Goal: Task Accomplishment & Management: Manage account settings

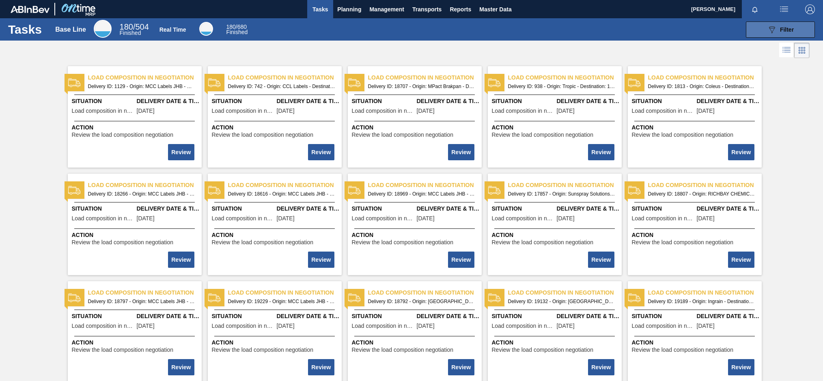
click at [767, 31] on icon "089F7B8B-B2A5-4AFE-B5C0-19BA573D28AC" at bounding box center [772, 30] width 10 height 10
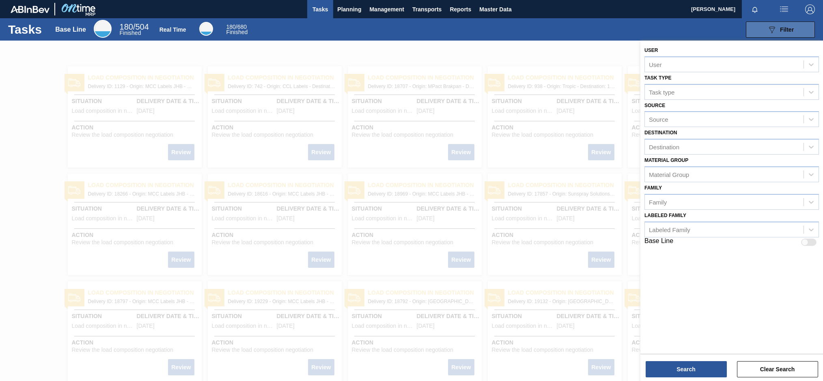
click at [772, 28] on icon at bounding box center [772, 29] width 6 height 7
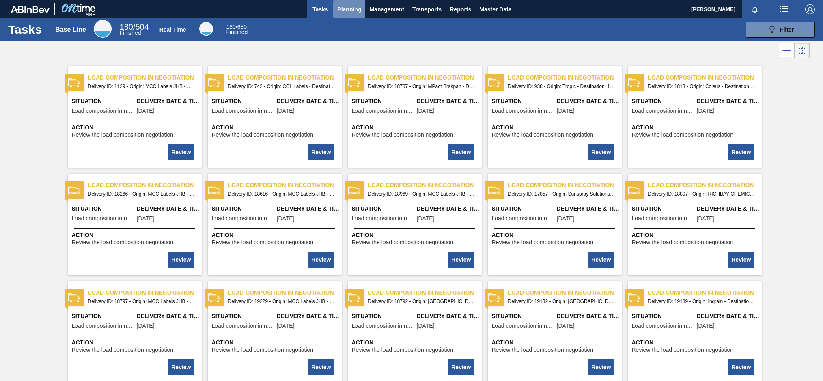
click at [340, 9] on span "Planning" at bounding box center [349, 9] width 24 height 10
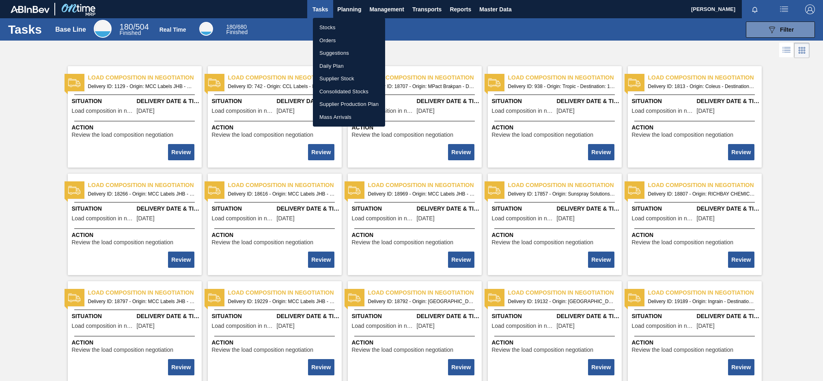
click at [327, 26] on li "Stocks" at bounding box center [349, 27] width 72 height 13
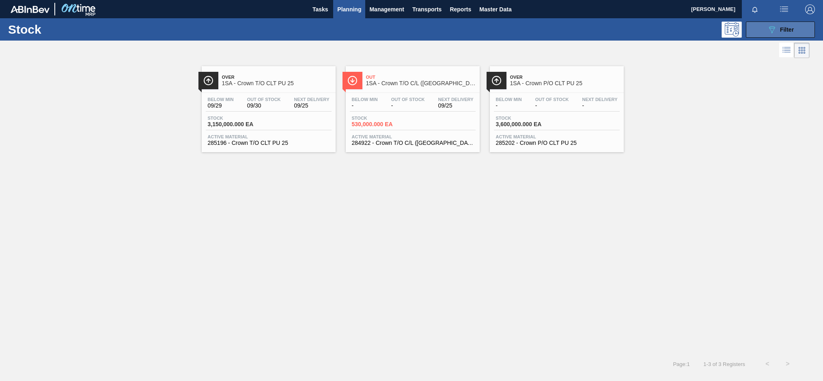
click at [776, 35] on button "089F7B8B-B2A5-4AFE-B5C0-19BA573D28AC Filter" at bounding box center [780, 30] width 69 height 16
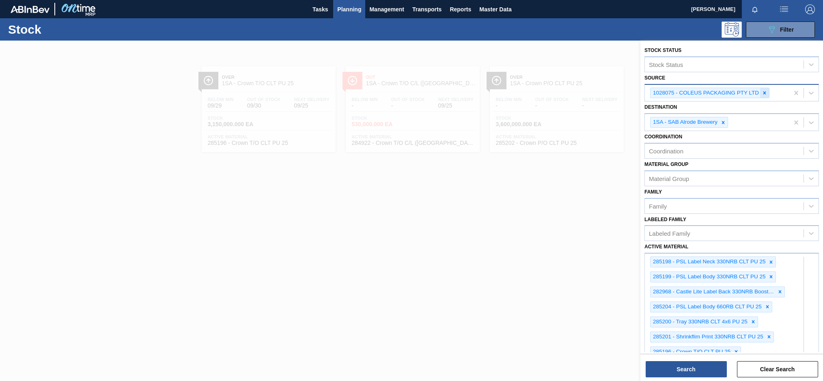
click at [763, 94] on icon at bounding box center [764, 92] width 3 height 3
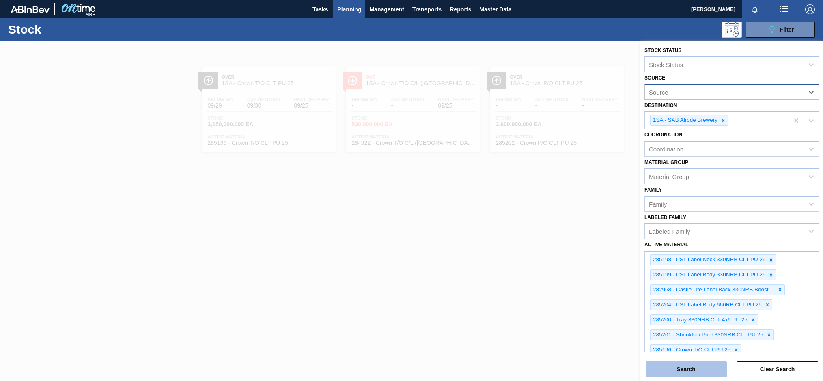
click at [702, 371] on button "Search" at bounding box center [686, 369] width 81 height 16
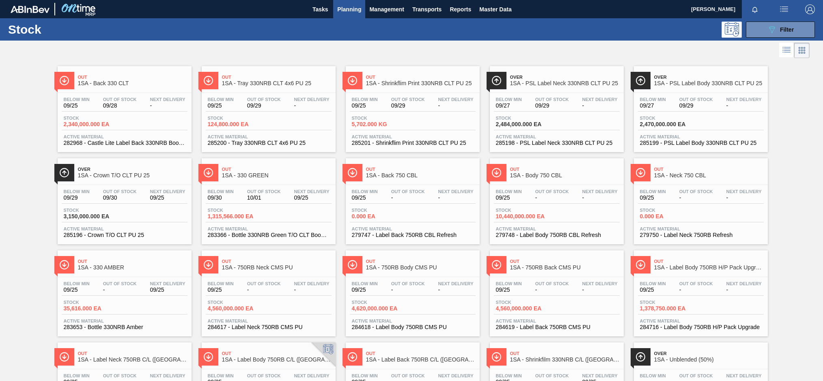
click at [151, 114] on div "Below Min 09/25 Out Of Stock 09/28 Next Delivery - Stock 2,340,000.000 EA Activ…" at bounding box center [125, 120] width 134 height 55
click at [762, 32] on button "089F7B8B-B2A5-4AFE-B5C0-19BA573D28AC Filter" at bounding box center [780, 30] width 69 height 16
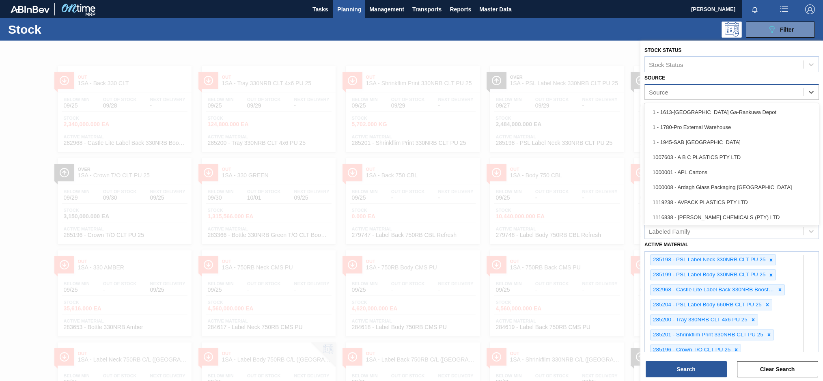
click at [667, 93] on div "Source" at bounding box center [658, 91] width 19 height 7
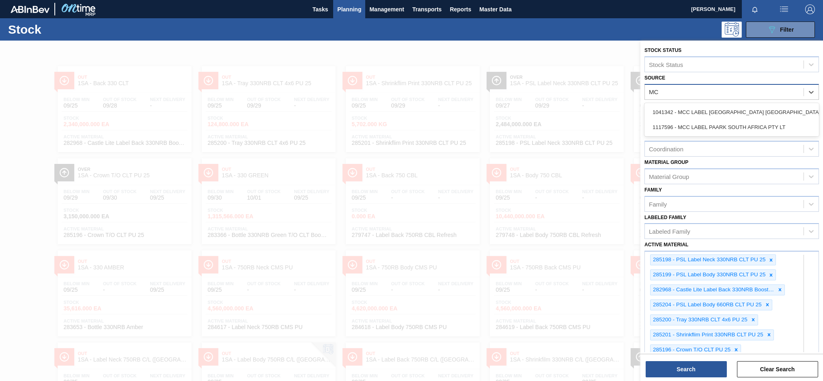
type input "MCC"
click at [706, 113] on div "1041342 - MCC LABEL [GEOGRAPHIC_DATA] [GEOGRAPHIC_DATA]" at bounding box center [731, 112] width 174 height 15
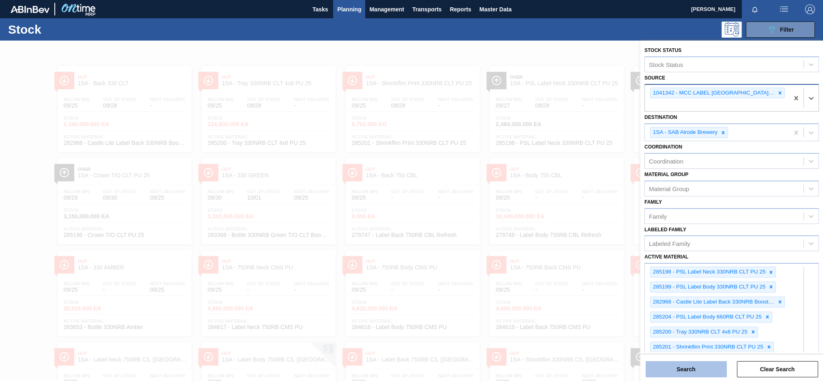
click at [684, 363] on button "Search" at bounding box center [686, 369] width 81 height 16
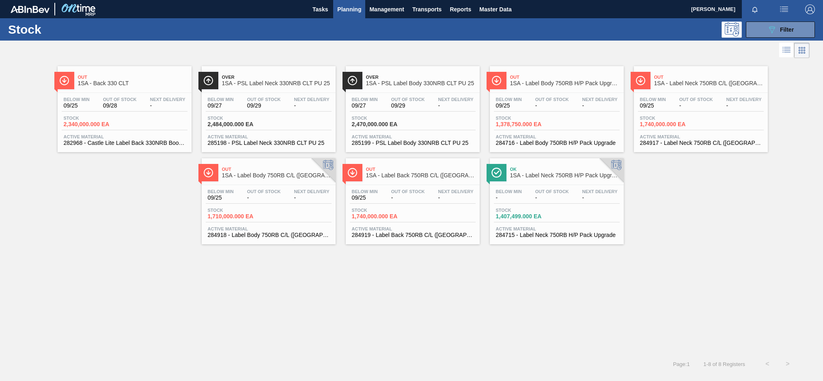
click at [555, 99] on span "Out Of Stock" at bounding box center [552, 99] width 34 height 5
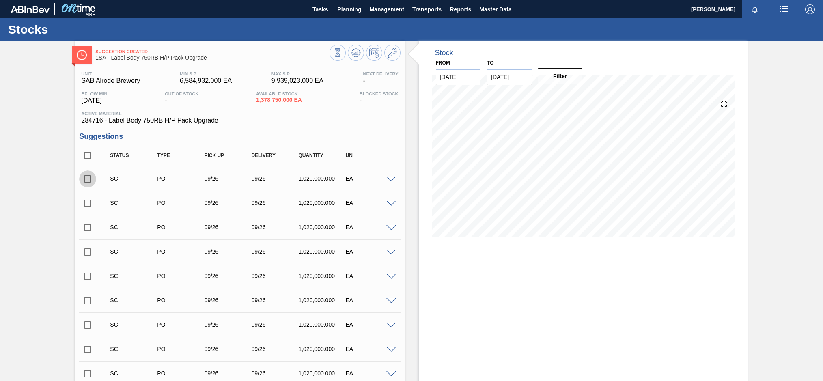
click at [89, 181] on input "checkbox" at bounding box center [87, 178] width 17 height 17
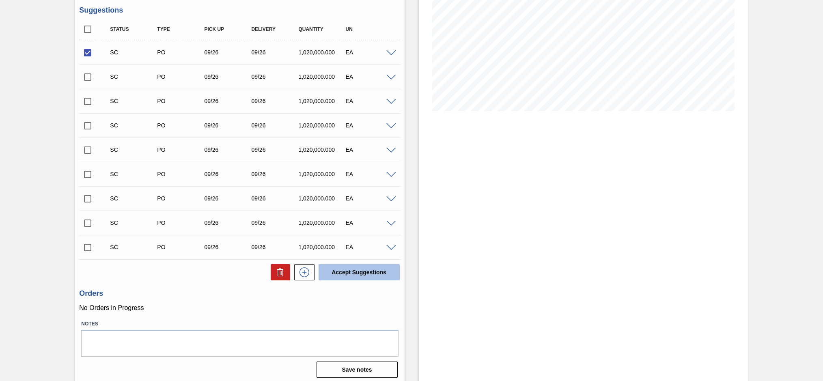
scroll to position [130, 0]
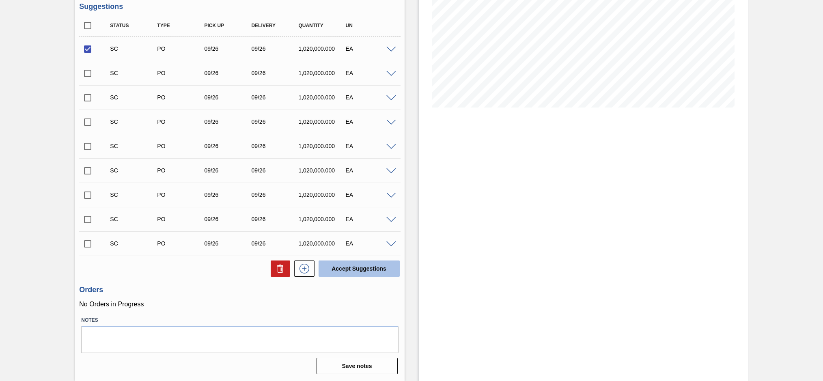
click at [349, 270] on button "Accept Suggestions" at bounding box center [359, 268] width 81 height 16
checkbox input "false"
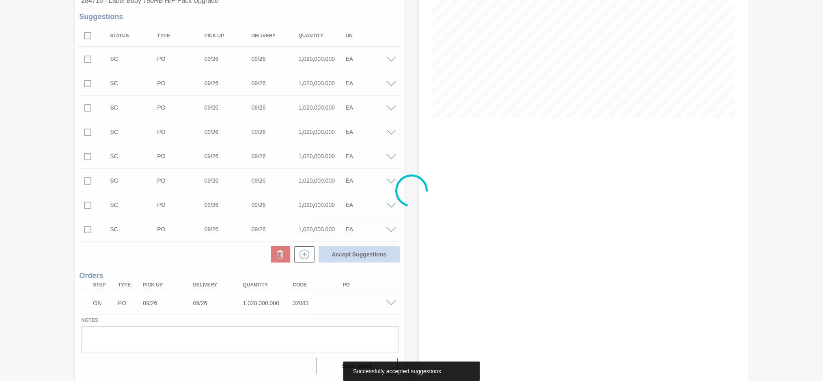
scroll to position [120, 0]
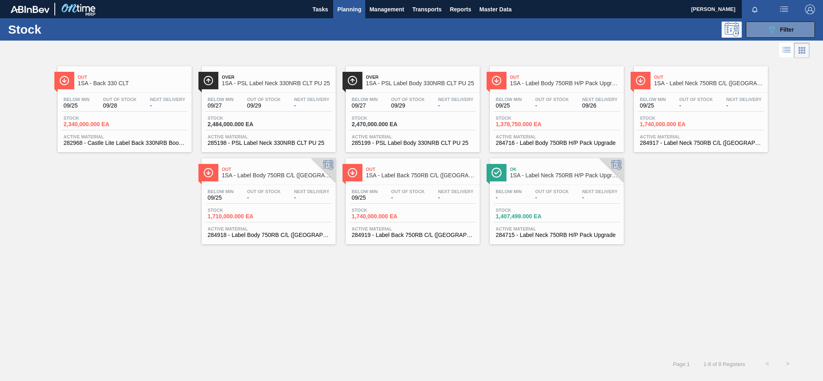
click at [692, 101] on span "Out Of Stock" at bounding box center [696, 99] width 34 height 5
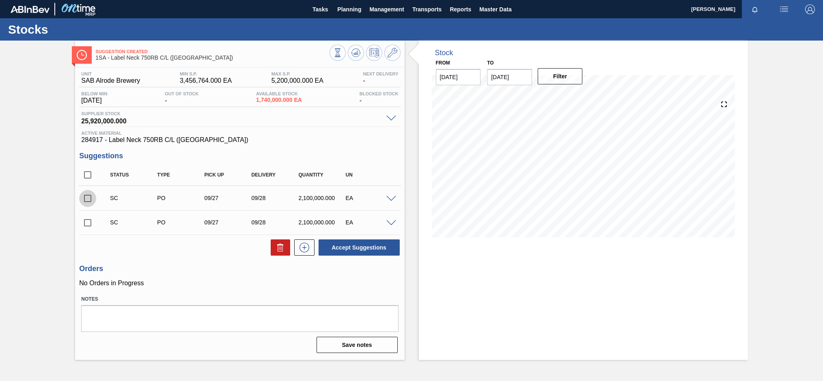
click at [85, 200] on input "checkbox" at bounding box center [87, 198] width 17 height 17
click at [343, 252] on button "Accept Suggestions" at bounding box center [359, 247] width 81 height 16
checkbox input "false"
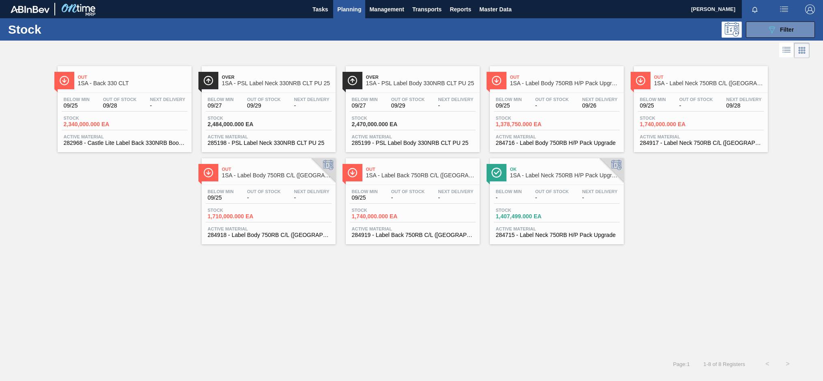
click at [279, 198] on span "-" at bounding box center [264, 198] width 34 height 6
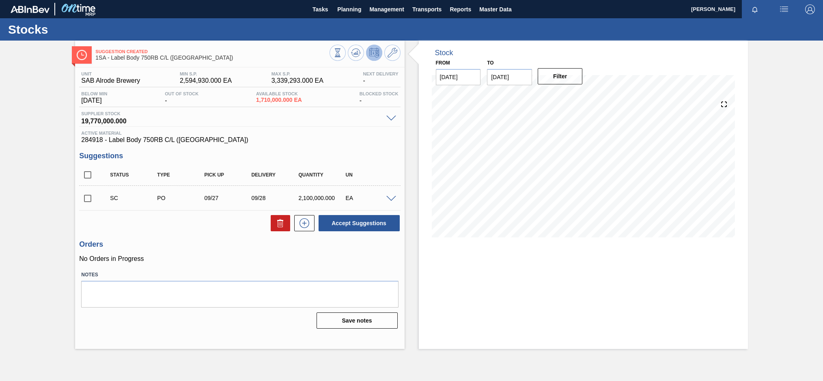
click at [88, 200] on input "checkbox" at bounding box center [87, 198] width 17 height 17
click at [341, 223] on button "Accept Suggestions" at bounding box center [359, 223] width 81 height 16
checkbox input "false"
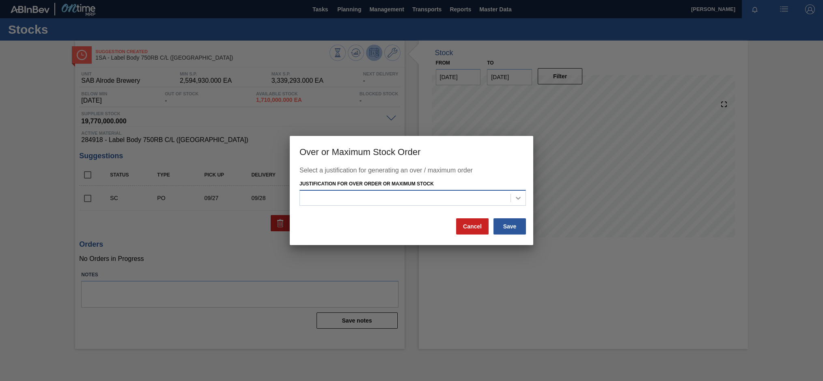
click at [517, 200] on icon at bounding box center [518, 198] width 8 height 8
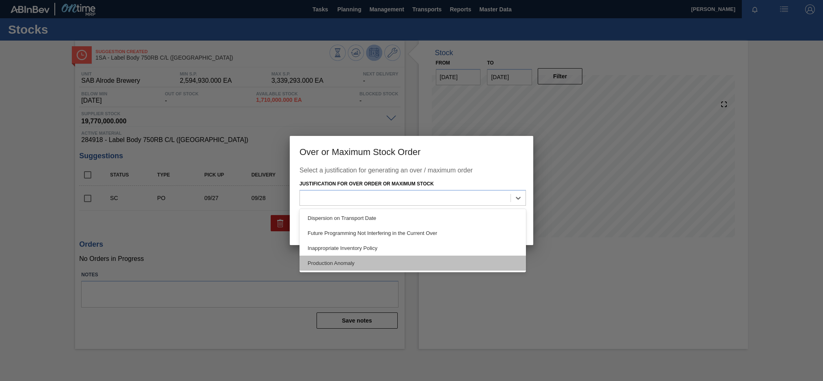
click at [333, 260] on div "Production Anomaly" at bounding box center [412, 263] width 226 height 15
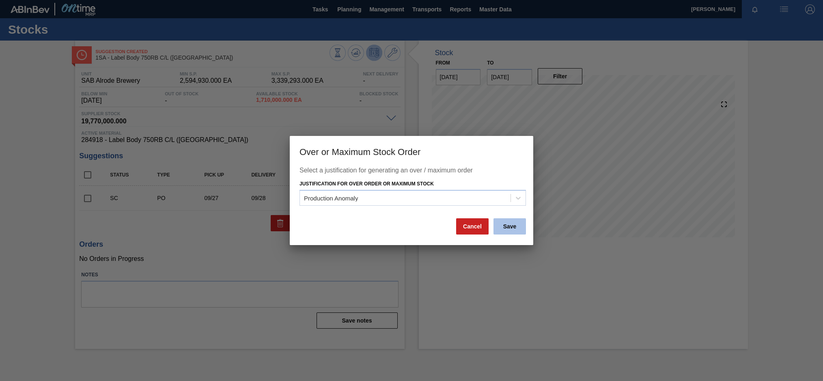
click at [506, 224] on button "Save" at bounding box center [509, 226] width 32 height 16
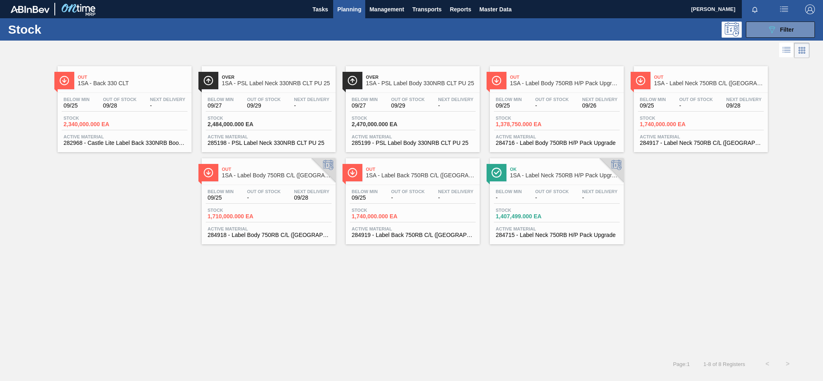
click at [416, 185] on div "Below Min 09/25 Out Of Stock - Next Delivery - Stock 1,740,000.000 EA Active Ma…" at bounding box center [413, 212] width 134 height 55
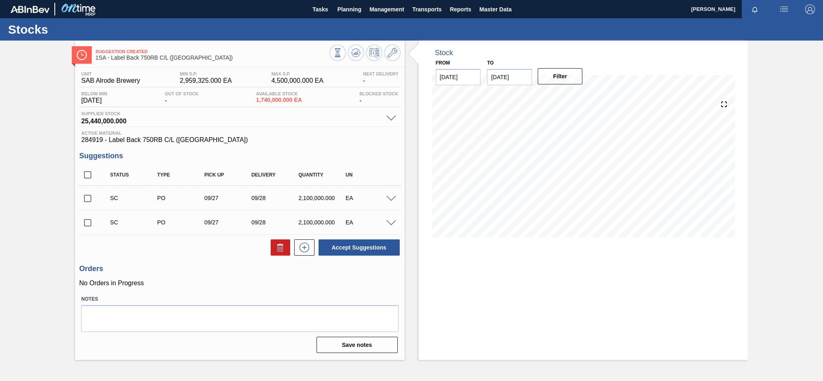
click at [89, 198] on input "checkbox" at bounding box center [87, 198] width 17 height 17
click at [339, 251] on button "Accept Suggestions" at bounding box center [359, 247] width 81 height 16
checkbox input "false"
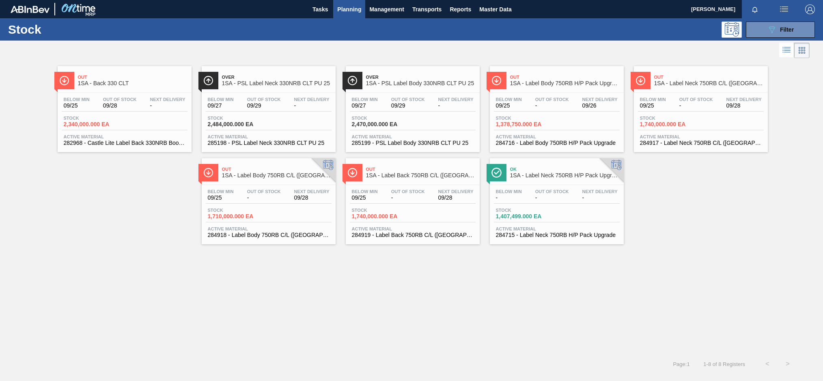
click at [549, 189] on span "Out Of Stock" at bounding box center [552, 191] width 34 height 5
click at [761, 34] on button "089F7B8B-B2A5-4AFE-B5C0-19BA573D28AC Filter" at bounding box center [780, 30] width 69 height 16
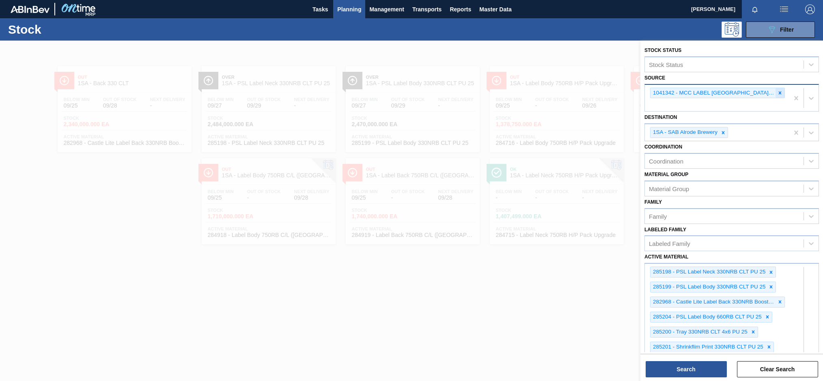
click at [779, 94] on icon at bounding box center [780, 93] width 6 height 6
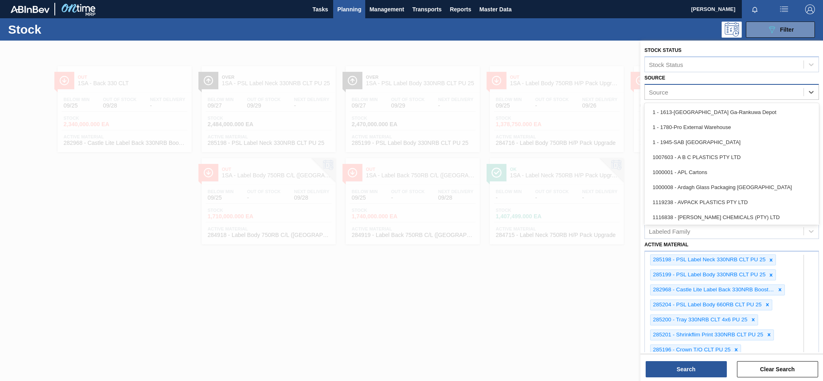
click at [672, 93] on div "Source" at bounding box center [724, 92] width 159 height 12
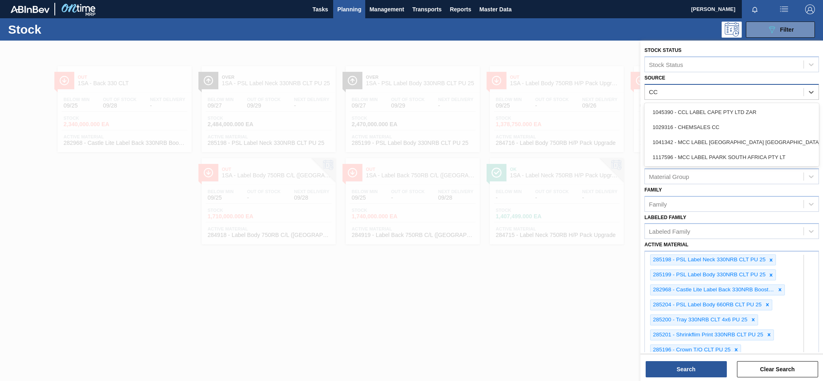
type input "CCL"
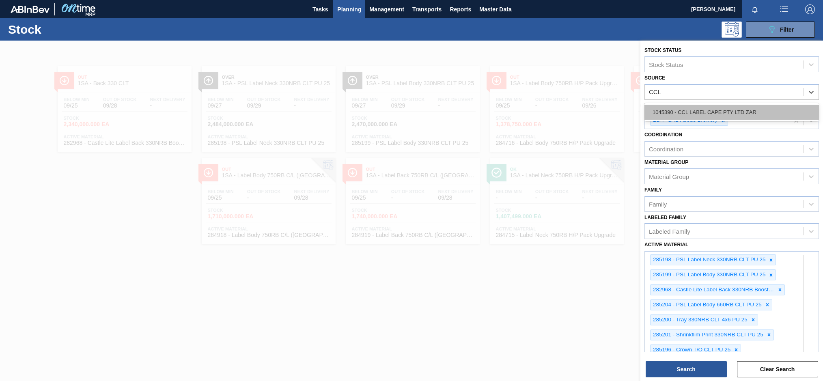
click at [684, 115] on div "1045390 - CCL LABEL CAPE PTY LTD ZAR" at bounding box center [731, 112] width 174 height 15
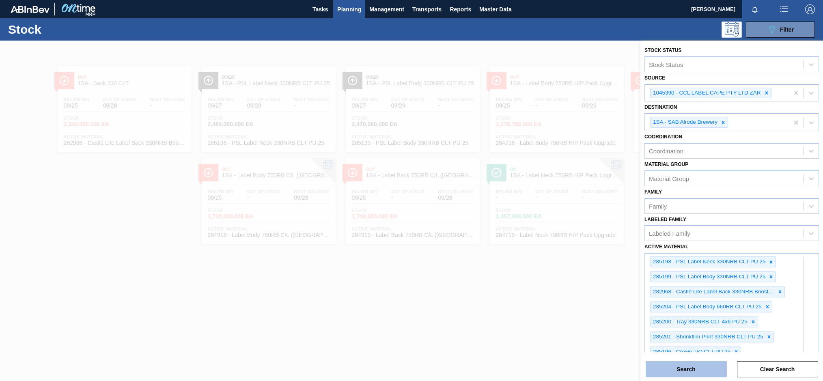
click at [696, 364] on button "Search" at bounding box center [686, 369] width 81 height 16
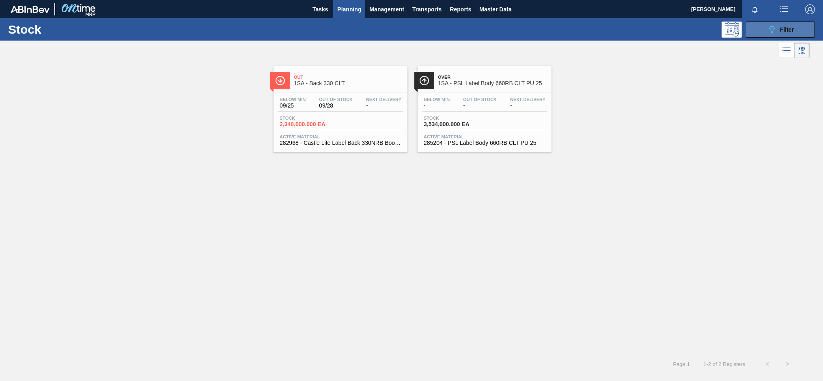
click at [776, 30] on icon "089F7B8B-B2A5-4AFE-B5C0-19BA573D28AC" at bounding box center [772, 30] width 10 height 10
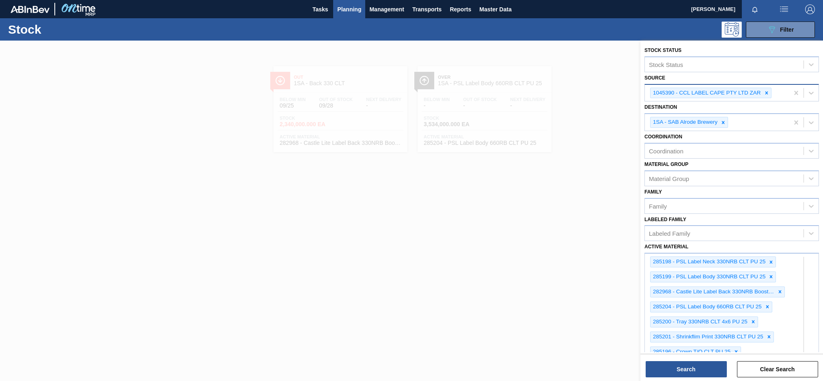
drag, startPoint x: 768, startPoint y: 94, endPoint x: 732, endPoint y: 92, distance: 35.8
click at [768, 93] on icon at bounding box center [767, 93] width 6 height 6
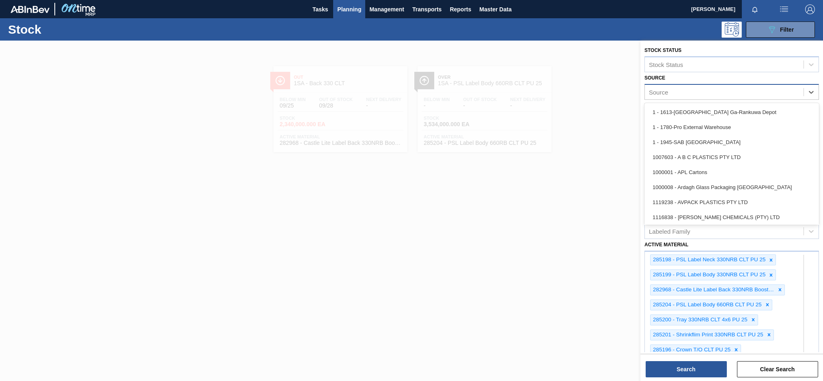
click at [700, 92] on div "Source" at bounding box center [724, 92] width 159 height 12
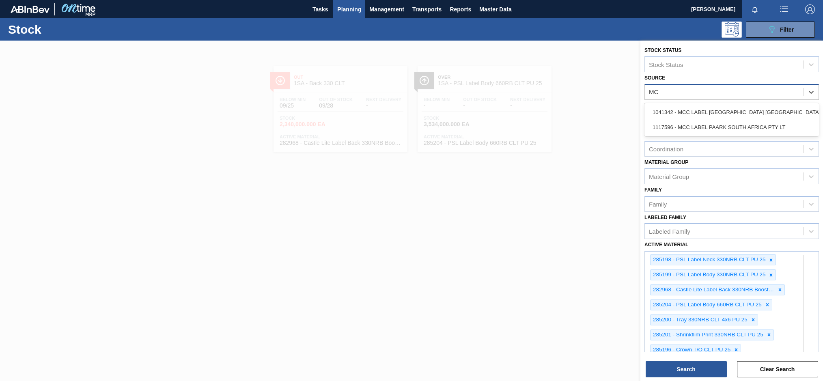
type input "MCC"
click at [698, 107] on div "1041342 - MCC LABEL [GEOGRAPHIC_DATA] [GEOGRAPHIC_DATA]" at bounding box center [731, 112] width 174 height 15
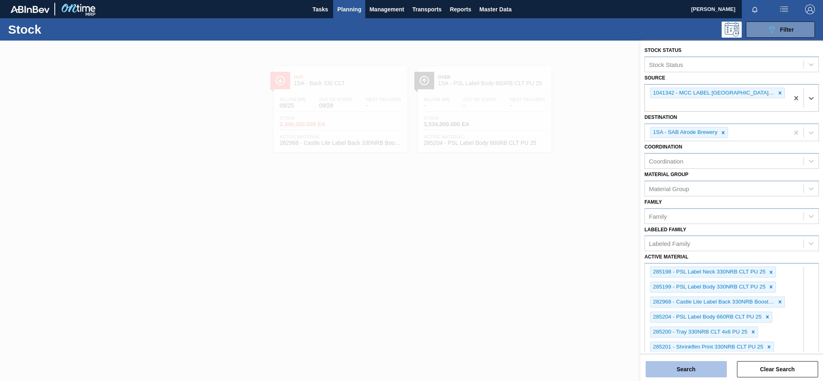
click at [688, 367] on button "Search" at bounding box center [686, 369] width 81 height 16
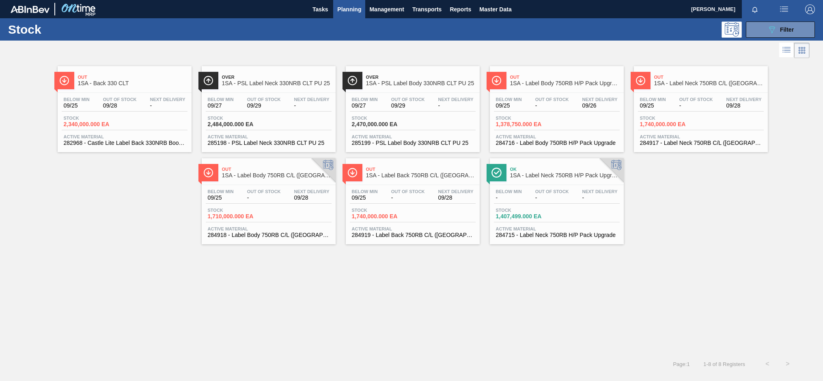
click at [130, 104] on span "09/28" at bounding box center [120, 106] width 34 height 6
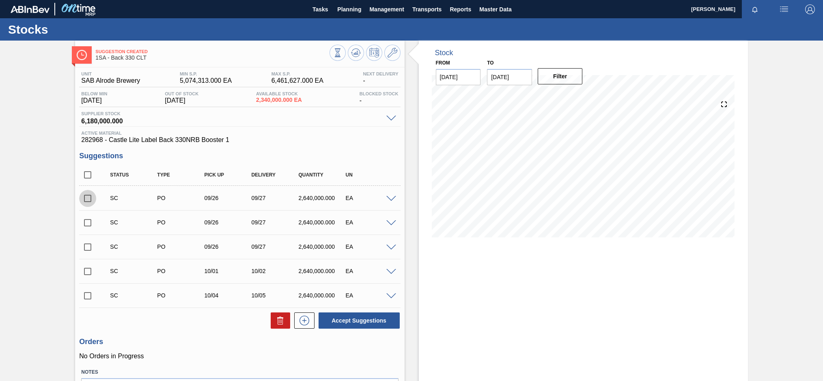
click at [86, 198] on input "checkbox" at bounding box center [87, 198] width 17 height 17
click at [349, 321] on button "Accept Suggestions" at bounding box center [359, 320] width 81 height 16
checkbox input "false"
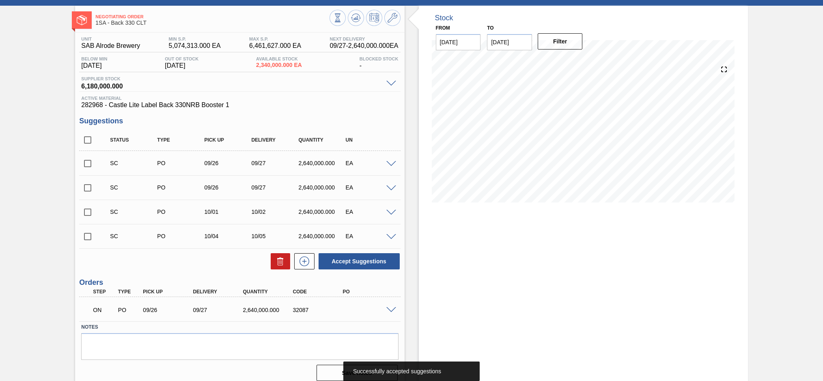
scroll to position [42, 0]
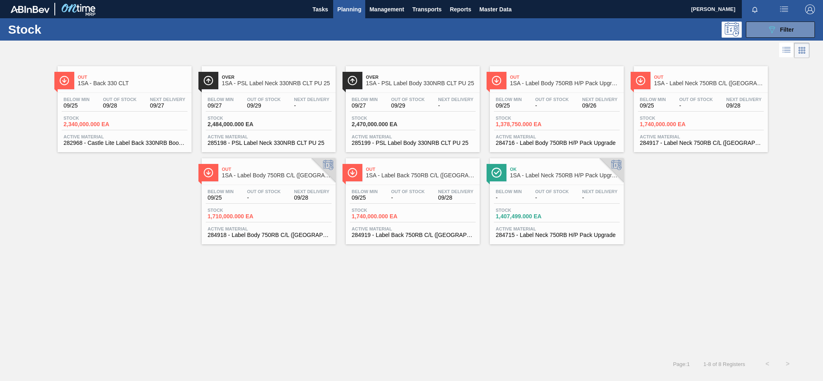
click at [276, 97] on div "Below Min 09/27 Out Of Stock 09/29 Next Delivery - Stock 2,484,000.000 EA Activ…" at bounding box center [269, 120] width 134 height 55
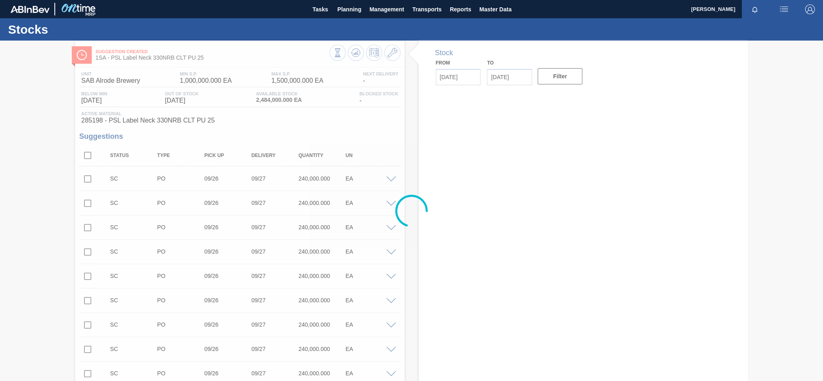
type input "[DATE]"
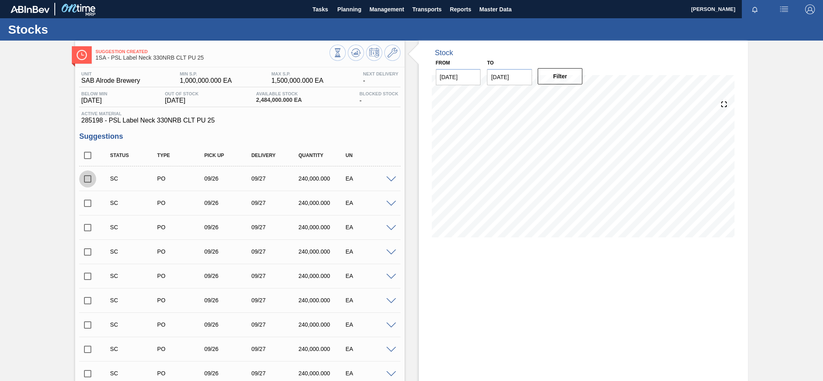
click at [90, 179] on input "checkbox" at bounding box center [87, 178] width 17 height 17
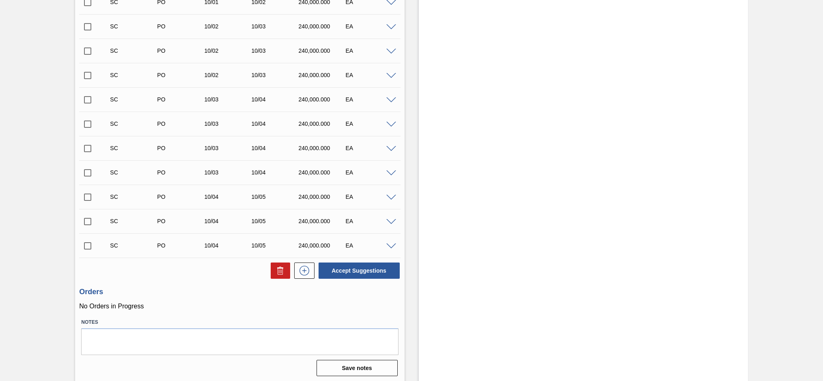
scroll to position [836, 0]
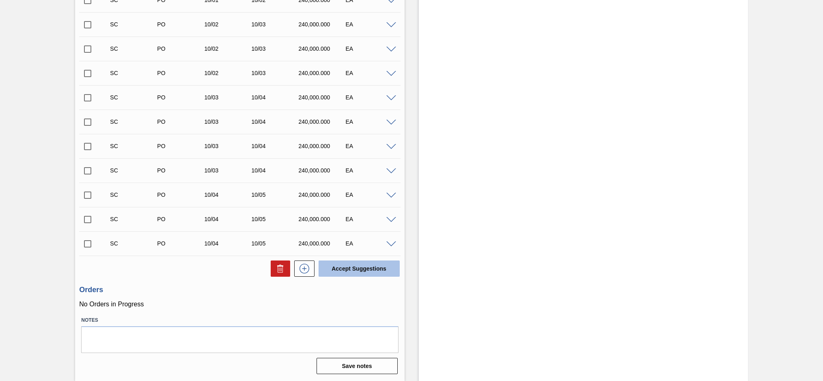
click at [347, 269] on button "Accept Suggestions" at bounding box center [359, 268] width 81 height 16
checkbox input "false"
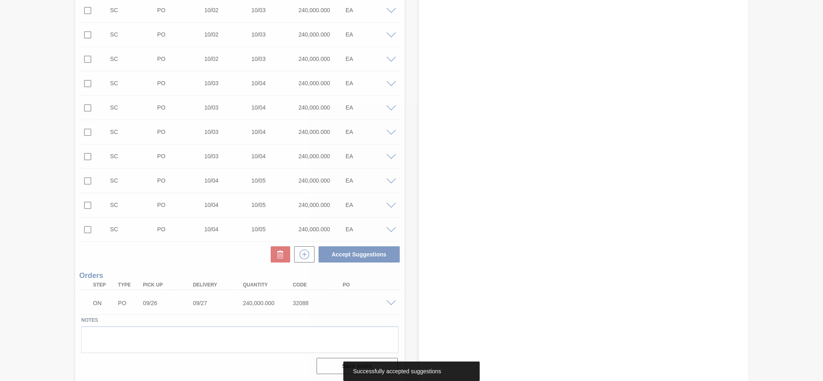
scroll to position [812, 0]
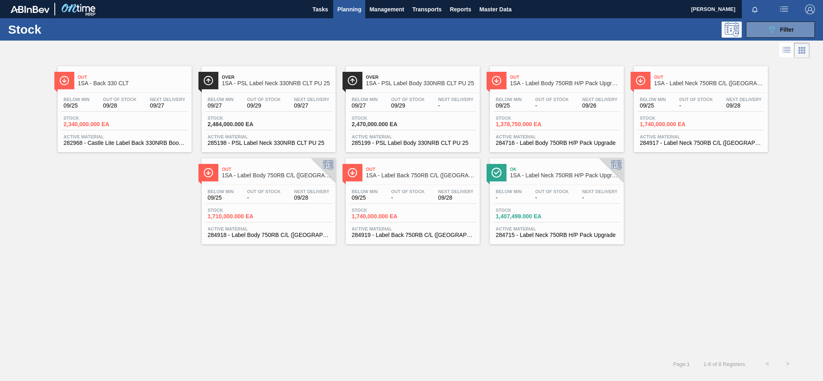
click at [438, 100] on span "Next Delivery" at bounding box center [455, 99] width 35 height 5
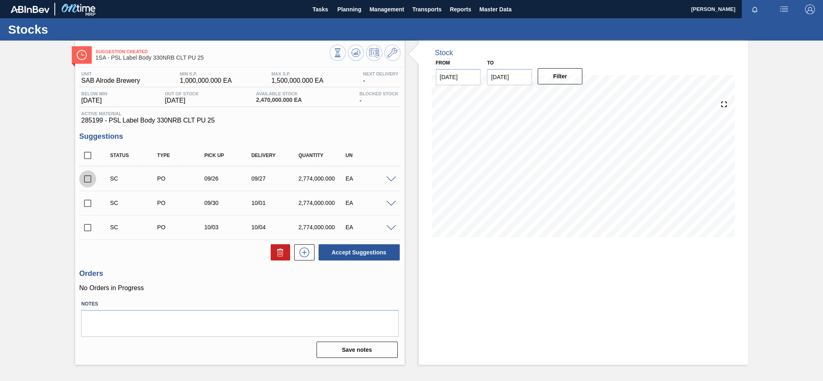
click at [88, 180] on input "checkbox" at bounding box center [87, 178] width 17 height 17
click at [341, 254] on button "Accept Suggestions" at bounding box center [359, 252] width 81 height 16
checkbox input "false"
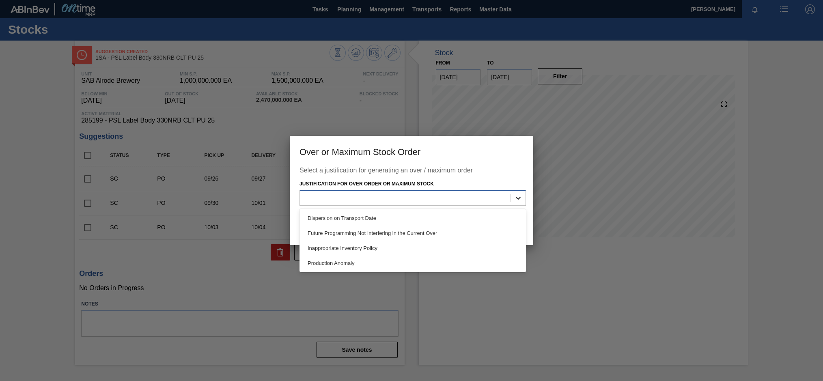
click at [517, 198] on icon at bounding box center [518, 198] width 5 height 3
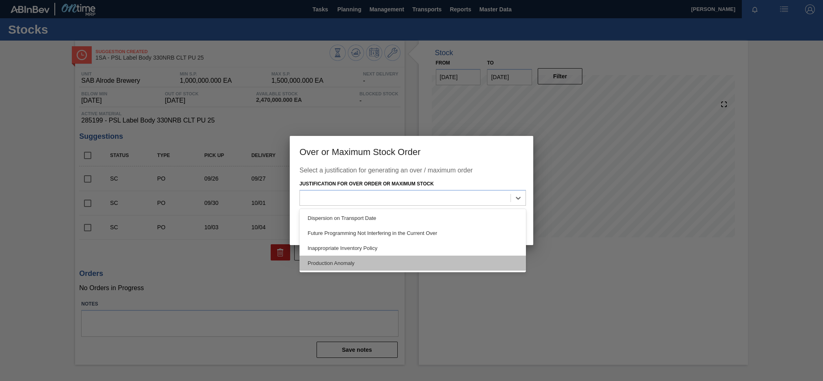
click at [347, 261] on div "Production Anomaly" at bounding box center [412, 263] width 226 height 15
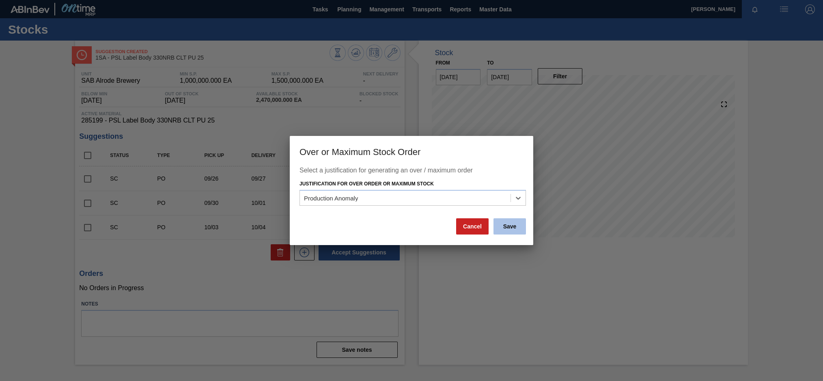
click at [510, 226] on button "Save" at bounding box center [509, 226] width 32 height 16
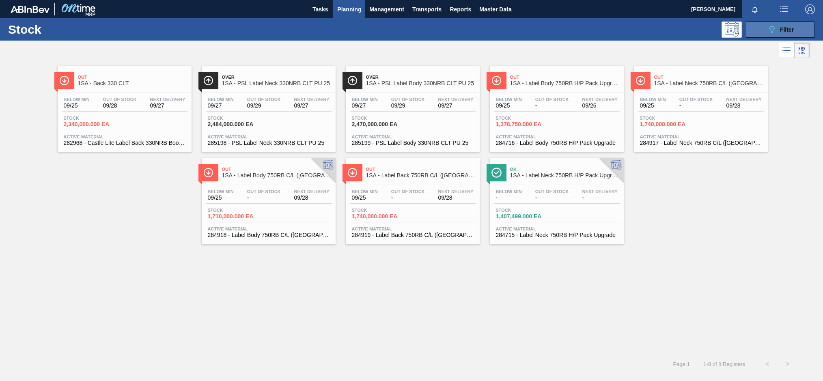
click at [775, 29] on icon "089F7B8B-B2A5-4AFE-B5C0-19BA573D28AC" at bounding box center [772, 30] width 10 height 10
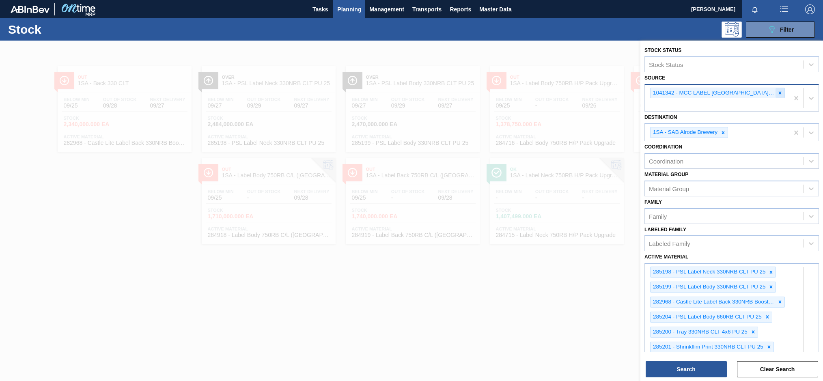
click at [778, 93] on icon at bounding box center [780, 93] width 6 height 6
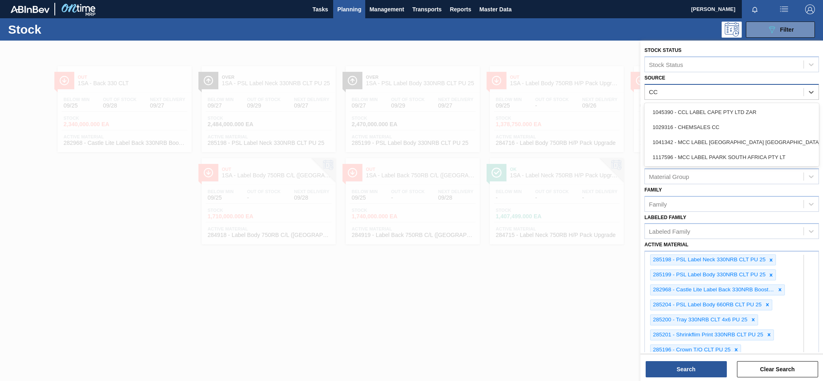
type input "CCL"
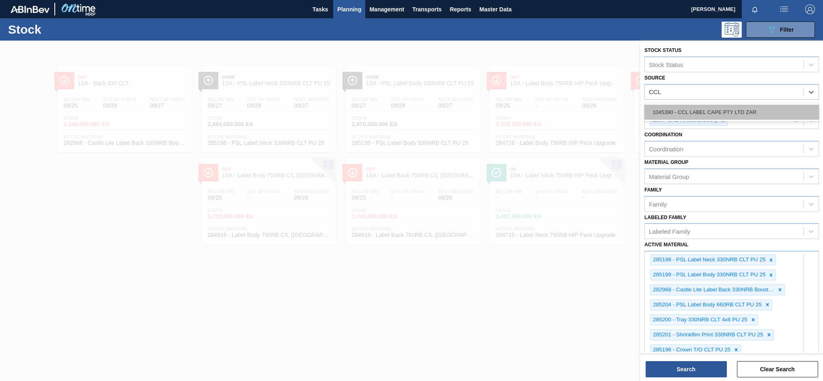
click at [696, 108] on div "1045390 - CCL LABEL CAPE PTY LTD ZAR" at bounding box center [731, 112] width 174 height 15
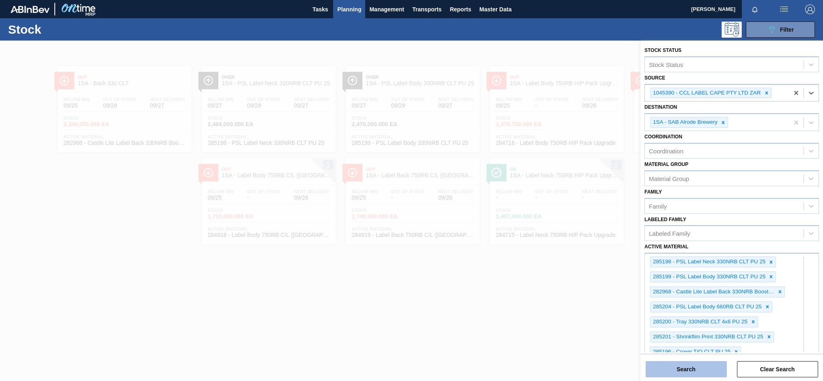
click at [691, 370] on button "Search" at bounding box center [686, 369] width 81 height 16
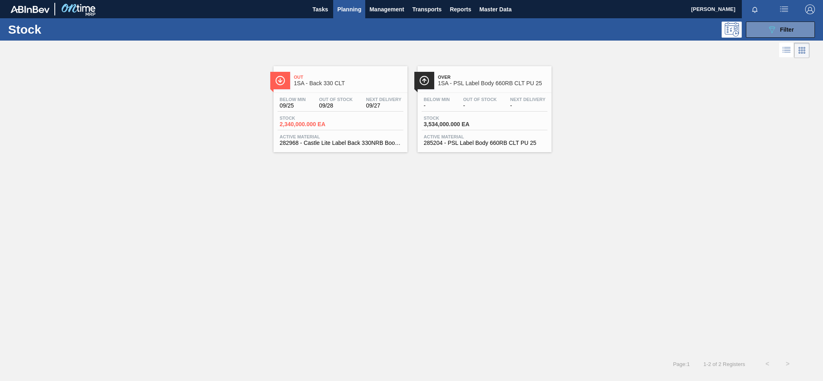
click at [471, 111] on div "Below Min - Out Of Stock - Next Delivery -" at bounding box center [485, 104] width 126 height 15
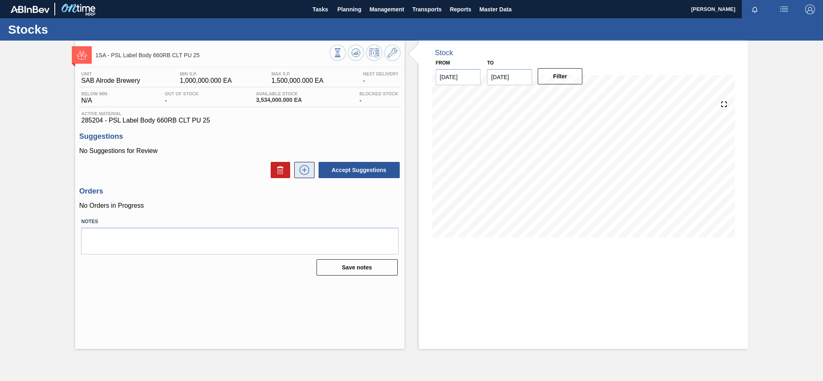
click at [304, 171] on icon at bounding box center [304, 170] width 13 height 10
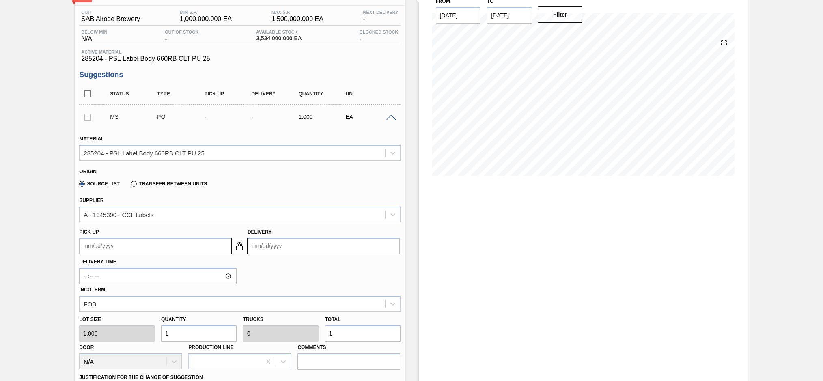
scroll to position [122, 0]
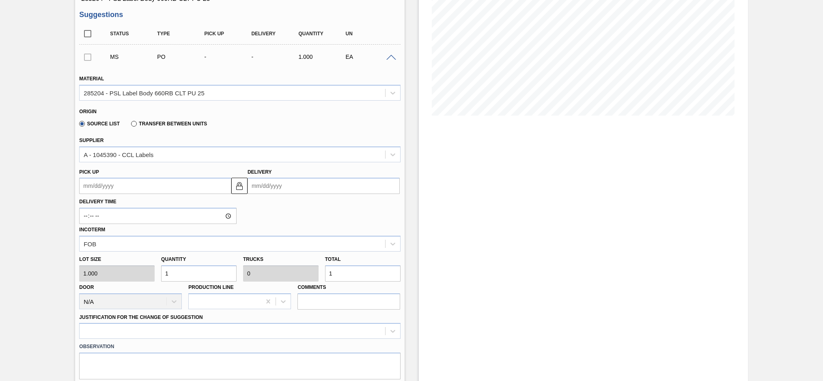
drag, startPoint x: 338, startPoint y: 275, endPoint x: 323, endPoint y: 275, distance: 15.0
click at [323, 275] on div "Total 1" at bounding box center [363, 268] width 82 height 28
click at [327, 273] on input "1" at bounding box center [362, 273] width 75 height 16
type input "7"
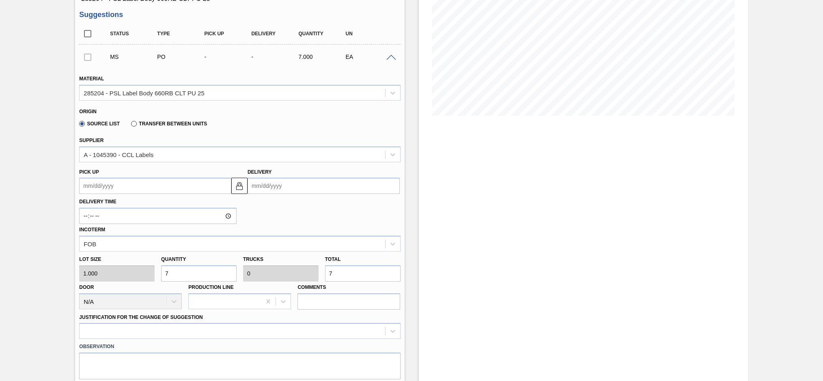
type input "76"
type input "760"
type input "7,600"
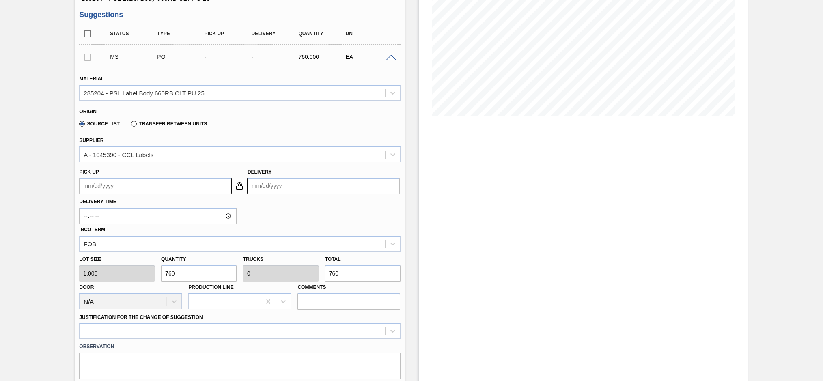
type input "0.002"
type input "7,600"
type input "76,000"
type input "0.022"
type input "76,000"
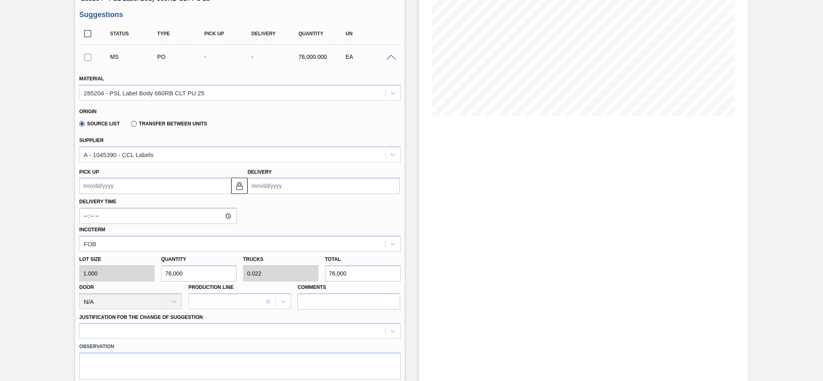
type input "760,000"
type input "0.217"
type input "760,000"
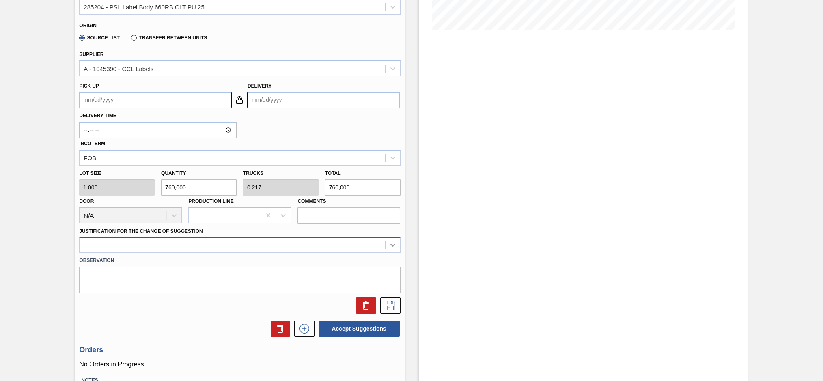
click at [393, 253] on div at bounding box center [239, 245] width 321 height 16
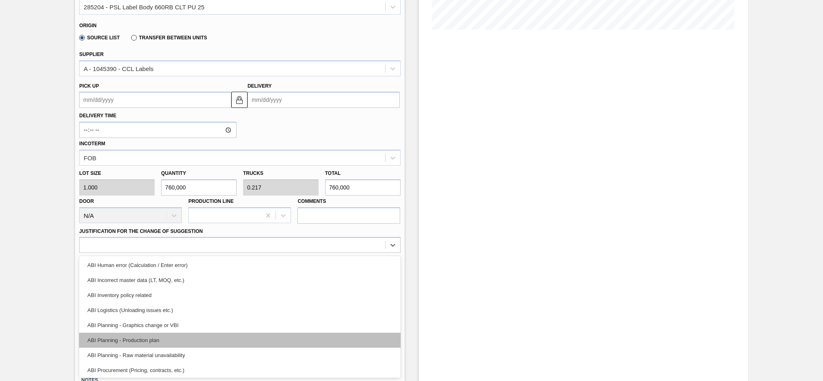
click at [141, 337] on div "ABI Planning - Production plan" at bounding box center [239, 340] width 321 height 15
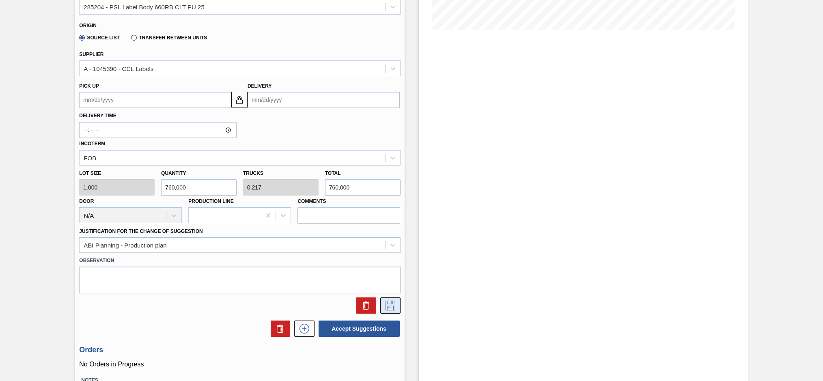
click at [386, 305] on icon at bounding box center [390, 306] width 13 height 10
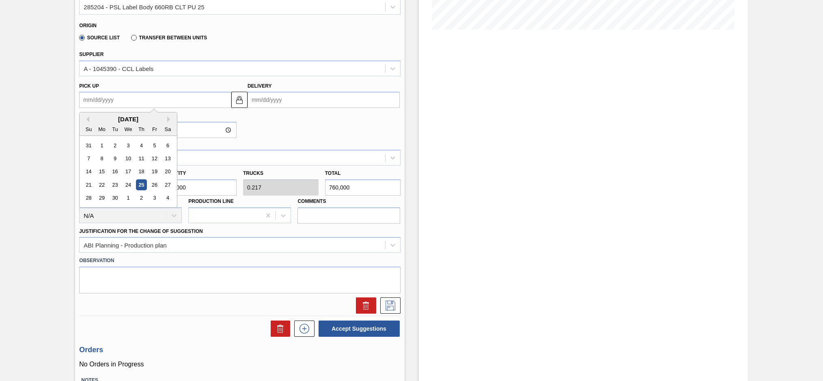
click at [116, 99] on up3252607341 "Pick up" at bounding box center [155, 100] width 152 height 16
click at [141, 184] on div "25" at bounding box center [141, 184] width 11 height 11
type up3252607341 "[DATE]"
type input "[DATE]"
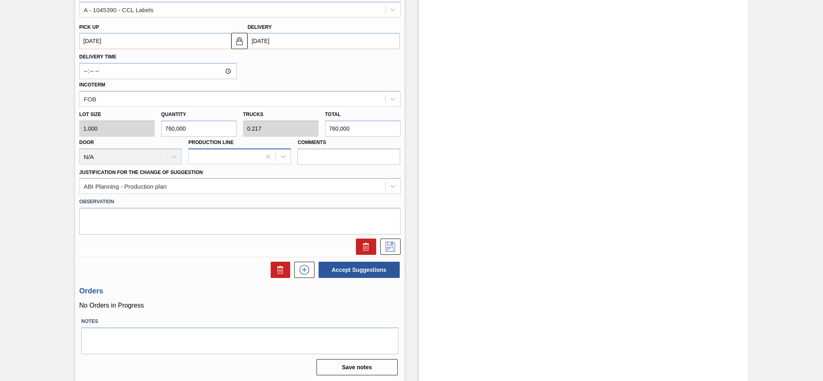
scroll to position [268, 0]
click at [385, 247] on icon at bounding box center [390, 246] width 10 height 10
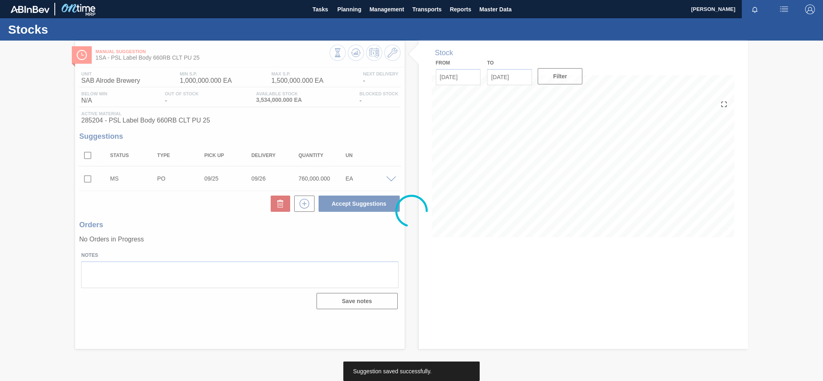
scroll to position [0, 0]
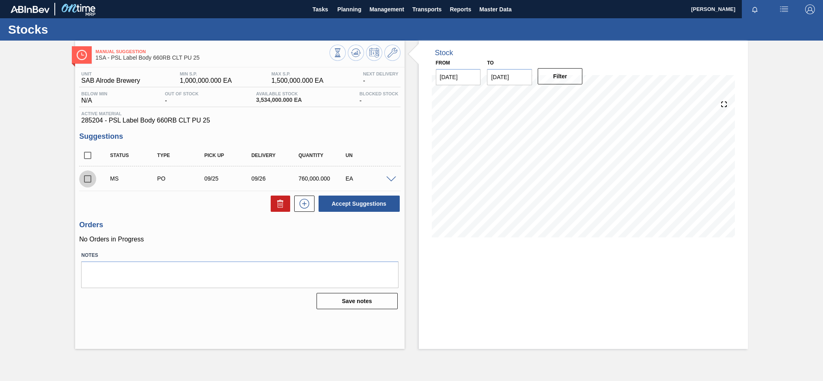
click at [87, 178] on input "checkbox" at bounding box center [87, 178] width 17 height 17
click at [362, 202] on button "Accept Suggestions" at bounding box center [359, 204] width 81 height 16
checkbox input "false"
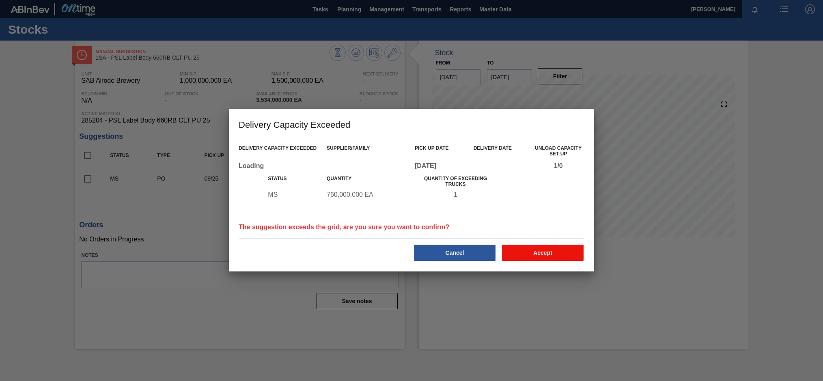
click at [536, 250] on button "Accept" at bounding box center [543, 253] width 82 height 16
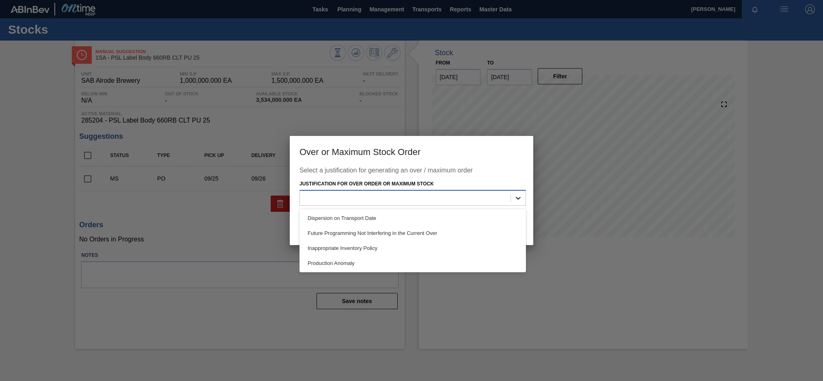
click at [518, 199] on icon at bounding box center [518, 198] width 5 height 3
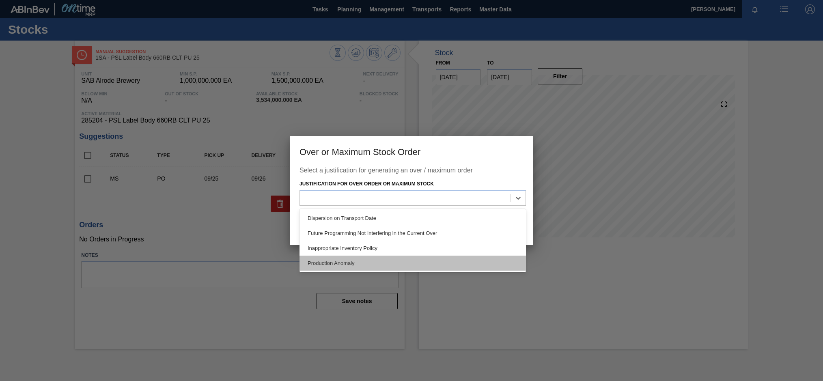
click at [334, 265] on div "Production Anomaly" at bounding box center [412, 263] width 226 height 15
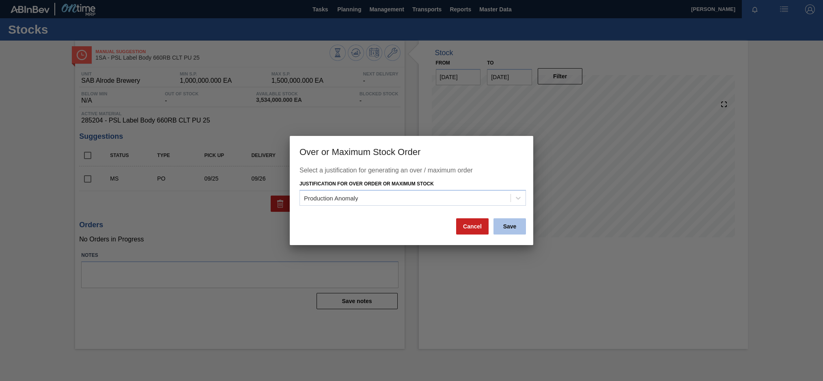
click at [508, 229] on button "Save" at bounding box center [509, 226] width 32 height 16
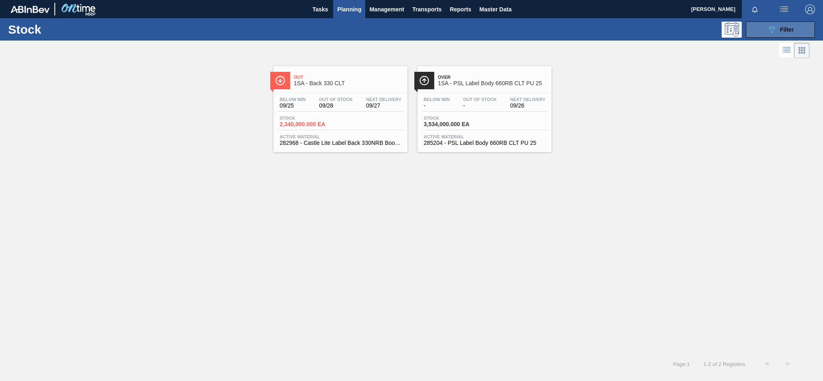
click at [765, 29] on button "089F7B8B-B2A5-4AFE-B5C0-19BA573D28AC Filter" at bounding box center [780, 30] width 69 height 16
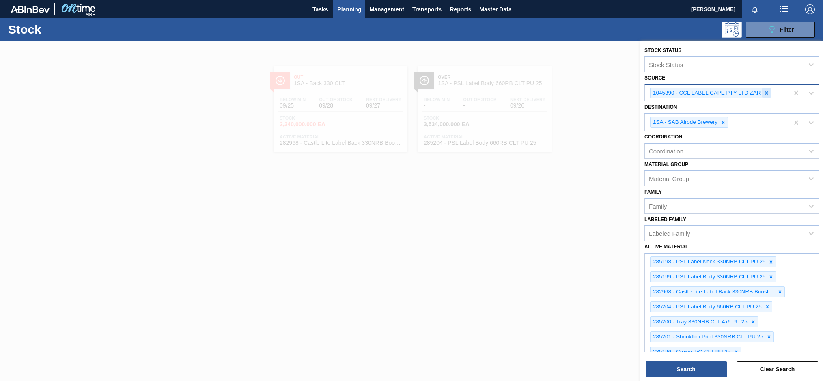
click at [767, 93] on icon at bounding box center [766, 92] width 3 height 3
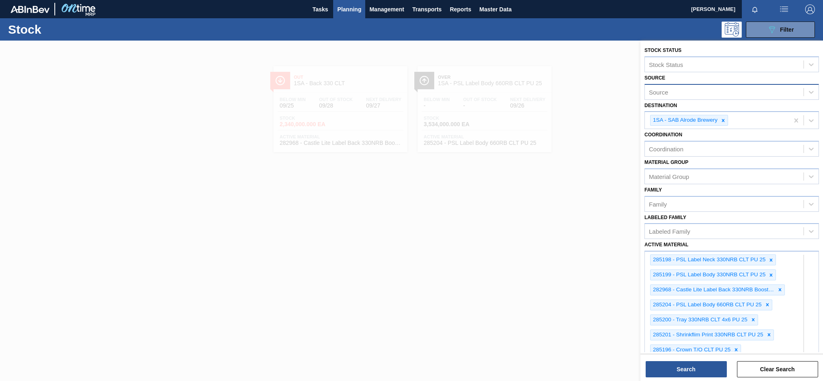
drag, startPoint x: 185, startPoint y: 60, endPoint x: 288, endPoint y: 61, distance: 102.7
click at [288, 61] on div at bounding box center [411, 231] width 823 height 381
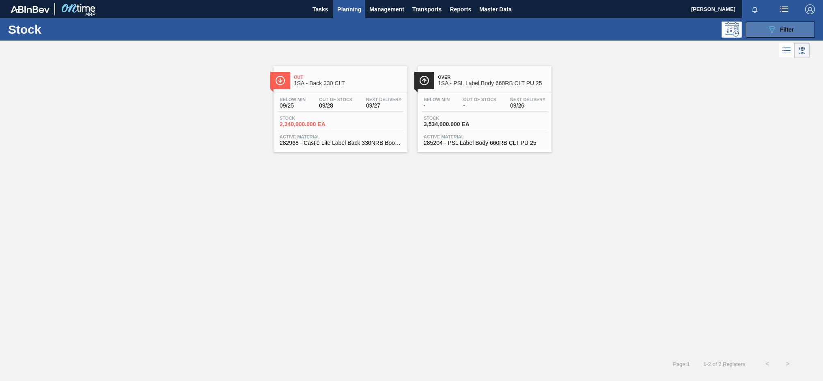
click at [768, 26] on icon "089F7B8B-B2A5-4AFE-B5C0-19BA573D28AC" at bounding box center [772, 30] width 10 height 10
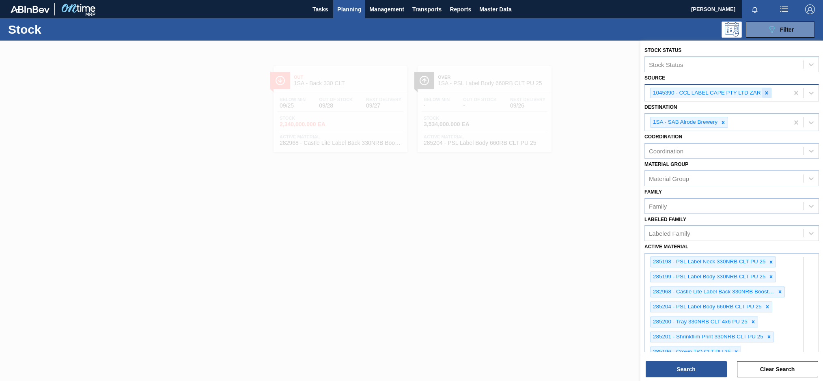
click at [767, 94] on icon at bounding box center [767, 93] width 6 height 6
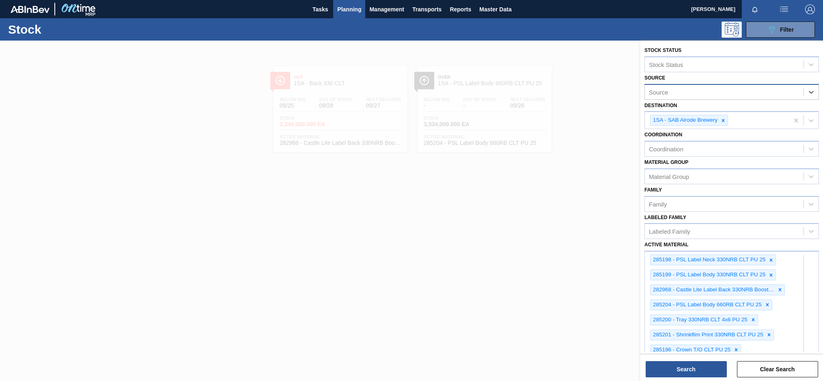
click at [664, 93] on div "Source" at bounding box center [658, 91] width 19 height 7
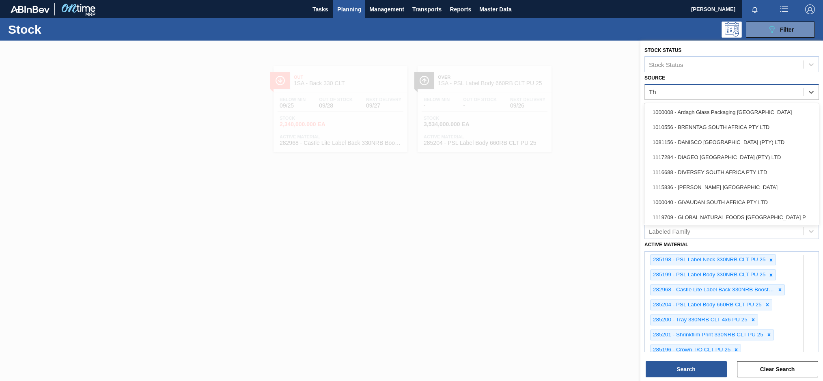
type input "Thu"
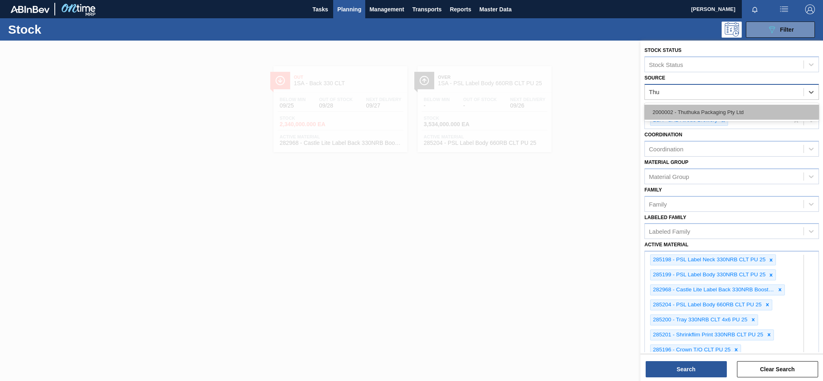
click at [685, 112] on div "2000002 - Thuthuka Packaging Pty Ltd" at bounding box center [731, 112] width 174 height 15
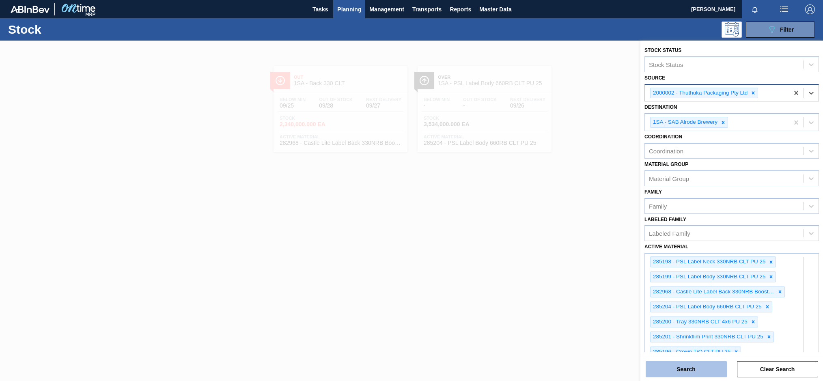
click at [698, 369] on button "Search" at bounding box center [686, 369] width 81 height 16
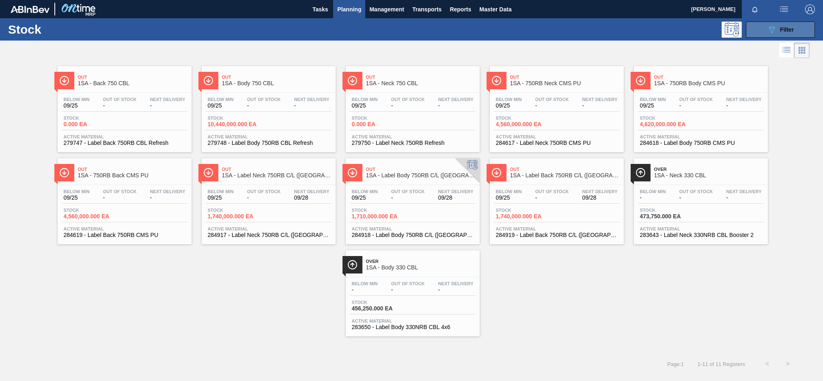
click at [775, 30] on icon "089F7B8B-B2A5-4AFE-B5C0-19BA573D28AC" at bounding box center [772, 30] width 10 height 10
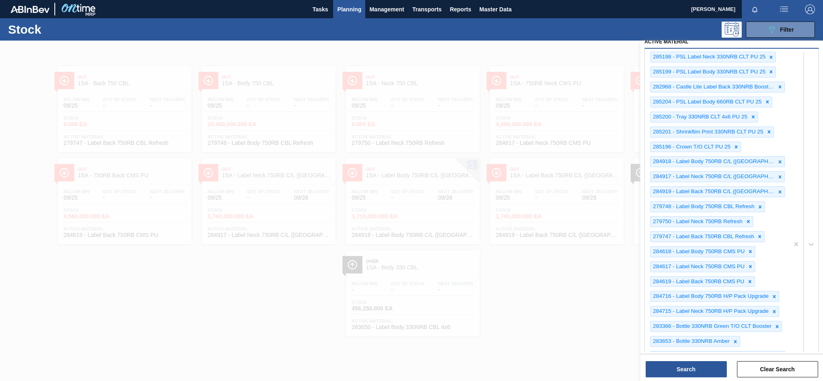
scroll to position [243, 0]
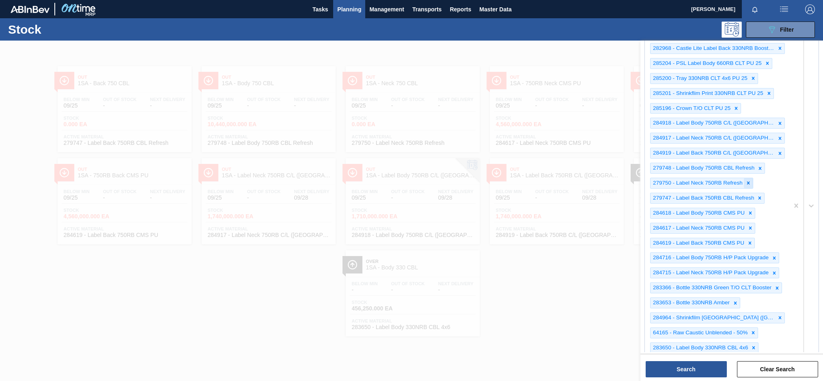
click at [747, 183] on icon at bounding box center [748, 183] width 3 height 3
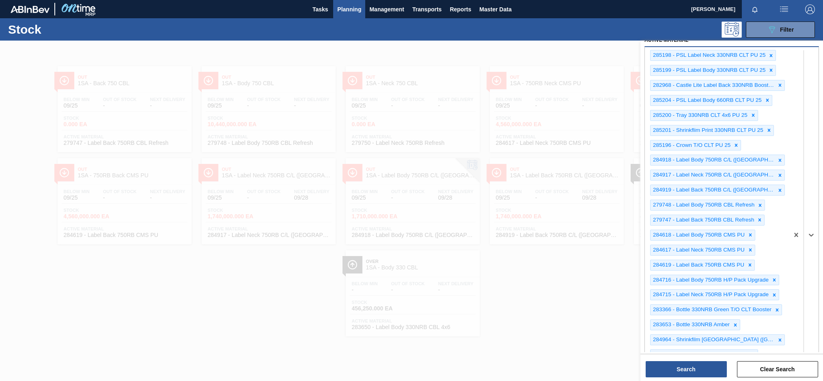
scroll to position [209, 0]
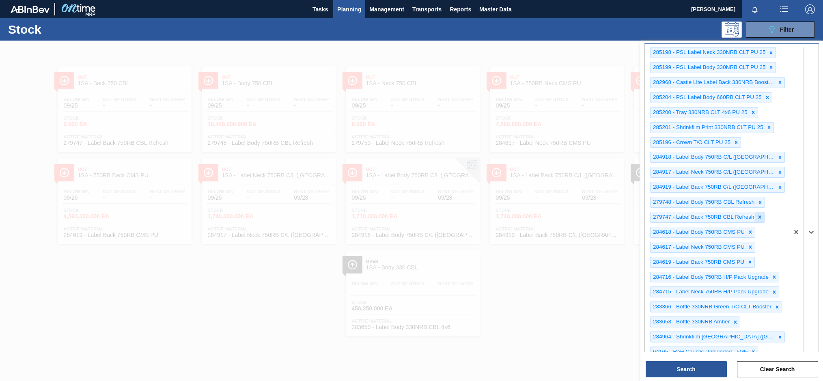
click at [760, 217] on icon at bounding box center [759, 217] width 3 height 3
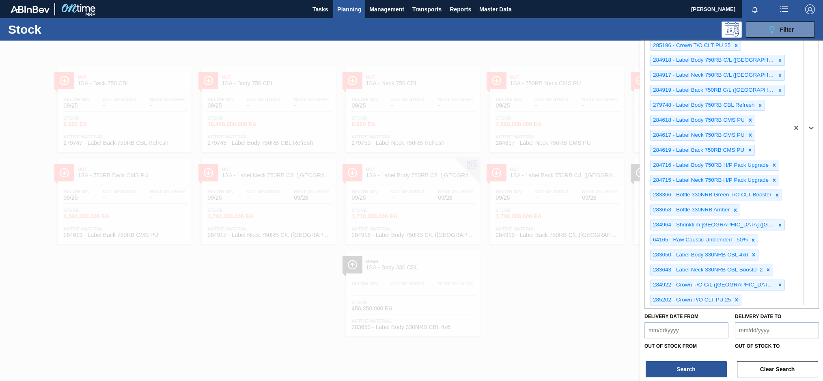
scroll to position [357, 0]
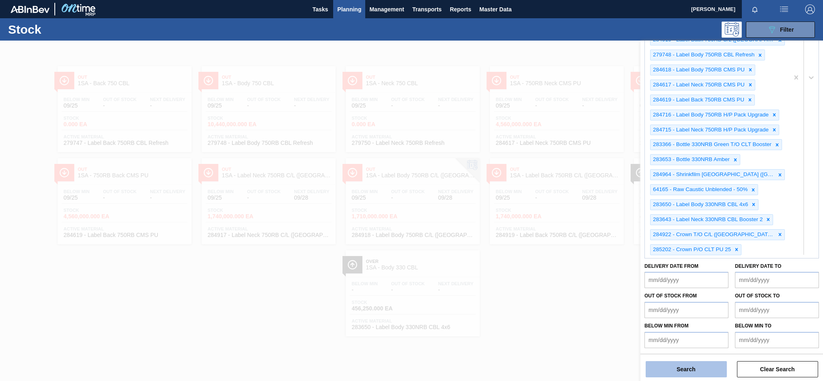
click at [685, 370] on button "Search" at bounding box center [686, 369] width 81 height 16
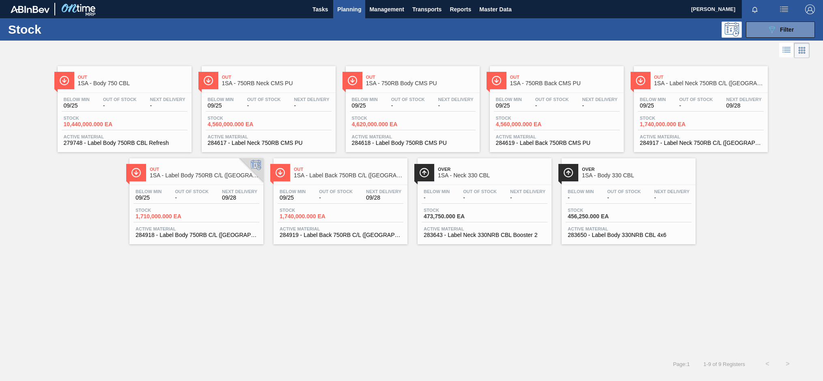
click at [120, 103] on span "-" at bounding box center [120, 106] width 34 height 6
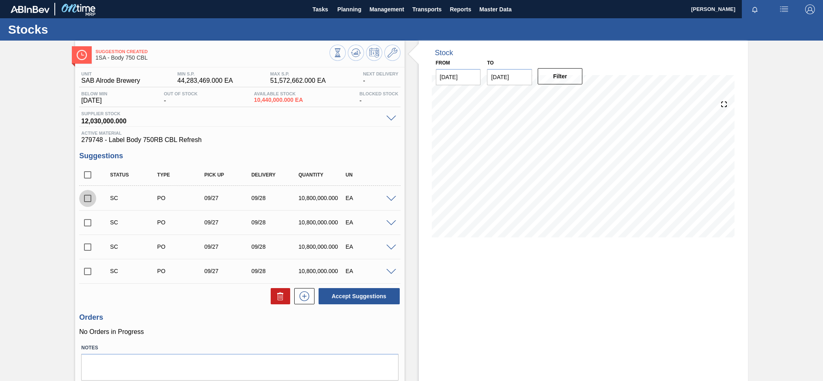
click at [86, 200] on input "checkbox" at bounding box center [87, 198] width 17 height 17
click at [336, 293] on button "Accept Suggestions" at bounding box center [359, 296] width 81 height 16
checkbox input "false"
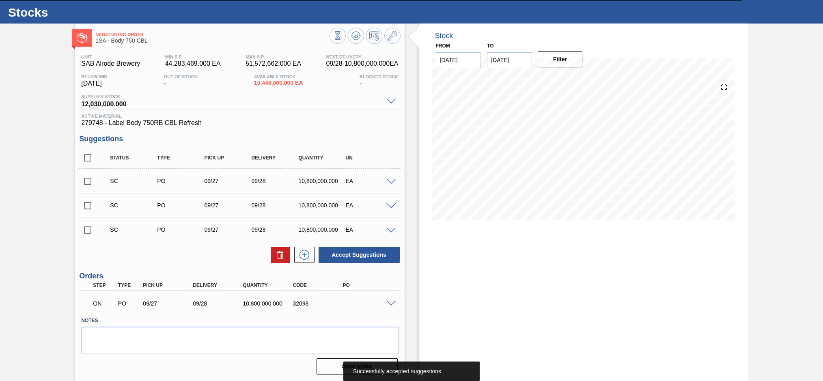
scroll to position [17, 0]
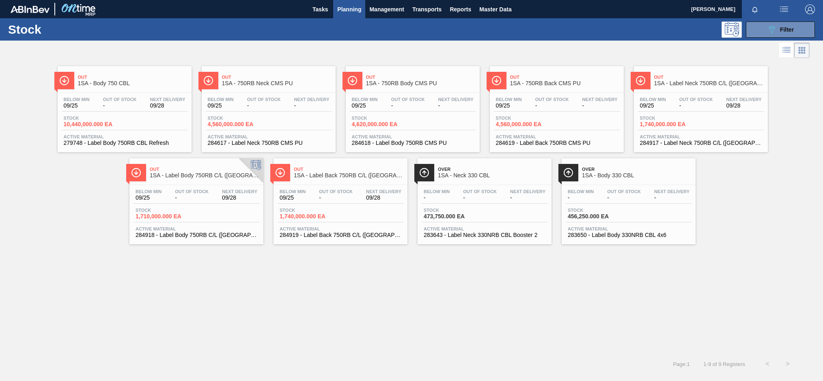
click at [276, 104] on span "-" at bounding box center [264, 106] width 34 height 6
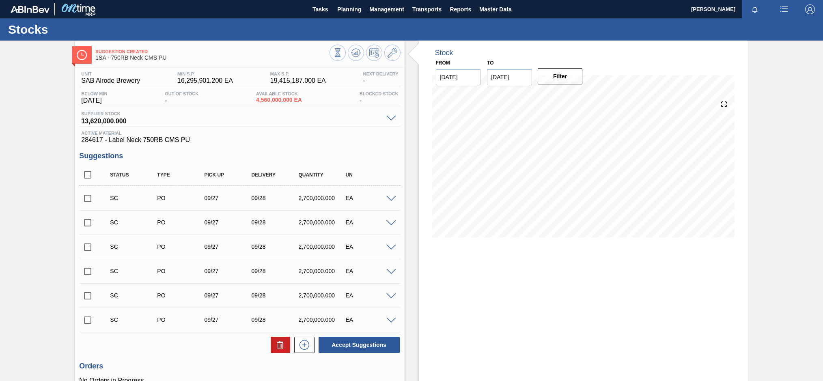
click at [89, 199] on input "checkbox" at bounding box center [87, 198] width 17 height 17
click at [355, 347] on button "Accept Suggestions" at bounding box center [359, 345] width 81 height 16
checkbox input "false"
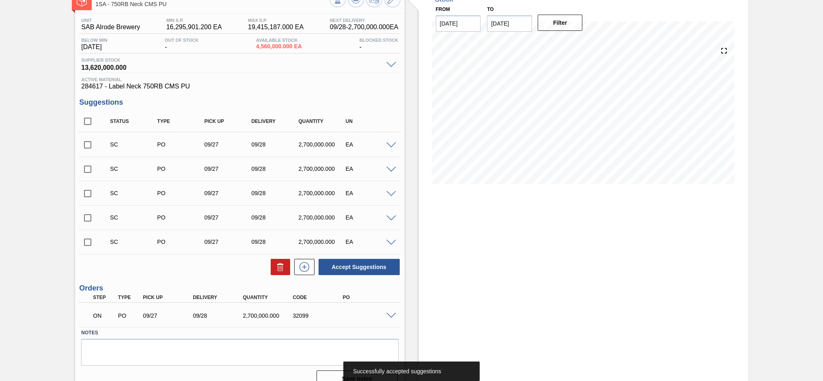
scroll to position [66, 0]
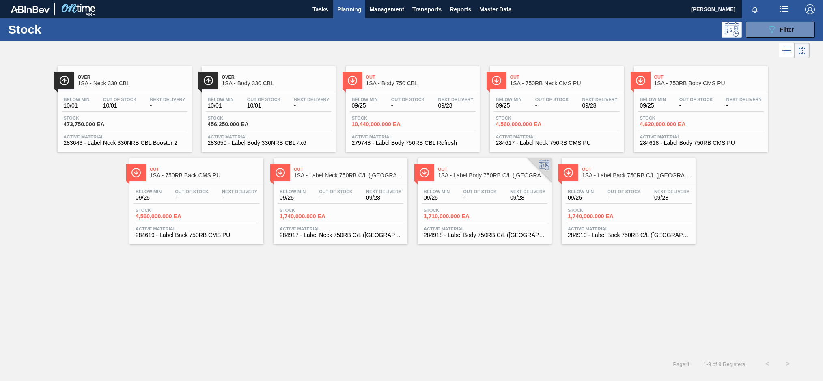
click at [114, 100] on span "Out Of Stock" at bounding box center [120, 99] width 34 height 5
click at [269, 105] on span "10/01" at bounding box center [264, 106] width 34 height 6
click at [136, 118] on div "Stock 473,750.000 EA" at bounding box center [125, 123] width 126 height 15
click at [415, 100] on span "Out Of Stock" at bounding box center [408, 99] width 34 height 5
click at [545, 96] on div "Below Min 09/25 Out Of Stock - Next Delivery 09/28 Stock 4,560,000.000 EA Activ…" at bounding box center [557, 120] width 134 height 55
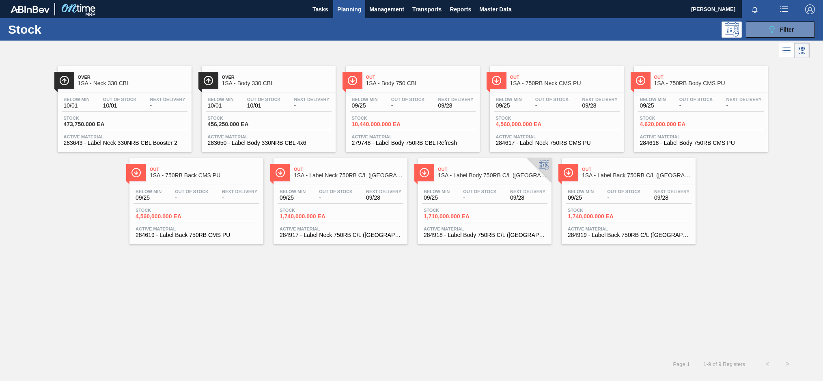
click at [704, 101] on span "Out Of Stock" at bounding box center [696, 99] width 34 height 5
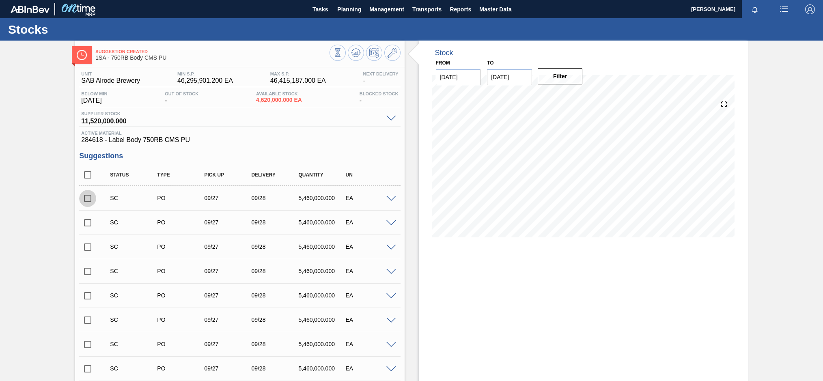
click at [88, 199] on input "checkbox" at bounding box center [87, 198] width 17 height 17
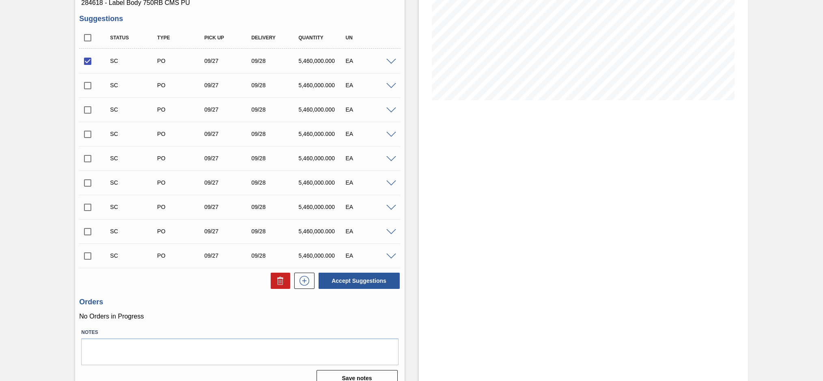
scroll to position [149, 0]
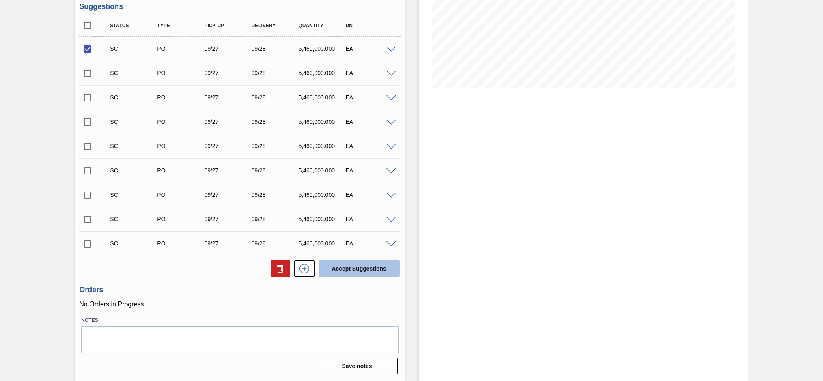
click at [357, 271] on button "Accept Suggestions" at bounding box center [359, 268] width 81 height 16
checkbox input "false"
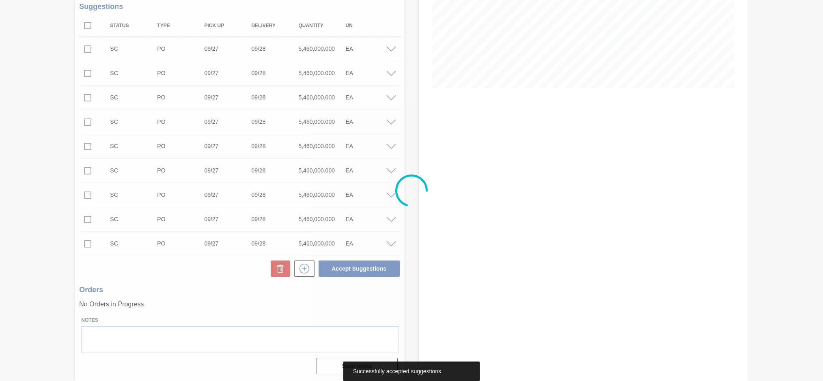
scroll to position [139, 0]
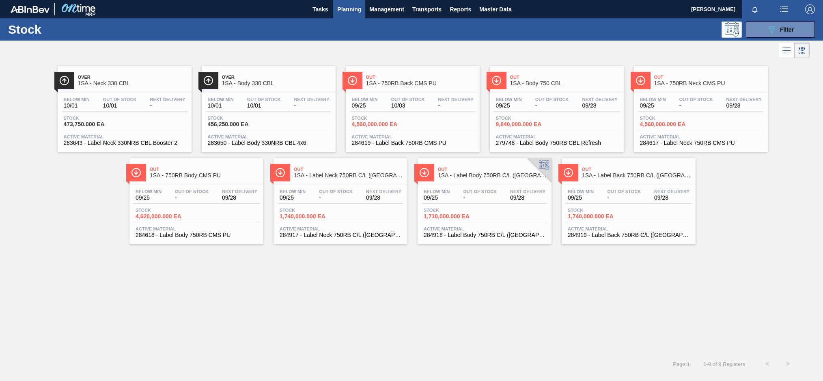
click at [559, 102] on div "Out Of Stock -" at bounding box center [552, 103] width 38 height 12
click at [202, 196] on span "-" at bounding box center [192, 198] width 34 height 6
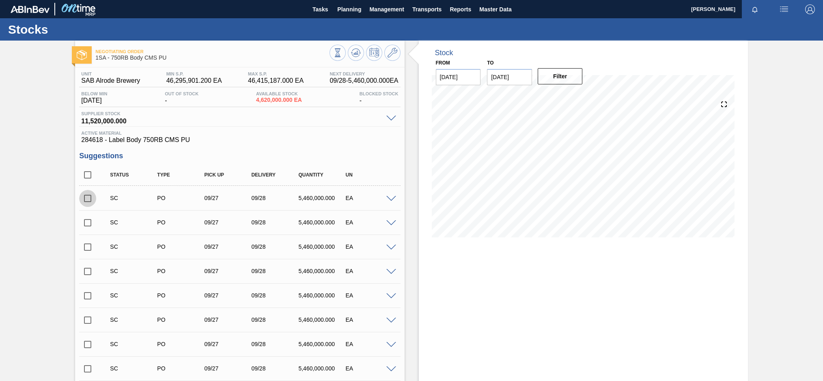
click at [88, 198] on input "checkbox" at bounding box center [87, 198] width 17 height 17
click at [88, 196] on input "checkbox" at bounding box center [87, 198] width 17 height 17
checkbox input "false"
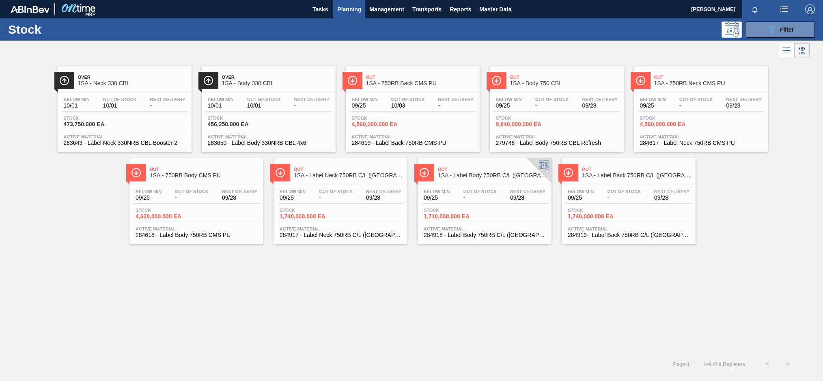
click at [726, 103] on span "09/28" at bounding box center [743, 106] width 35 height 6
click at [400, 98] on span "Out Of Stock" at bounding box center [408, 99] width 34 height 5
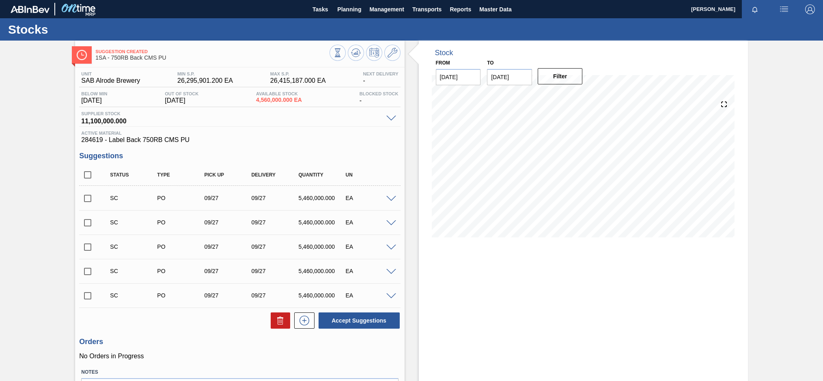
click at [91, 200] on input "checkbox" at bounding box center [87, 198] width 17 height 17
click at [375, 323] on button "Accept Suggestions" at bounding box center [359, 320] width 81 height 16
checkbox input "false"
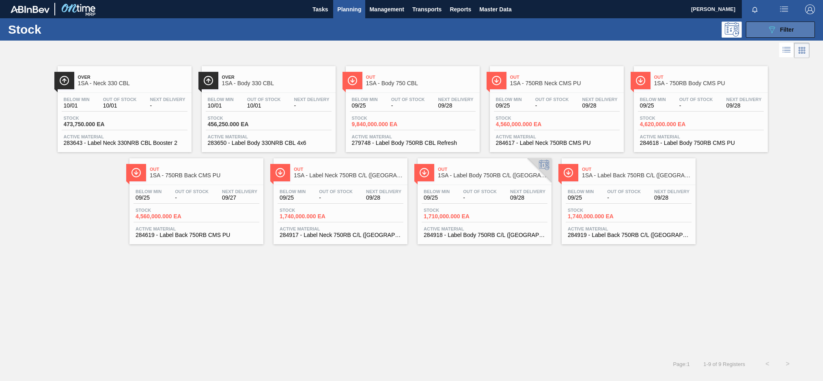
click at [759, 33] on button "089F7B8B-B2A5-4AFE-B5C0-19BA573D28AC Filter" at bounding box center [780, 30] width 69 height 16
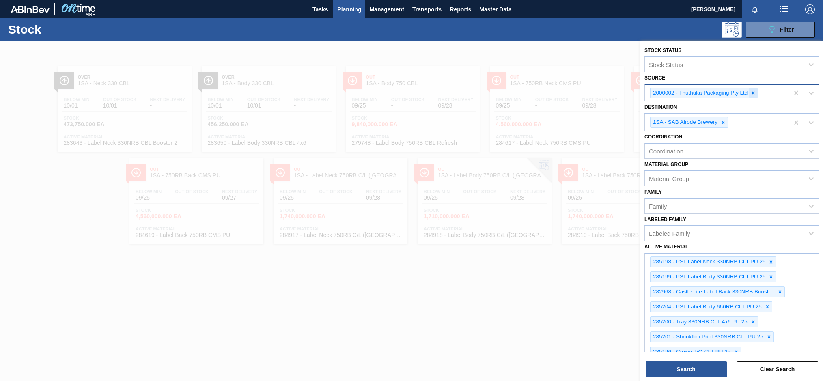
click at [754, 91] on icon at bounding box center [753, 93] width 6 height 6
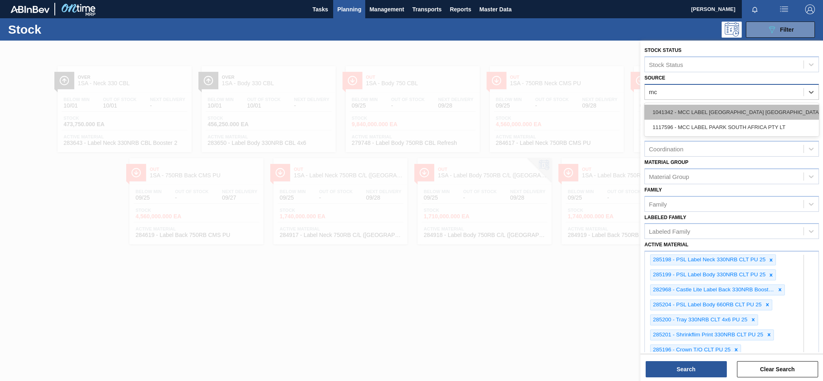
type input "mcc"
click at [704, 116] on div "1041342 - MCC LABEL [GEOGRAPHIC_DATA] [GEOGRAPHIC_DATA]" at bounding box center [731, 112] width 174 height 15
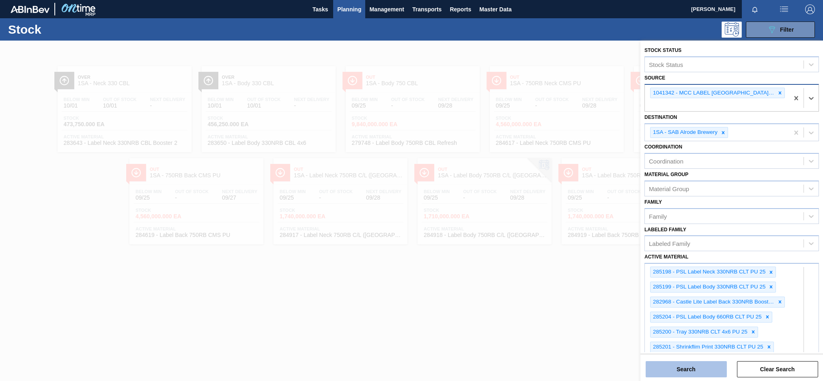
click at [693, 370] on button "Search" at bounding box center [686, 369] width 81 height 16
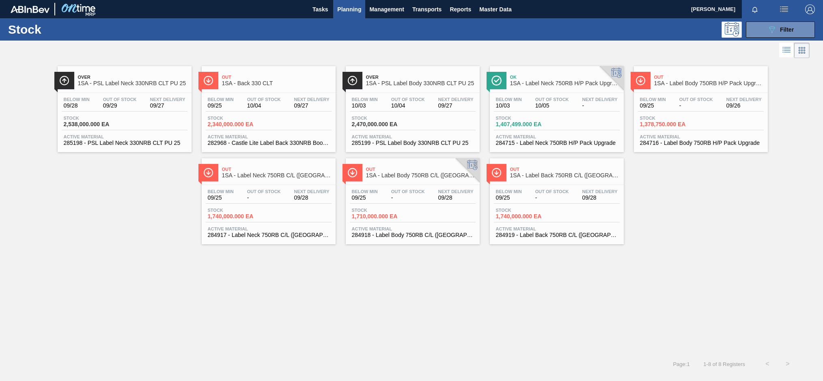
click at [425, 98] on div "Out Of Stock 10/04" at bounding box center [408, 103] width 38 height 12
click at [703, 114] on div "Below Min 09/25 Out Of Stock - Next Delivery 09/26 Stock 1,378,750.000 EA Activ…" at bounding box center [701, 120] width 134 height 55
click at [390, 192] on div "Out Of Stock -" at bounding box center [408, 195] width 38 height 12
click at [771, 29] on icon "089F7B8B-B2A5-4AFE-B5C0-19BA573D28AC" at bounding box center [772, 30] width 10 height 10
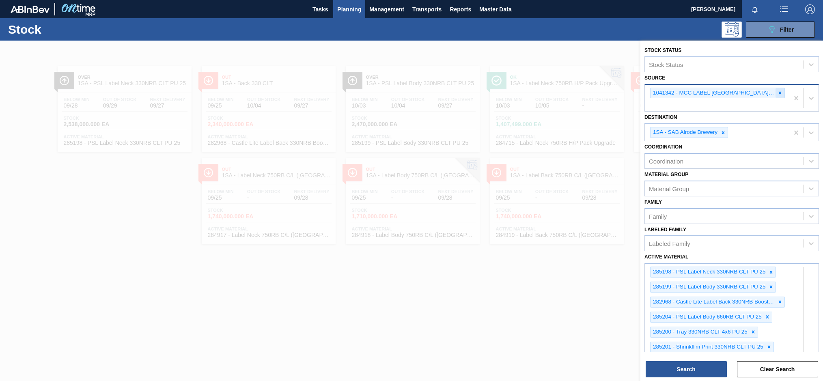
click at [779, 94] on icon at bounding box center [780, 92] width 3 height 3
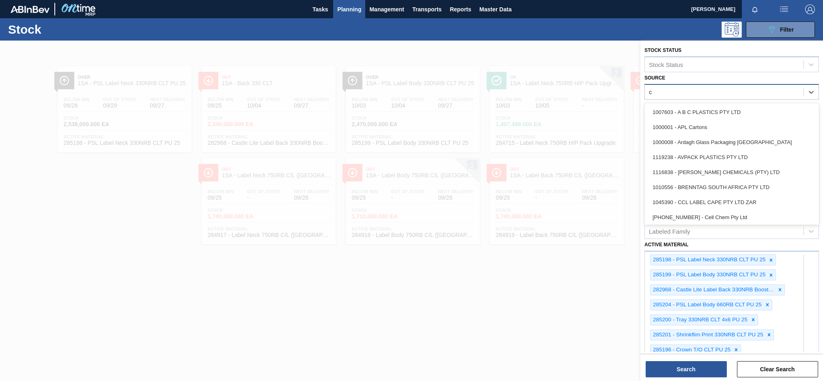
type input "cc"
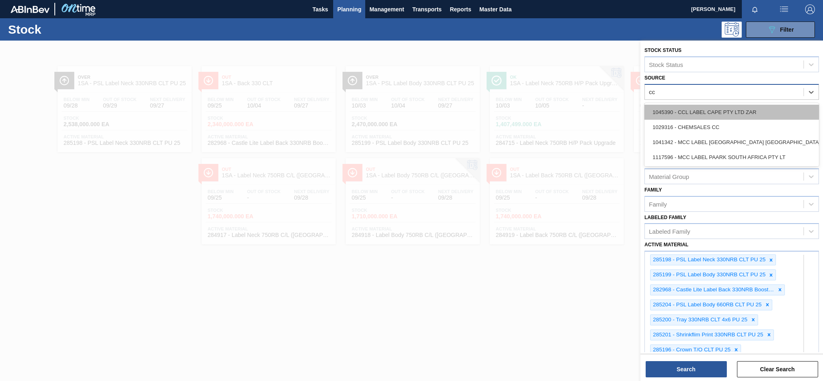
click at [702, 110] on div "1045390 - CCL LABEL CAPE PTY LTD ZAR" at bounding box center [731, 112] width 174 height 15
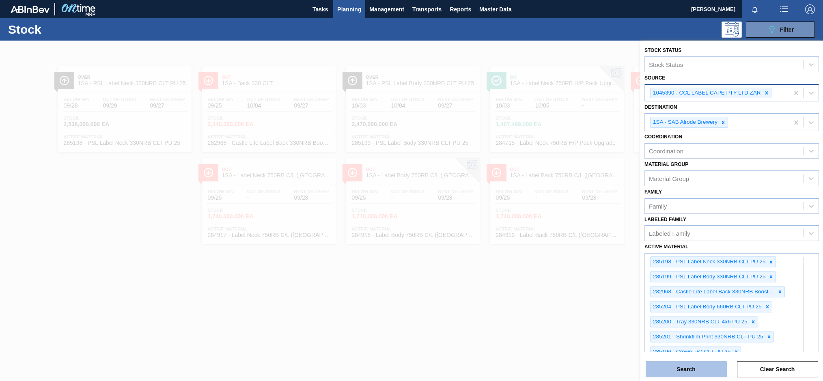
click at [677, 369] on button "Search" at bounding box center [686, 369] width 81 height 16
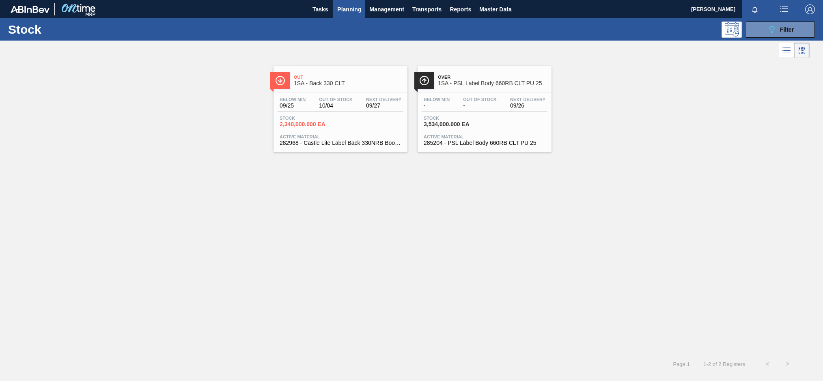
click at [476, 112] on div "Below Min - Out Of Stock - Next Delivery 09/26 Stock 3,534,000.000 EA Active Ma…" at bounding box center [485, 120] width 134 height 55
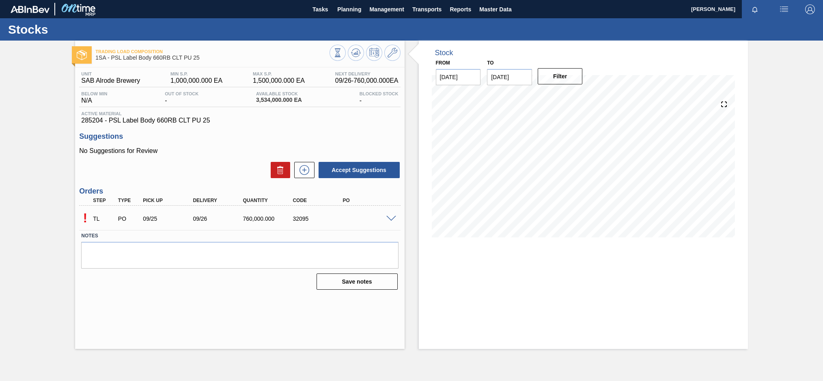
click at [388, 220] on span at bounding box center [391, 219] width 10 height 6
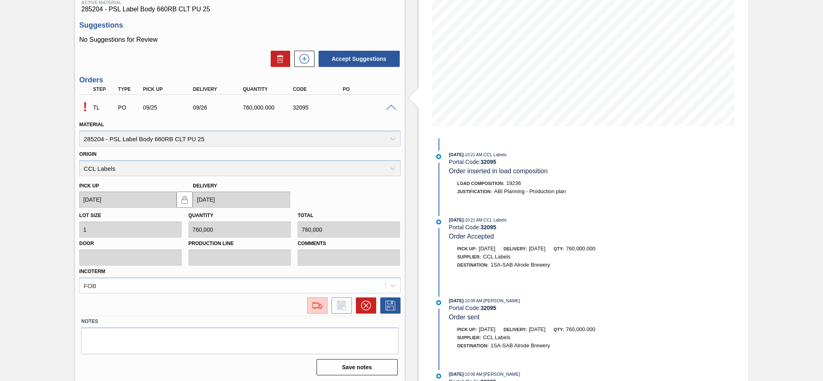
scroll to position [112, 0]
click at [321, 306] on img at bounding box center [317, 304] width 13 height 10
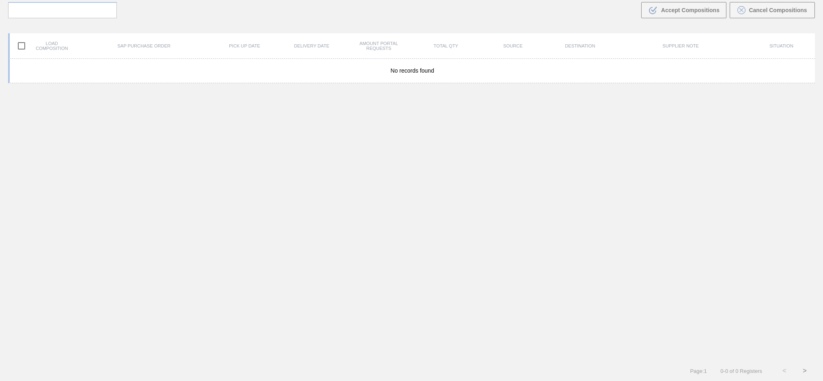
scroll to position [58, 0]
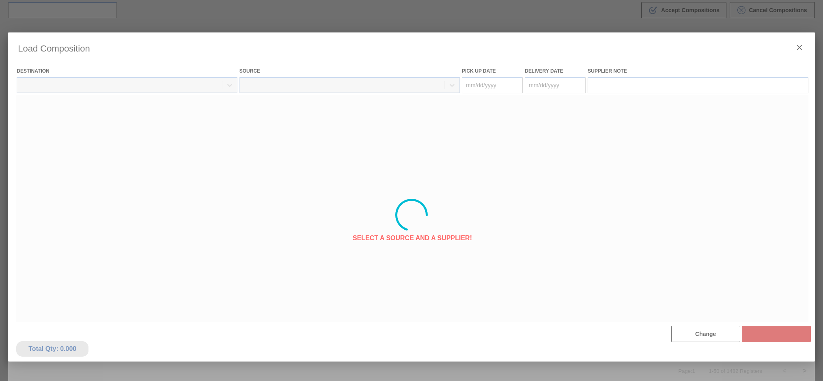
type Date "[DATE]"
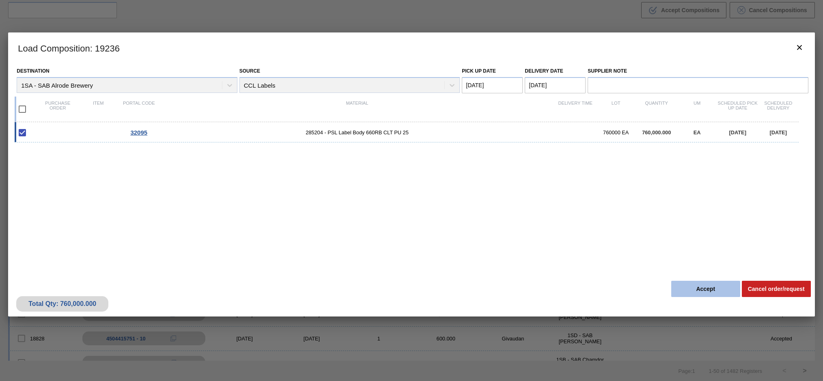
click at [698, 288] on button "Accept" at bounding box center [705, 289] width 69 height 16
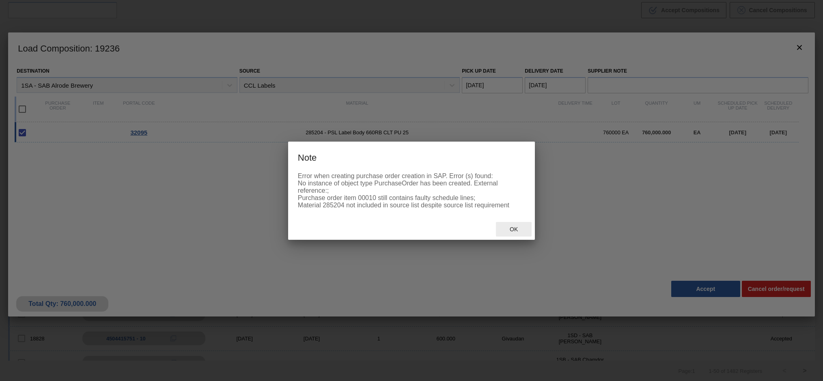
click at [517, 226] on span "Ok" at bounding box center [513, 229] width 21 height 6
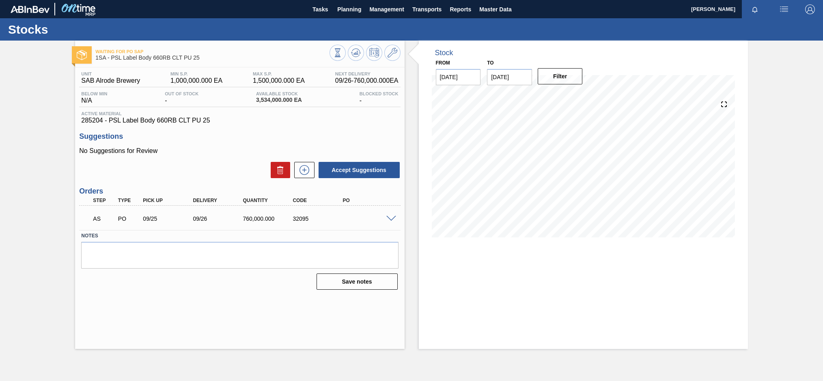
click at [387, 218] on span at bounding box center [391, 219] width 10 height 6
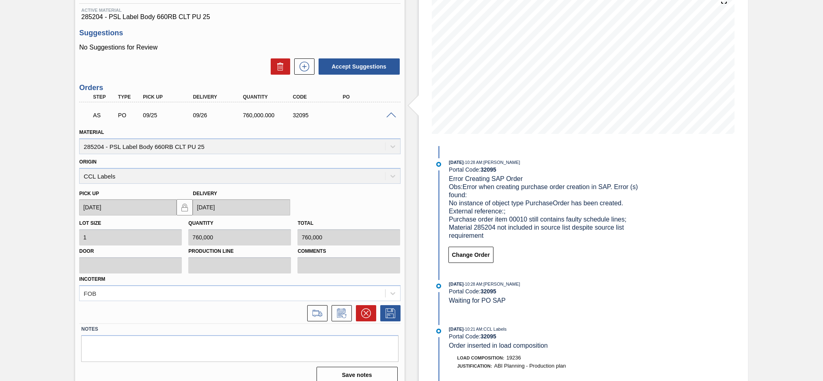
scroll to position [112, 0]
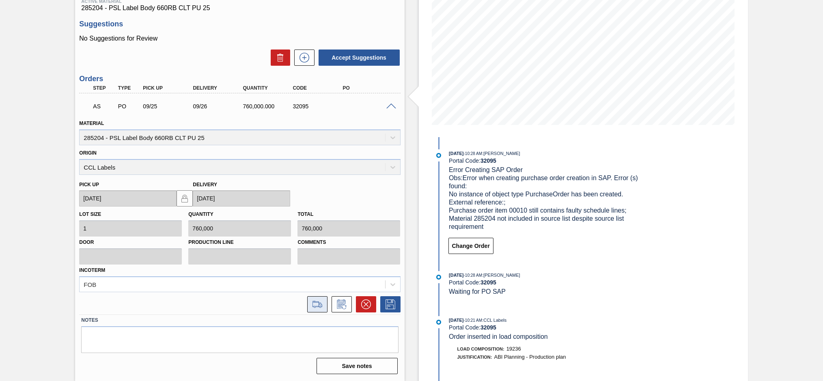
click at [319, 304] on icon at bounding box center [317, 304] width 13 height 10
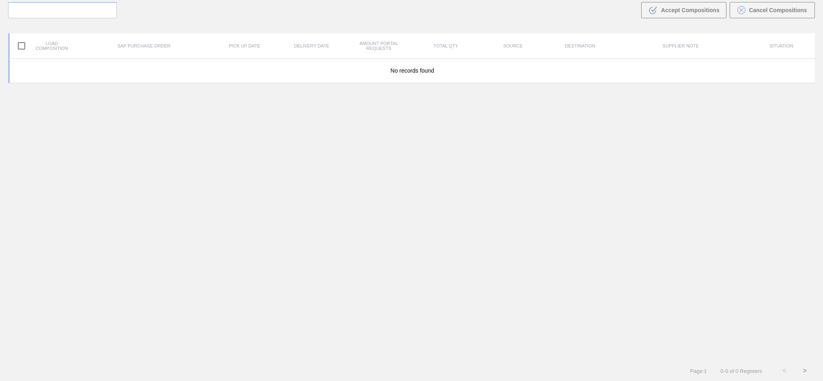
scroll to position [58, 0]
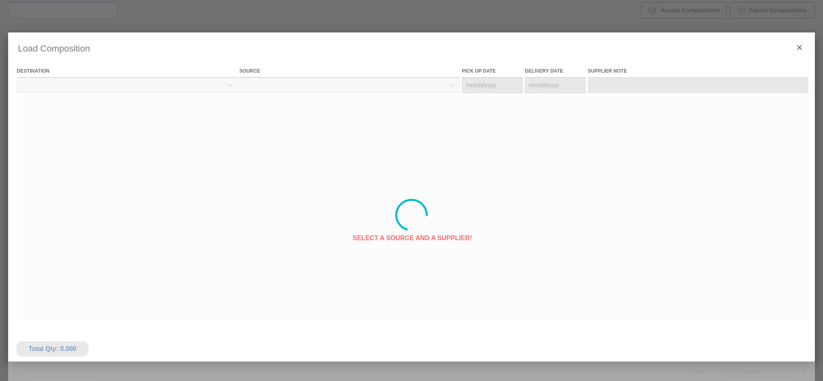
type Date "[DATE]"
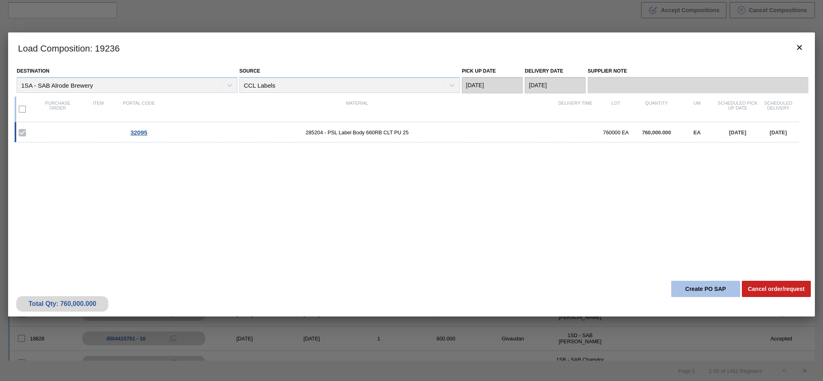
click at [689, 292] on button "Create PO SAP" at bounding box center [705, 289] width 69 height 16
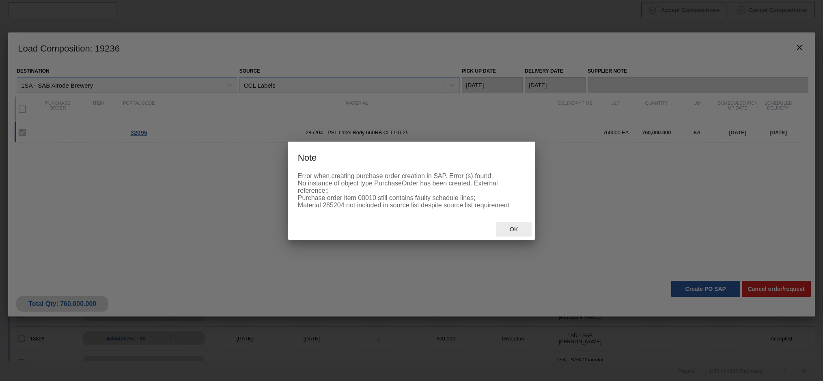
click at [514, 227] on span "Ok" at bounding box center [513, 229] width 21 height 6
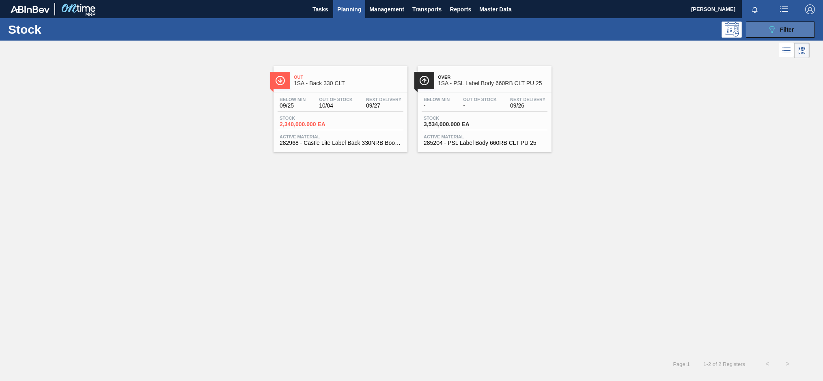
click at [763, 27] on button "089F7B8B-B2A5-4AFE-B5C0-19BA573D28AC Filter" at bounding box center [780, 30] width 69 height 16
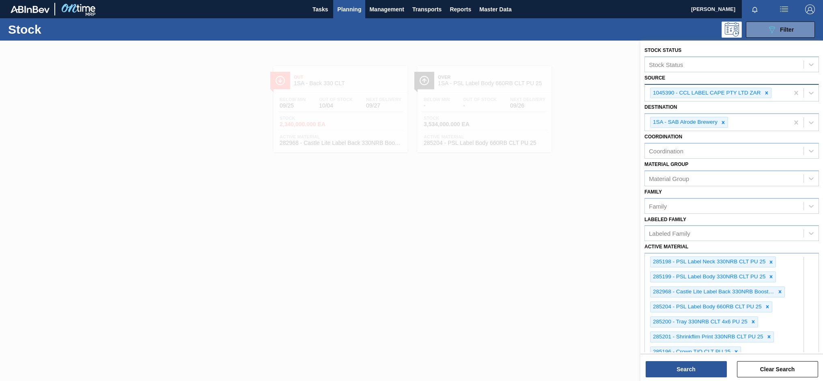
drag, startPoint x: 769, startPoint y: 93, endPoint x: 759, endPoint y: 93, distance: 9.7
click at [769, 92] on icon at bounding box center [767, 93] width 6 height 6
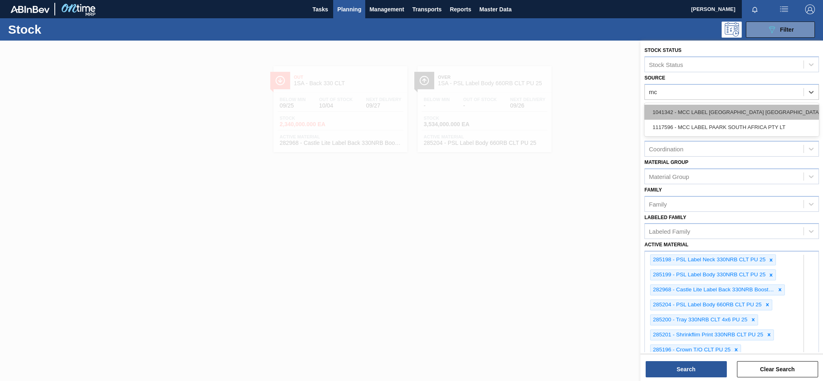
type input "mcc"
click at [705, 113] on div "1041342 - MCC LABEL [GEOGRAPHIC_DATA] [GEOGRAPHIC_DATA]" at bounding box center [731, 112] width 174 height 15
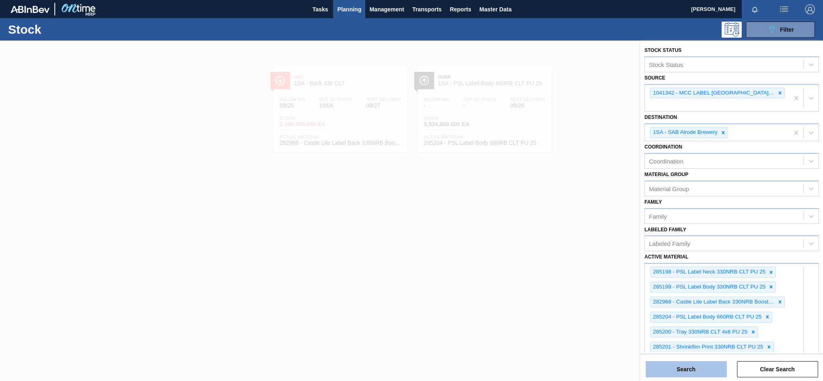
click at [683, 365] on button "Search" at bounding box center [686, 369] width 81 height 16
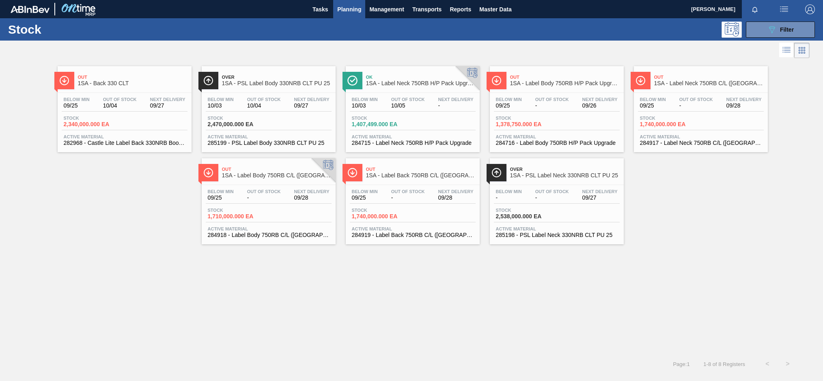
click at [270, 113] on div "Below Min 10/03 Out Of Stock 10/04 Next Delivery 09/27 Stock 2,470,000.000 EA A…" at bounding box center [269, 120] width 134 height 55
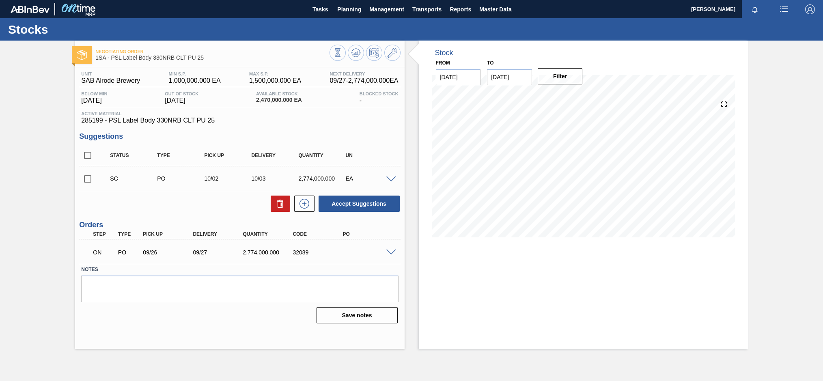
click at [390, 251] on span at bounding box center [391, 253] width 10 height 6
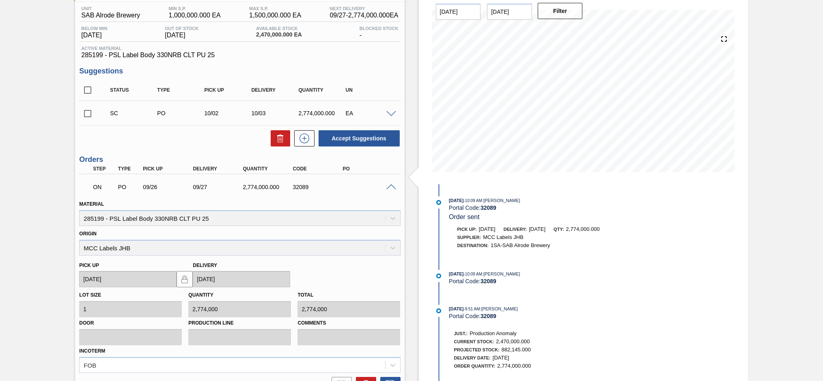
scroll to position [24, 0]
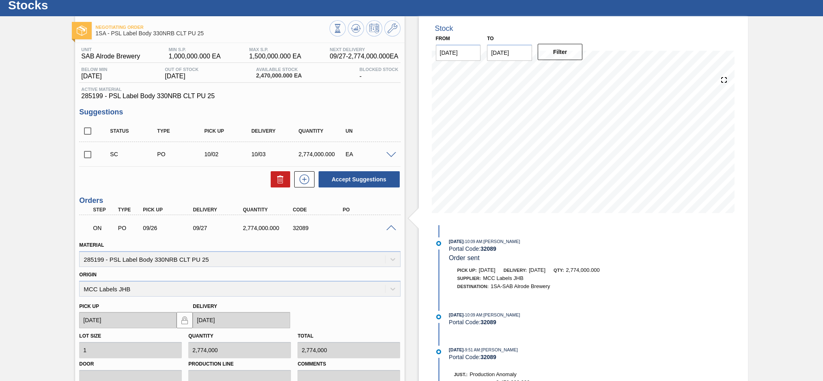
click at [388, 228] on span at bounding box center [391, 228] width 10 height 6
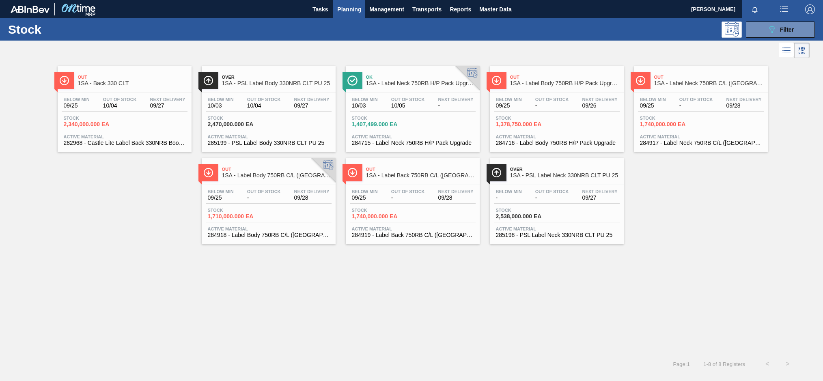
click at [706, 107] on span "-" at bounding box center [696, 106] width 34 height 6
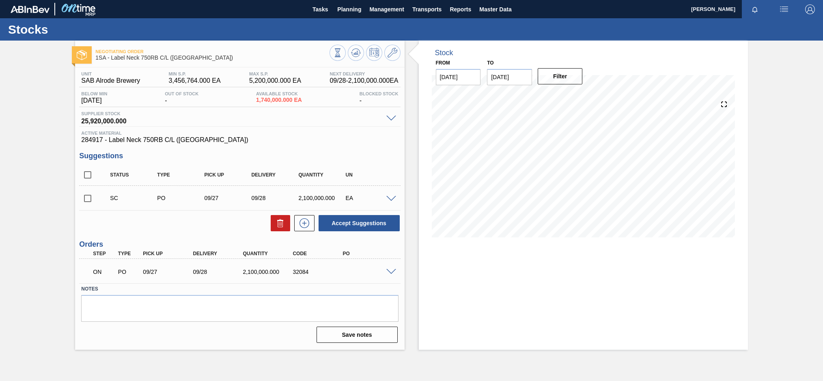
click at [389, 276] on div "ON PO 09/27 09/28 2,100,000.000 32084" at bounding box center [239, 271] width 321 height 20
click at [389, 274] on div "ON PO 09/27 09/28 2,100,000.000 32084" at bounding box center [239, 271] width 321 height 20
click at [390, 272] on span at bounding box center [391, 272] width 10 height 6
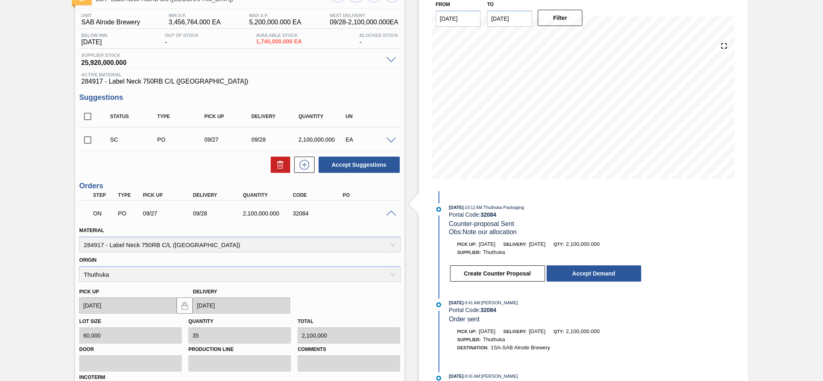
scroll to position [81, 0]
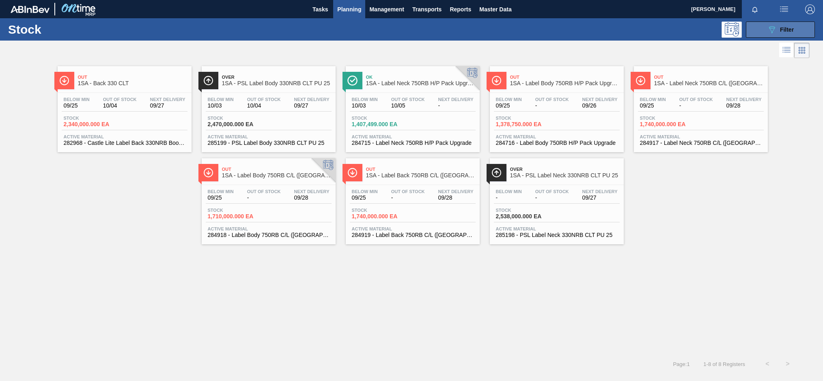
click at [772, 27] on icon "089F7B8B-B2A5-4AFE-B5C0-19BA573D28AC" at bounding box center [772, 30] width 10 height 10
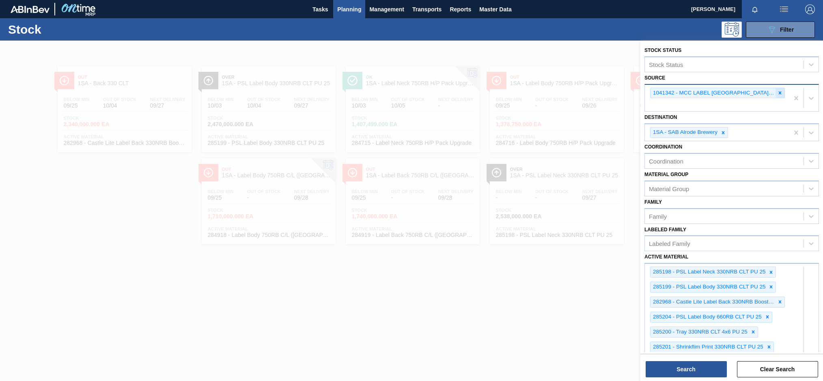
click at [779, 93] on icon at bounding box center [780, 92] width 3 height 3
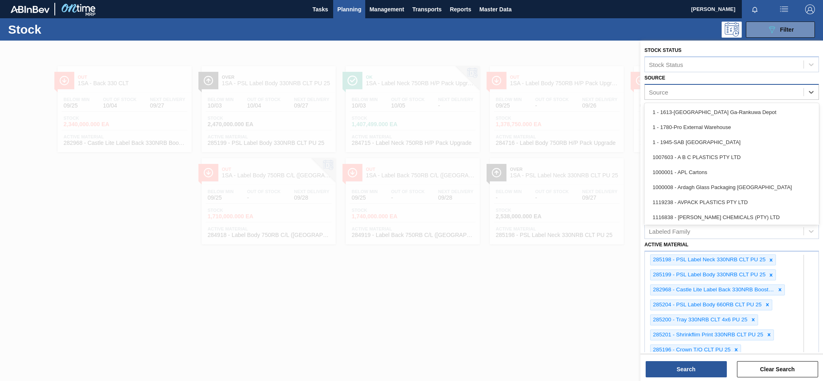
click at [671, 91] on div "Source" at bounding box center [724, 92] width 159 height 12
type input "cc"
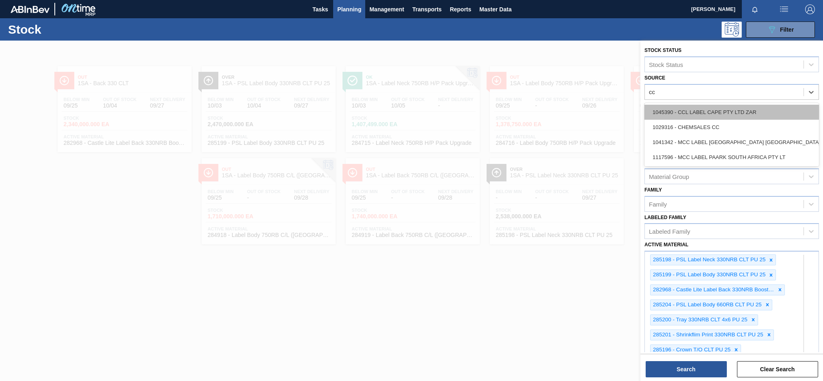
click at [703, 113] on div "1045390 - CCL LABEL CAPE PTY LTD ZAR" at bounding box center [731, 112] width 174 height 15
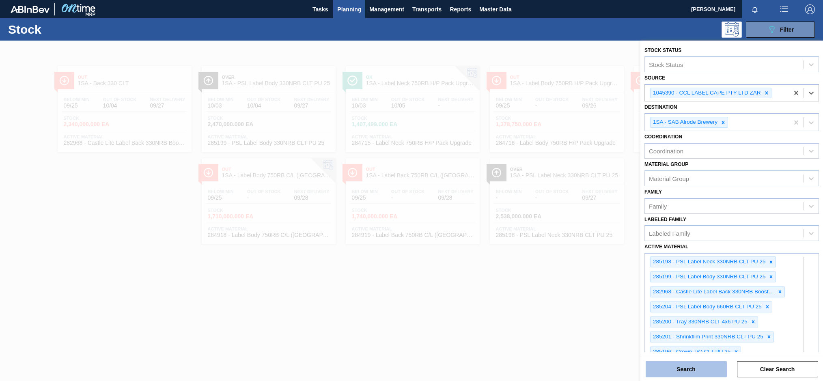
click at [685, 368] on button "Search" at bounding box center [686, 369] width 81 height 16
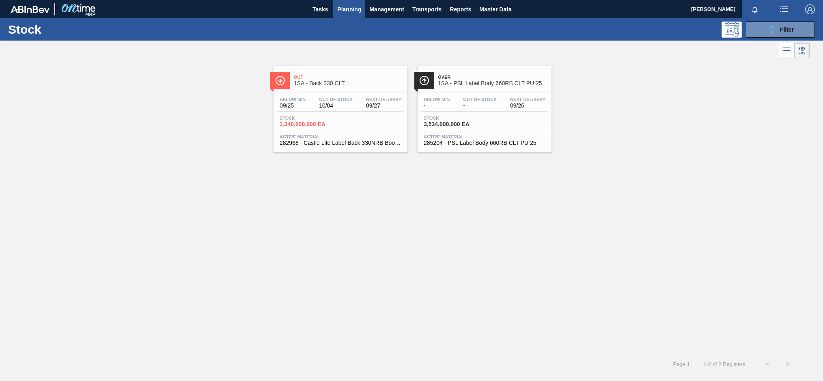
click at [453, 100] on div "Below Min - Out Of Stock - Next Delivery 09/26" at bounding box center [485, 104] width 126 height 15
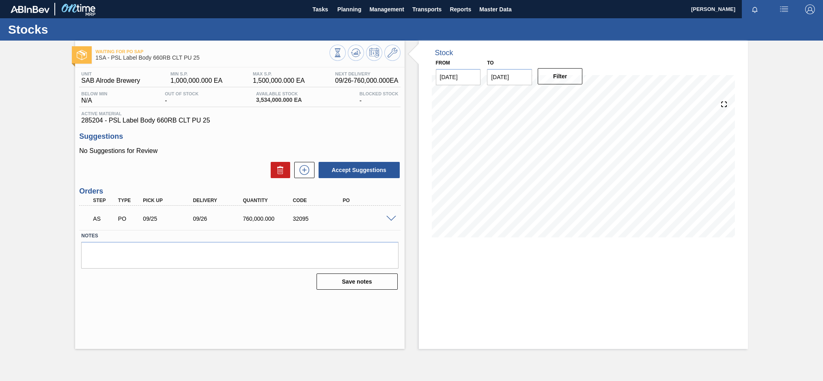
click at [387, 218] on span at bounding box center [391, 219] width 10 height 6
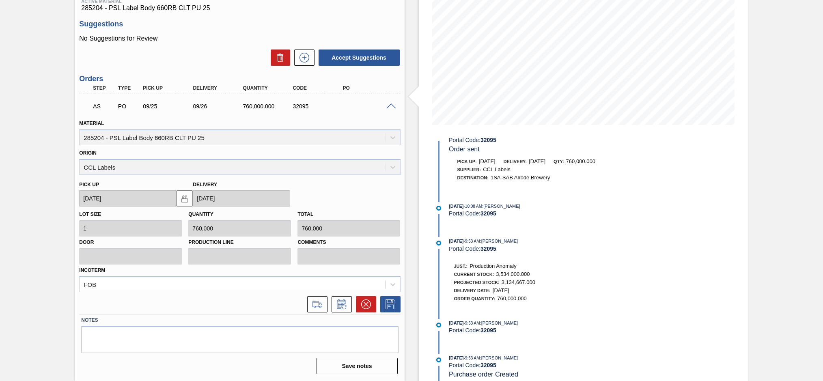
scroll to position [486, 0]
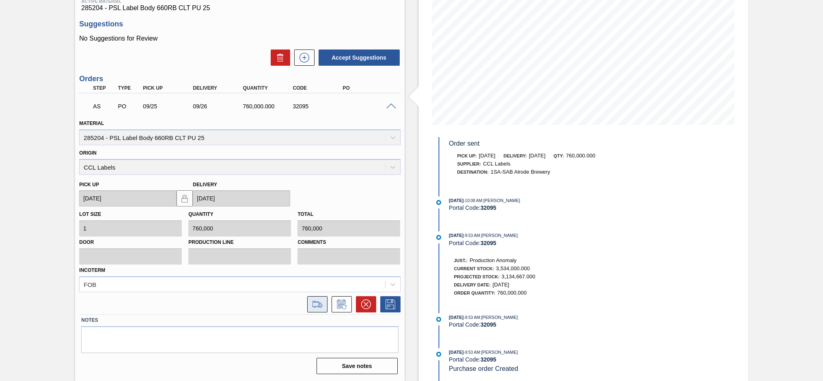
click at [322, 304] on icon at bounding box center [317, 304] width 13 height 10
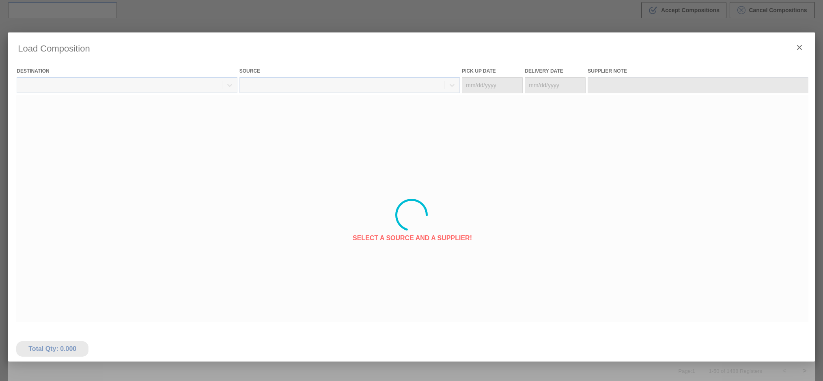
type Date "[DATE]"
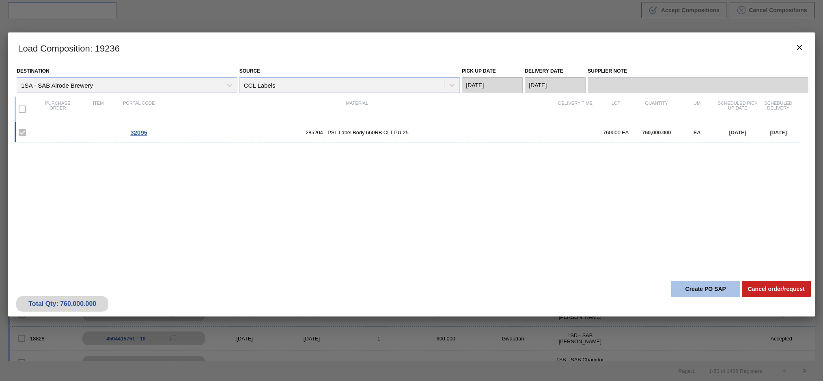
click at [708, 290] on button "Create PO SAP" at bounding box center [705, 289] width 69 height 16
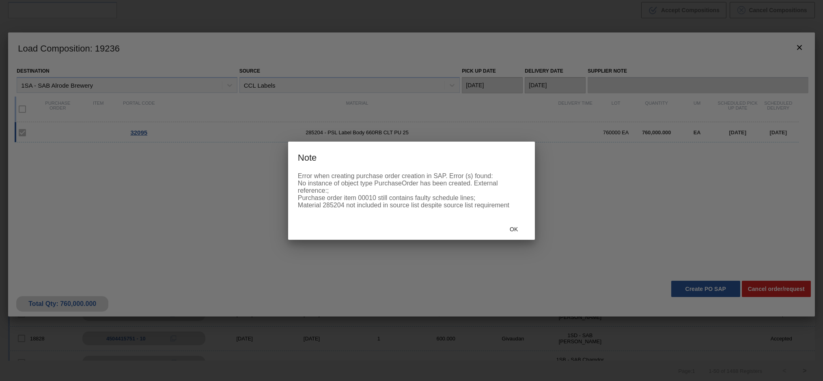
click at [306, 257] on div at bounding box center [411, 190] width 823 height 381
click at [518, 231] on span "Ok" at bounding box center [513, 229] width 21 height 6
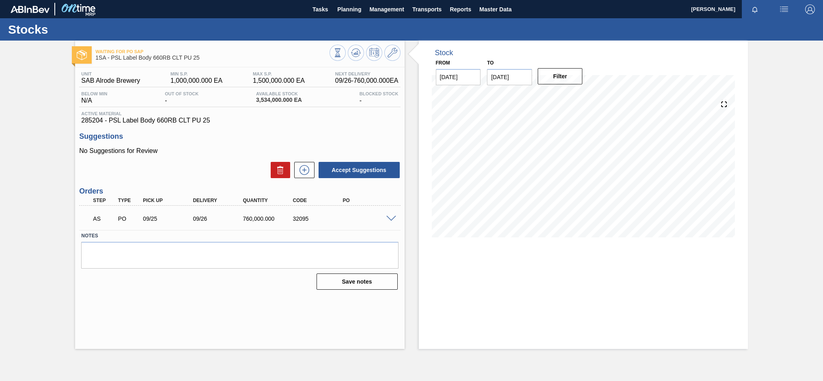
click at [387, 218] on span at bounding box center [391, 219] width 10 height 6
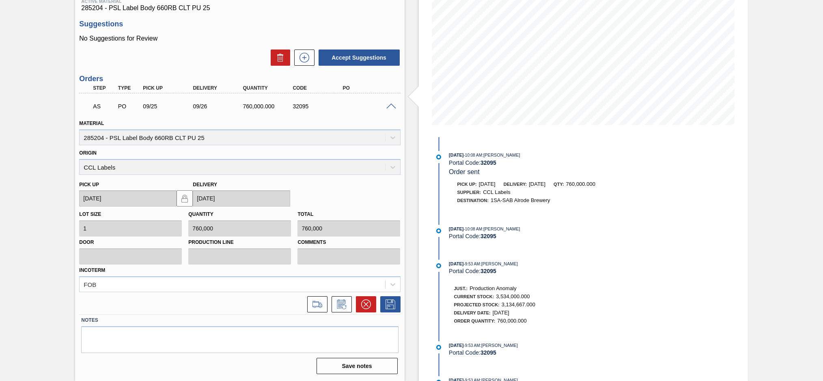
scroll to position [609, 0]
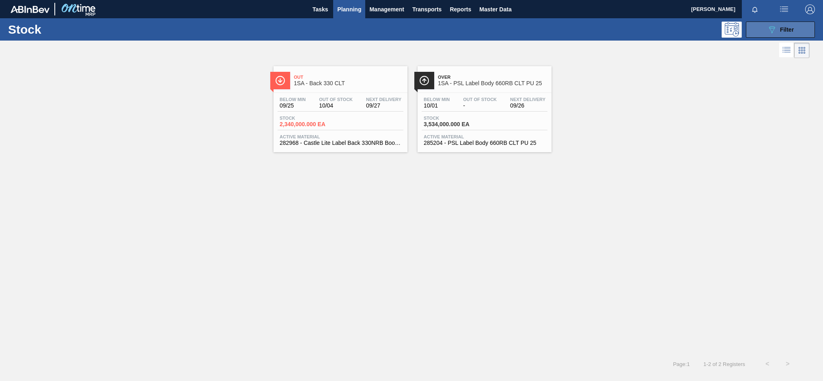
click at [781, 28] on span "Filter" at bounding box center [787, 29] width 14 height 6
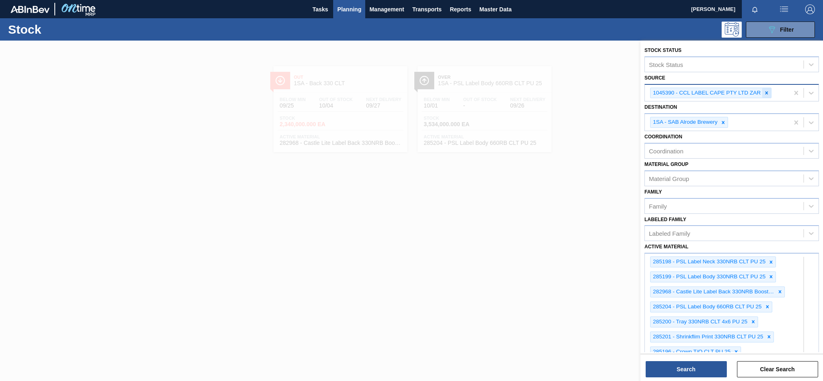
click at [768, 93] on icon at bounding box center [767, 93] width 6 height 6
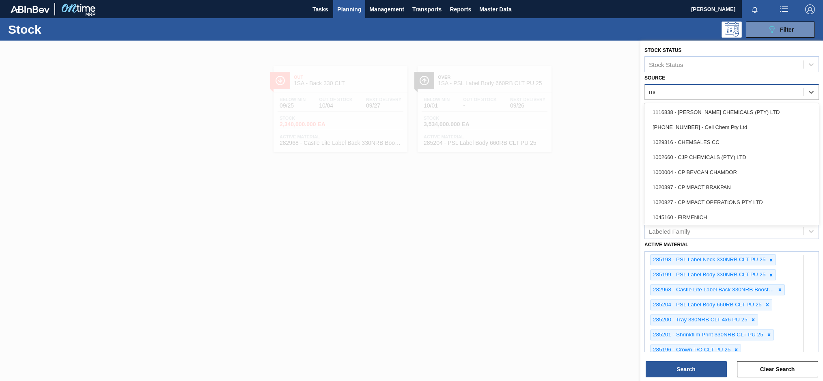
type input "mcc"
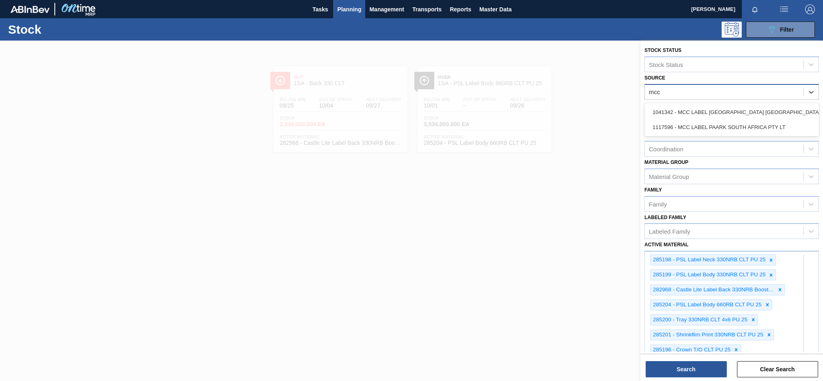
click at [688, 114] on div "1041342 - MCC LABEL [GEOGRAPHIC_DATA] [GEOGRAPHIC_DATA]" at bounding box center [731, 112] width 174 height 15
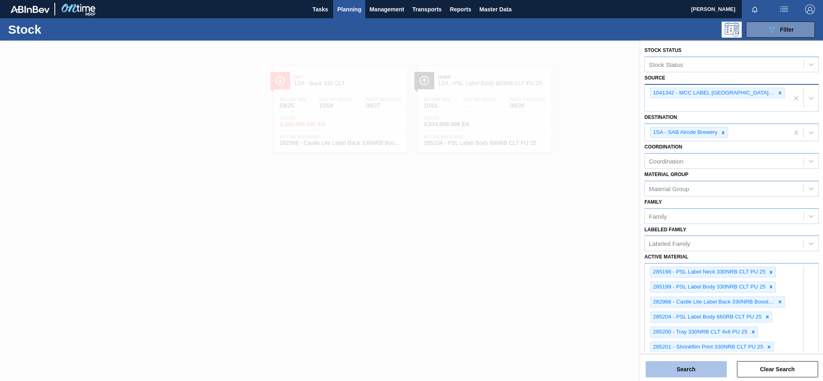
click at [675, 370] on button "Search" at bounding box center [686, 369] width 81 height 16
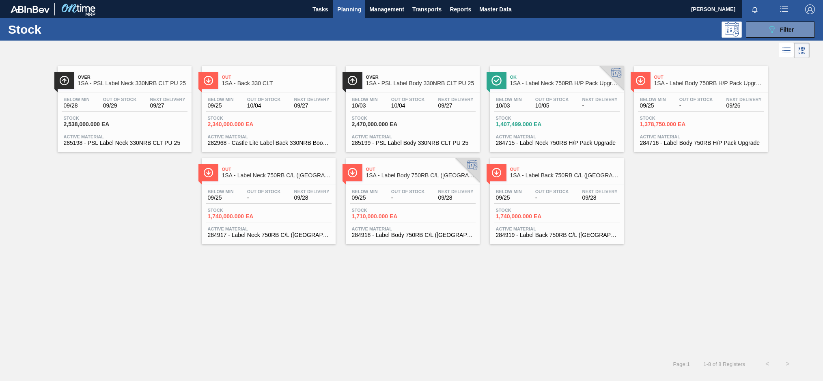
click at [526, 202] on div "Below Min 09/25 Out Of Stock - Next Delivery 09/28" at bounding box center [557, 196] width 126 height 15
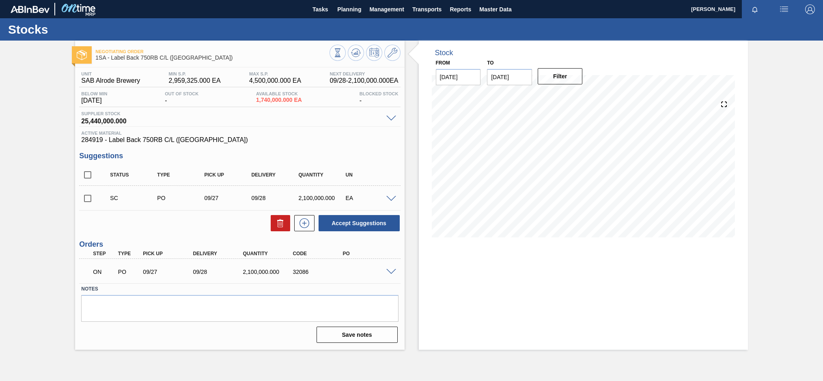
click at [391, 272] on span at bounding box center [391, 272] width 10 height 6
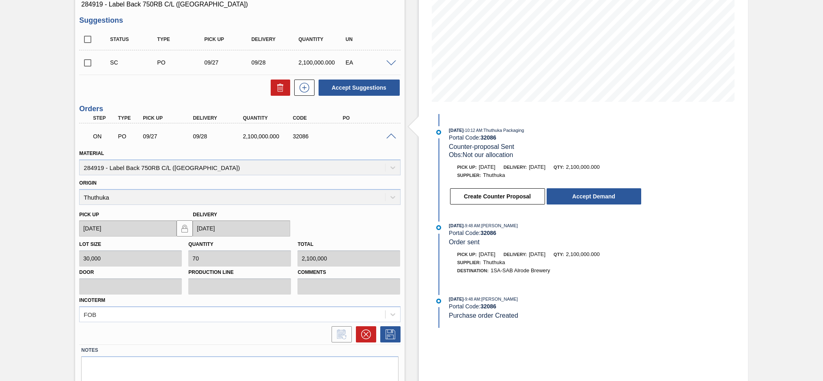
scroll to position [162, 0]
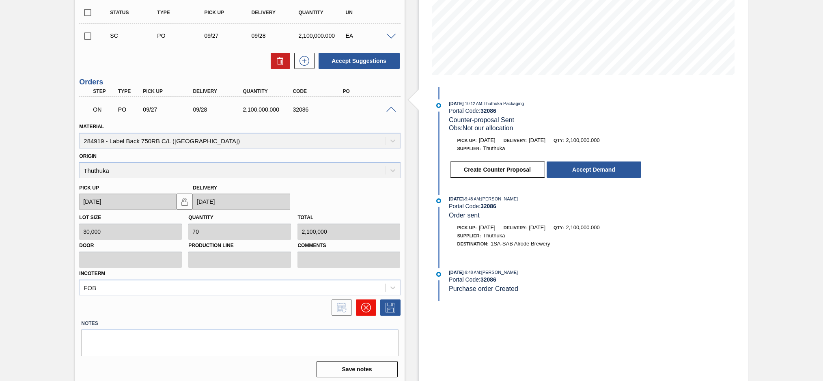
click at [362, 309] on icon at bounding box center [366, 308] width 10 height 10
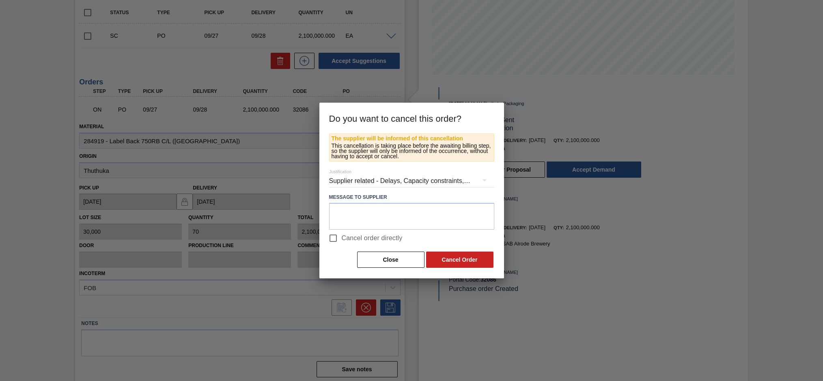
click at [332, 239] on input "Cancel order directly" at bounding box center [333, 238] width 17 height 17
checkbox input "true"
click at [458, 260] on button "Cancel Order" at bounding box center [459, 260] width 67 height 16
click at [458, 261] on button "Cancel Order" at bounding box center [459, 260] width 67 height 16
click at [448, 259] on button "Cancel Order" at bounding box center [459, 260] width 67 height 16
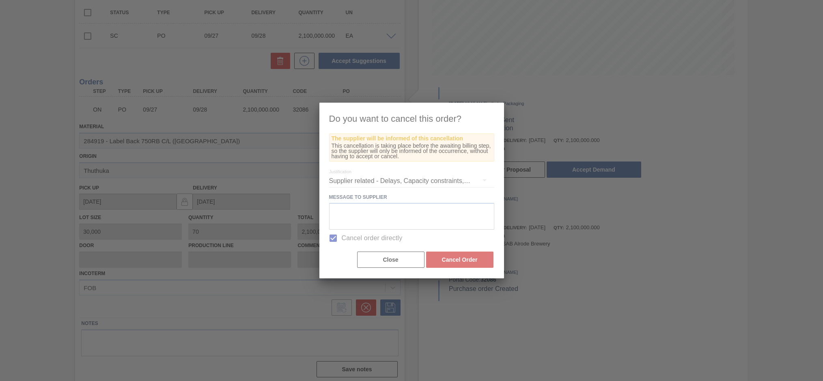
scroll to position [0, 0]
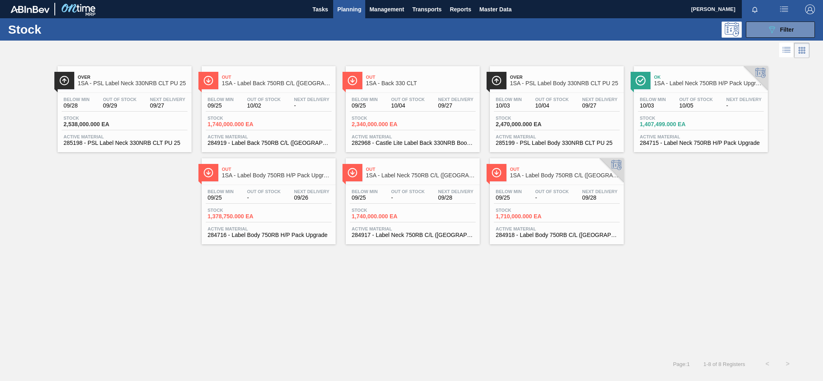
click at [119, 114] on div "Below Min 09/28 Out Of Stock 09/29 Next Delivery 09/27 Stock 2,538,000.000 EA A…" at bounding box center [125, 120] width 134 height 55
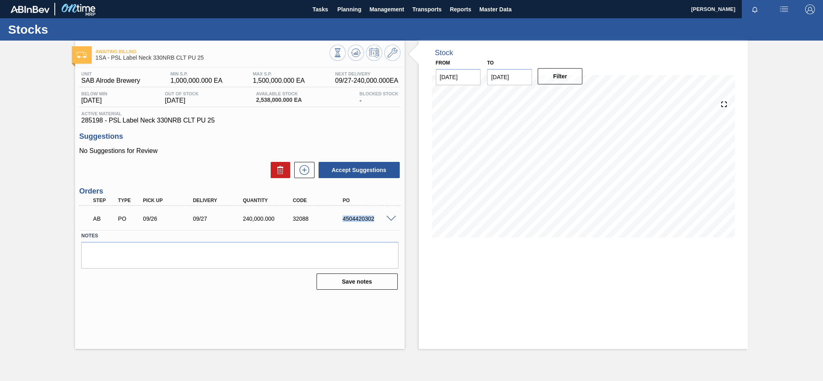
drag, startPoint x: 364, startPoint y: 220, endPoint x: 331, endPoint y: 224, distance: 32.3
click at [331, 224] on div "AB PO 09/26 09/27 240,000.000 32088 4504420302" at bounding box center [237, 218] width 299 height 16
copy div "4504420302"
click at [24, 71] on div "Awaiting Billing 1SA - PSL Label Neck 330NRB CLT PU 25 Unit SAB Alrode Brewery …" at bounding box center [411, 195] width 823 height 308
click at [230, 308] on div "Awaiting Billing 1SA - PSL Label Neck 330NRB CLT PU 25 Unit SAB Alrode Brewery …" at bounding box center [239, 195] width 329 height 308
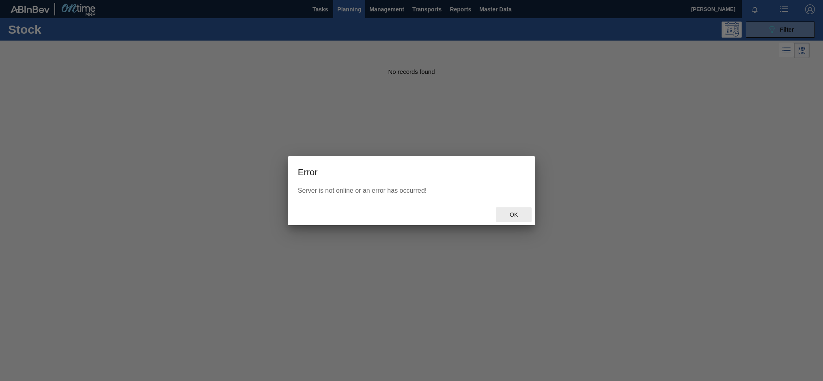
click at [514, 216] on span "Ok" at bounding box center [513, 214] width 21 height 6
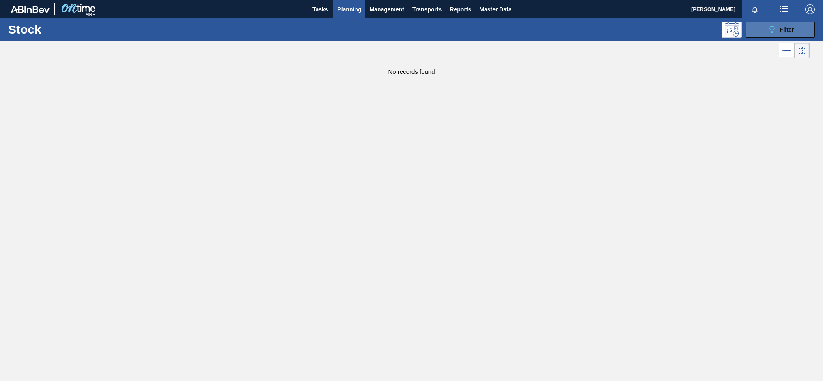
click at [778, 32] on div "089F7B8B-B2A5-4AFE-B5C0-19BA573D28AC Filter" at bounding box center [780, 30] width 27 height 10
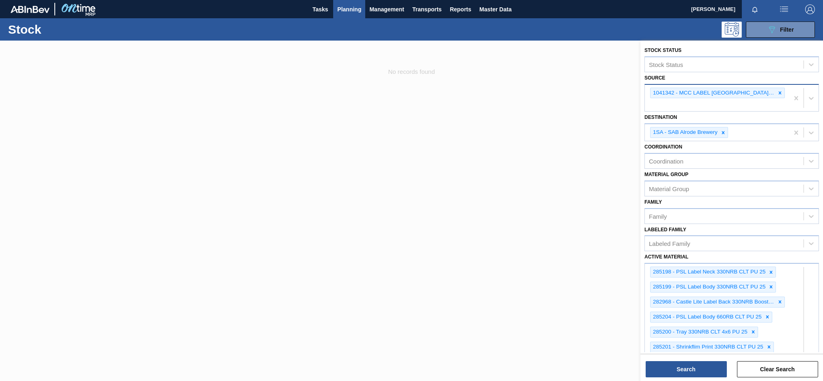
click at [779, 94] on icon at bounding box center [780, 93] width 6 height 6
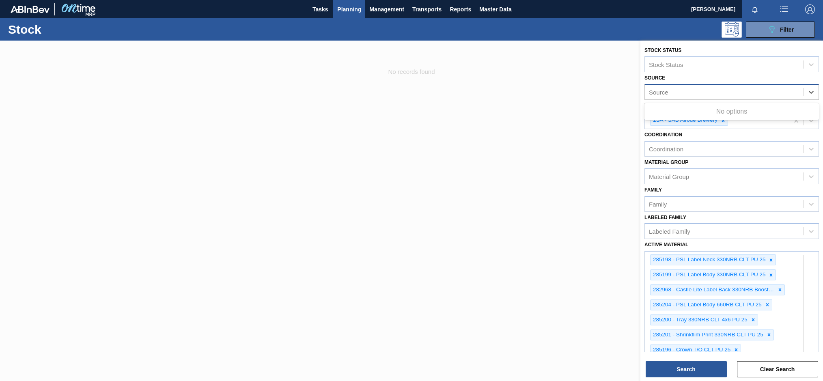
click at [661, 92] on div "Source" at bounding box center [658, 91] width 19 height 7
type input "isanti"
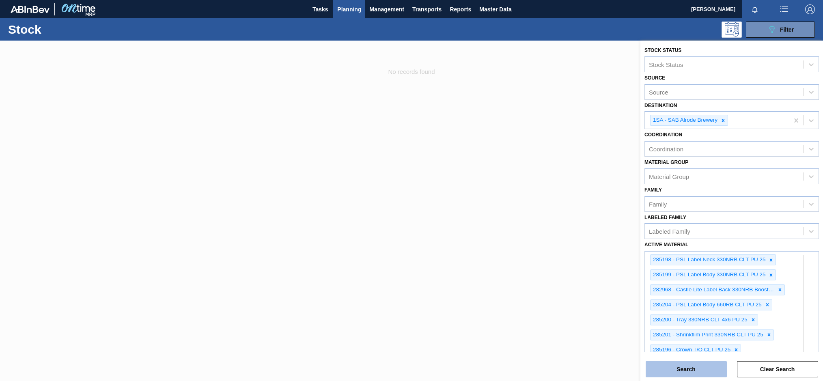
click at [682, 368] on button "Search" at bounding box center [686, 369] width 81 height 16
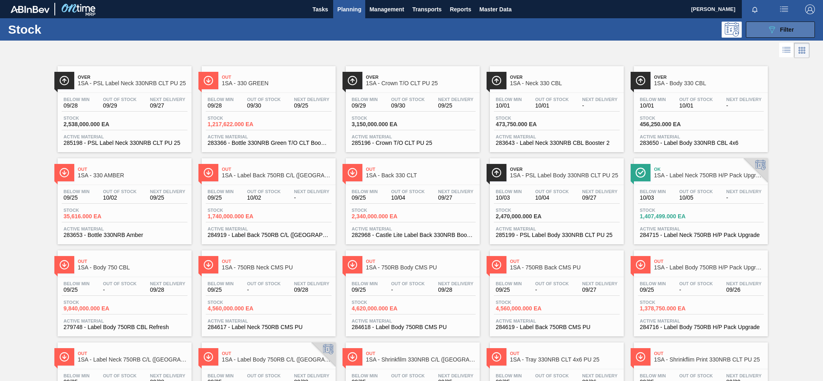
click at [775, 33] on icon "089F7B8B-B2A5-4AFE-B5C0-19BA573D28AC" at bounding box center [772, 30] width 10 height 10
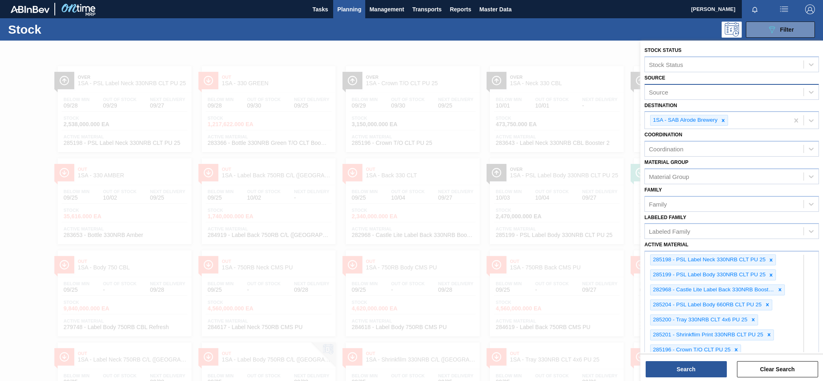
click at [668, 94] on div "Source" at bounding box center [658, 91] width 19 height 7
type input "isanti"
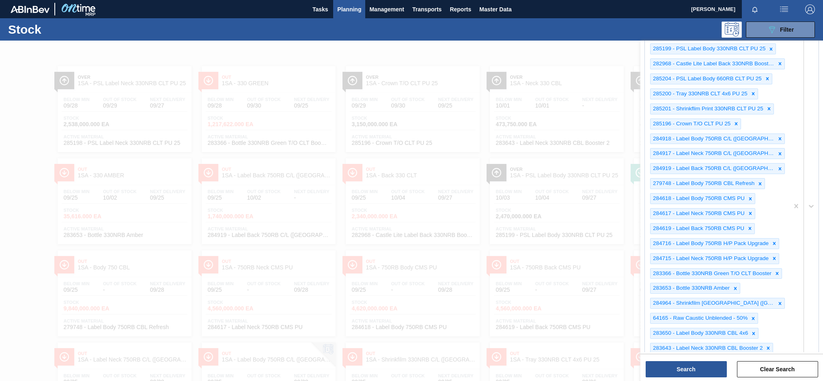
scroll to position [284, 0]
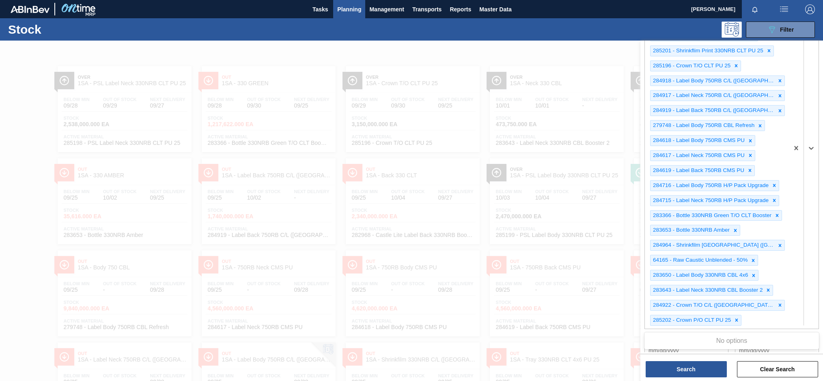
click at [766, 319] on div "285198 - PSL Label Neck 330NRB CLT PU 25 285199 - PSL Label Body 330NRB CLT PU …" at bounding box center [717, 148] width 144 height 361
type Material "283366"
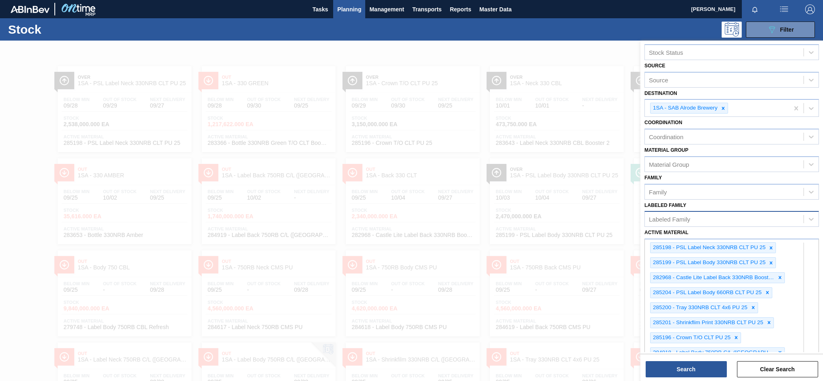
scroll to position [0, 0]
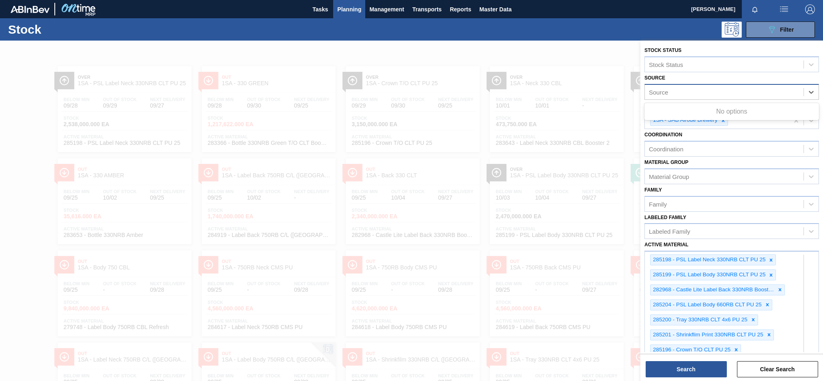
click at [663, 95] on div "Source" at bounding box center [658, 91] width 19 height 7
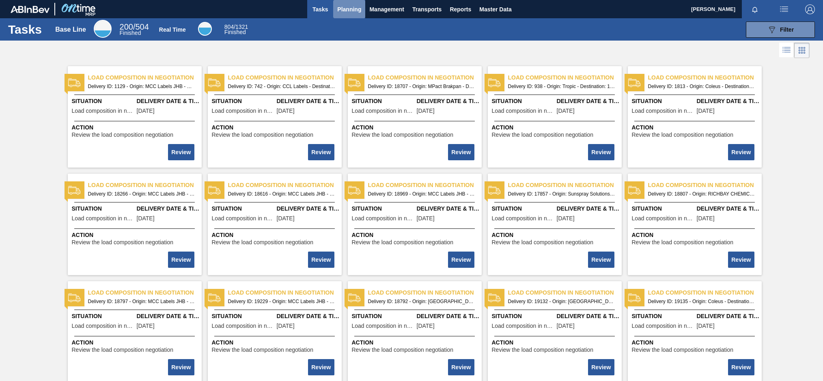
click at [345, 11] on span "Planning" at bounding box center [349, 9] width 24 height 10
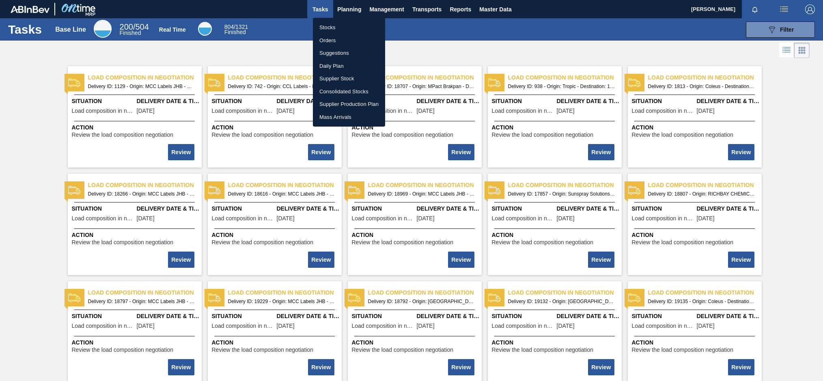
click at [327, 29] on li "Stocks" at bounding box center [349, 27] width 72 height 13
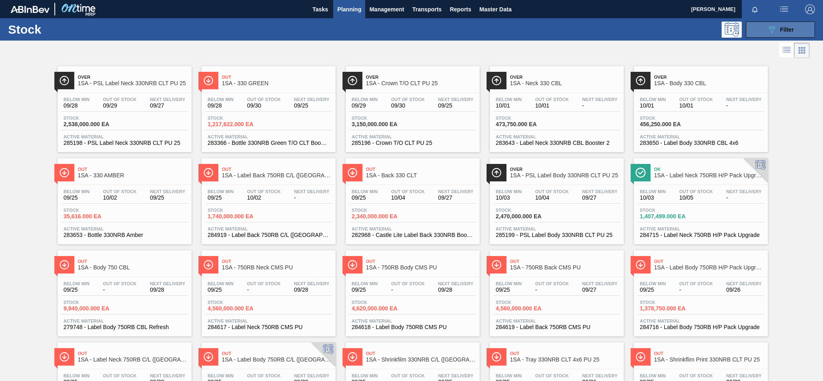
drag, startPoint x: 770, startPoint y: 40, endPoint x: 771, endPoint y: 35, distance: 5.3
click at [770, 40] on div "Stock 089F7B8B-B2A5-4AFE-B5C0-19BA573D28AC Filter" at bounding box center [411, 29] width 823 height 22
click at [771, 34] on icon "089F7B8B-B2A5-4AFE-B5C0-19BA573D28AC" at bounding box center [772, 30] width 10 height 10
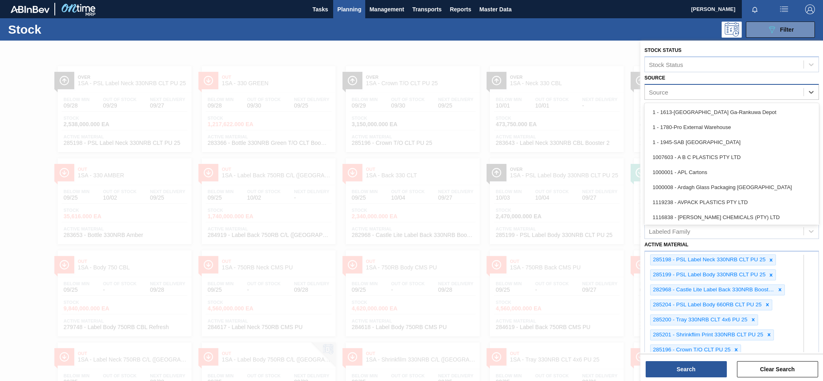
click at [669, 94] on div "Source" at bounding box center [724, 92] width 159 height 12
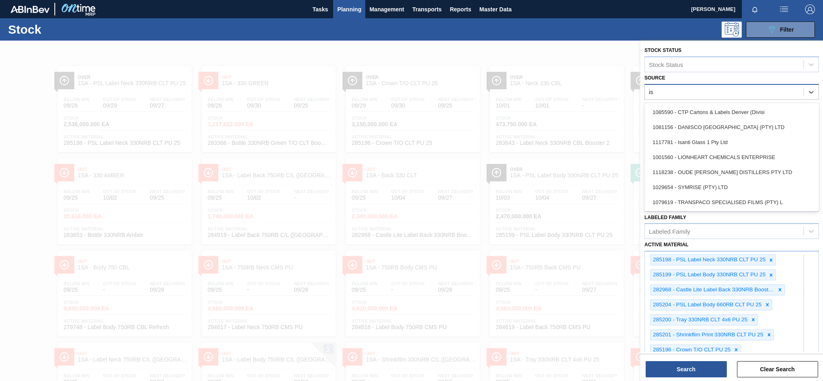
type input "isa"
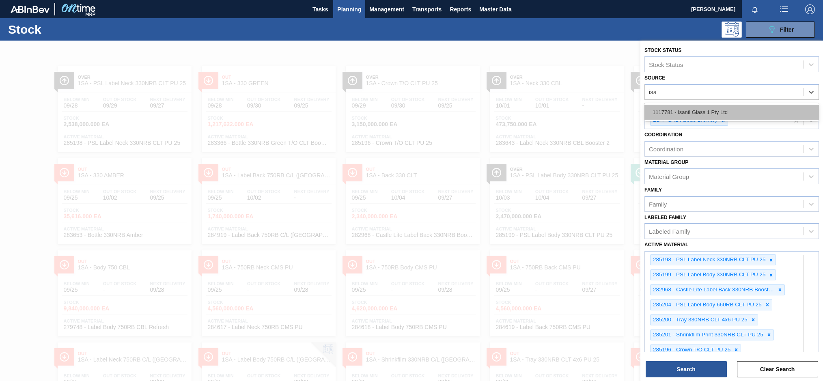
click at [671, 112] on div "1117781 - Isanti Glass 1 Pty Ltd" at bounding box center [731, 112] width 174 height 15
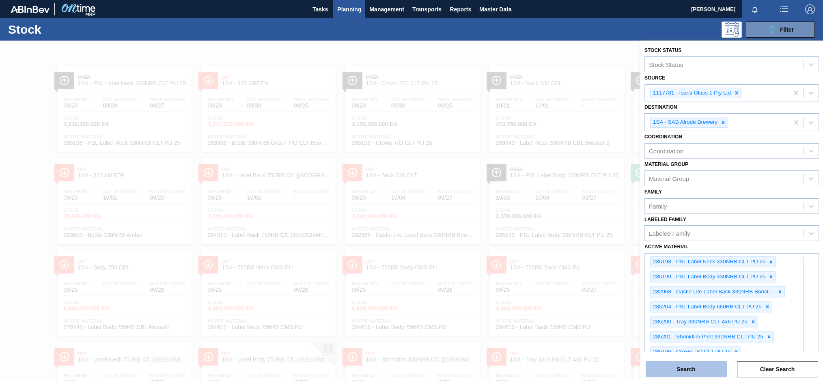
click at [661, 369] on button "Search" at bounding box center [686, 369] width 81 height 16
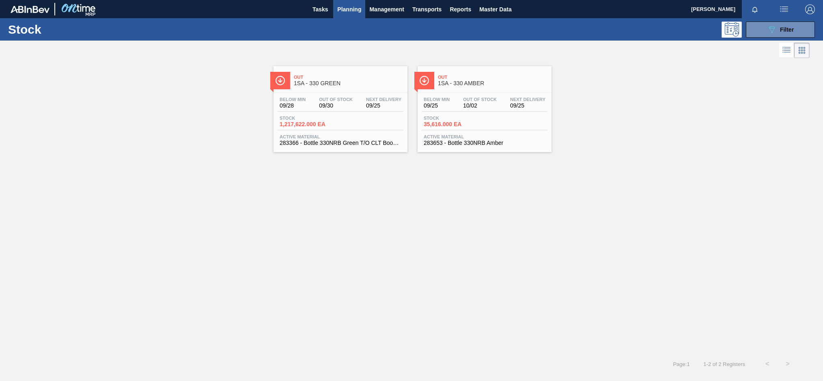
click at [357, 107] on div "Below Min 09/28 Out Of Stock 09/30 Next Delivery 09/25" at bounding box center [341, 104] width 126 height 15
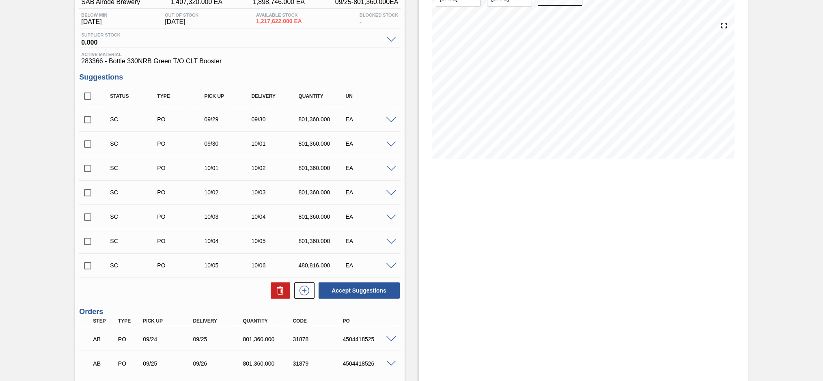
scroll to position [81, 0]
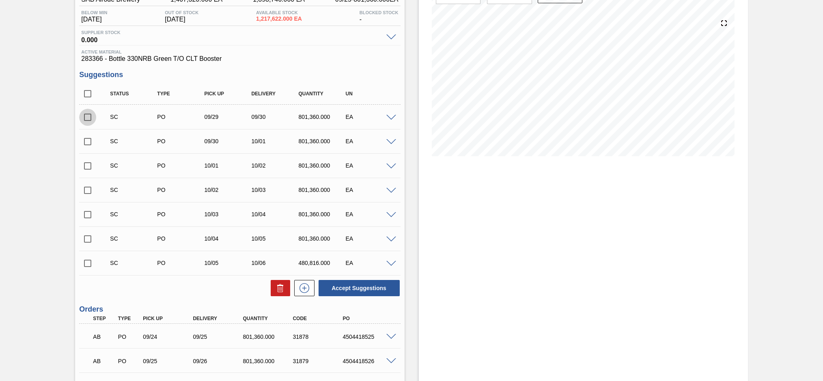
click at [86, 119] on input "checkbox" at bounding box center [87, 117] width 17 height 17
checkbox input "true"
click at [88, 141] on input "checkbox" at bounding box center [87, 141] width 17 height 17
checkbox input "true"
click at [88, 168] on input "checkbox" at bounding box center [87, 165] width 17 height 17
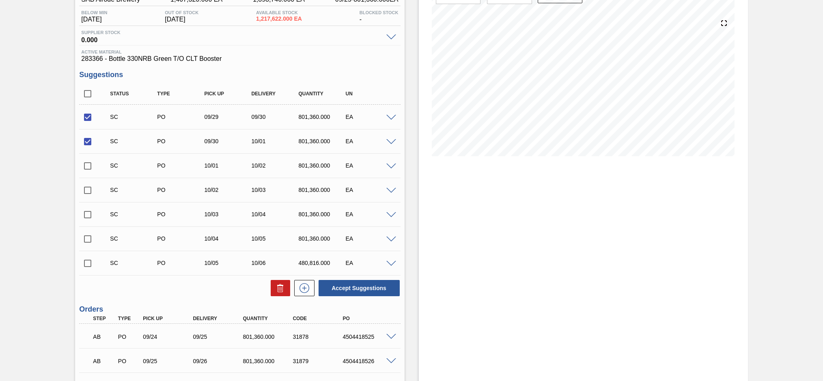
checkbox input "true"
click at [89, 189] on input "checkbox" at bounding box center [87, 190] width 17 height 17
checkbox input "true"
click at [87, 214] on input "checkbox" at bounding box center [87, 214] width 17 height 17
click at [389, 118] on span at bounding box center [391, 118] width 10 height 6
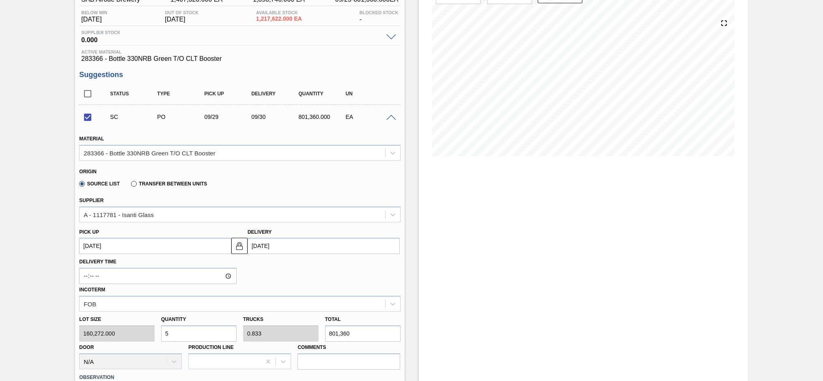
click at [389, 118] on span at bounding box center [391, 118] width 10 height 6
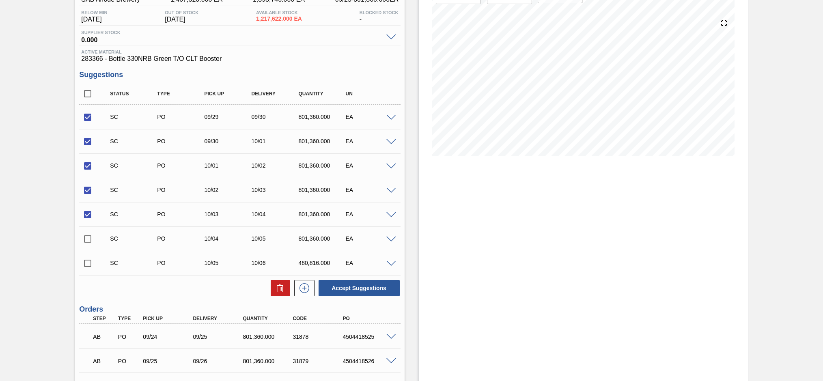
click at [85, 214] on input "checkbox" at bounding box center [87, 214] width 17 height 17
checkbox input "false"
click at [354, 288] on button "Accept Suggestions" at bounding box center [359, 288] width 81 height 16
checkbox input "false"
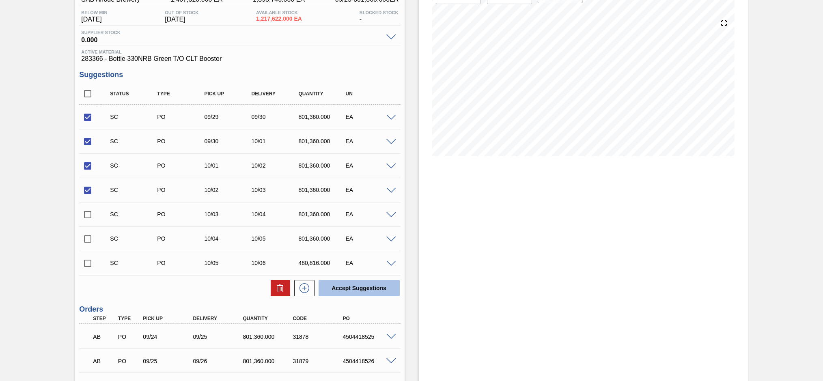
checkbox input "false"
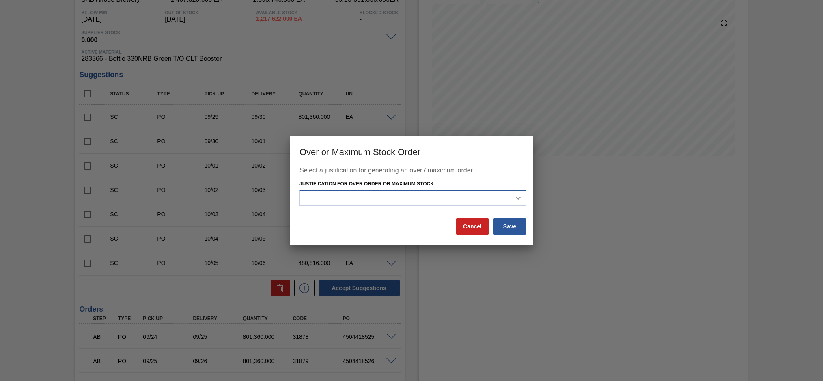
click at [517, 203] on div at bounding box center [518, 198] width 15 height 15
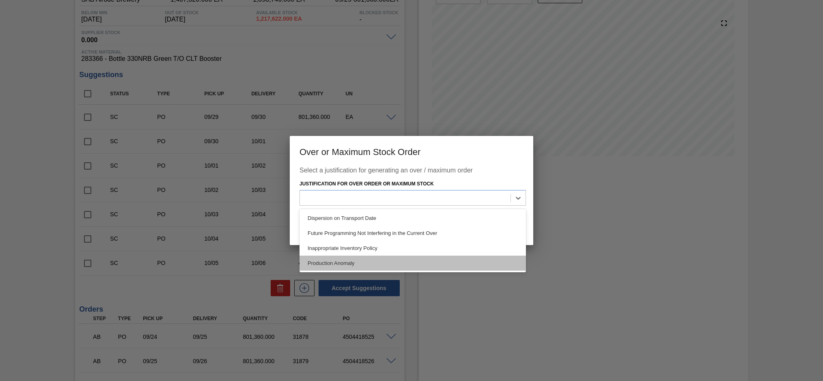
click at [338, 263] on div "Production Anomaly" at bounding box center [412, 263] width 226 height 15
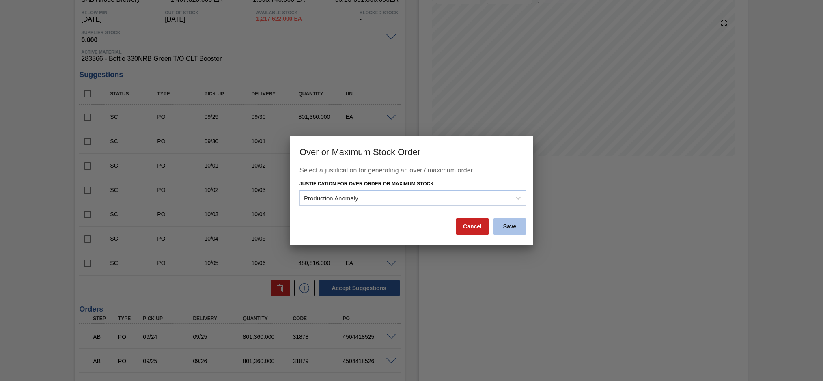
click at [515, 225] on button "Save" at bounding box center [509, 226] width 32 height 16
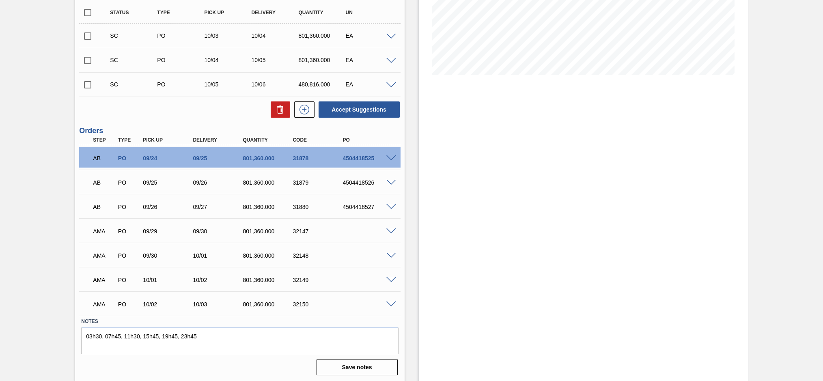
scroll to position [164, 0]
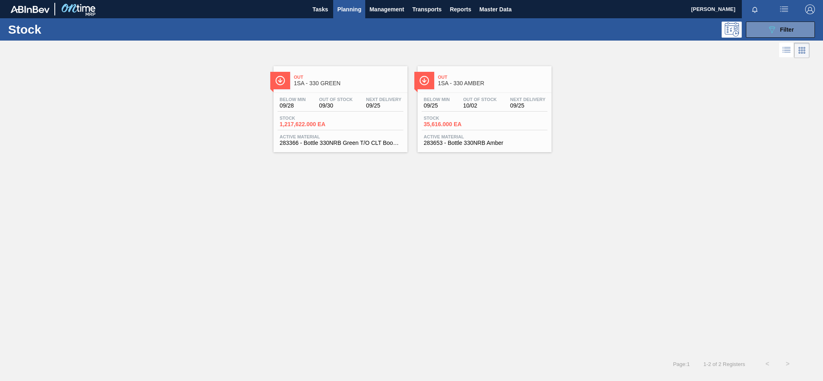
click at [466, 98] on span "Out Of Stock" at bounding box center [480, 99] width 34 height 5
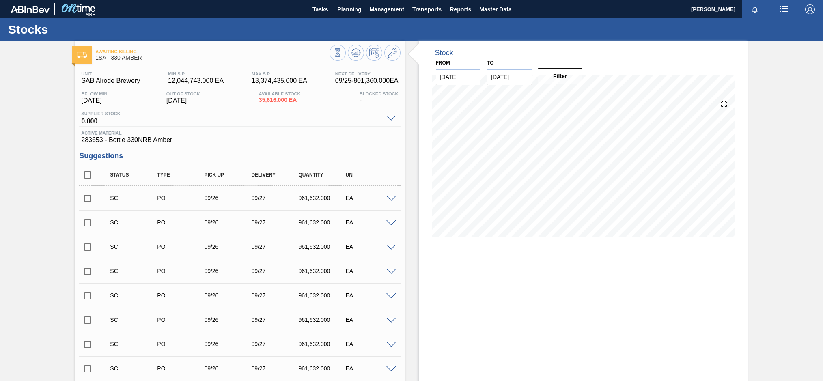
click at [84, 200] on input "checkbox" at bounding box center [87, 198] width 17 height 17
checkbox input "true"
click at [87, 223] on input "checkbox" at bounding box center [87, 222] width 17 height 17
checkbox input "true"
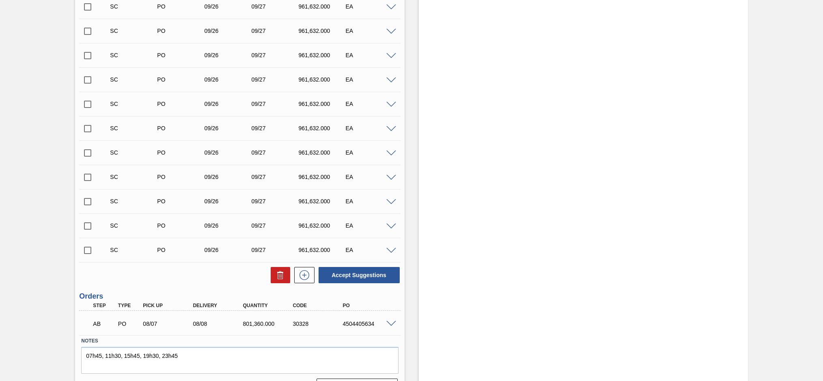
scroll to position [284, 0]
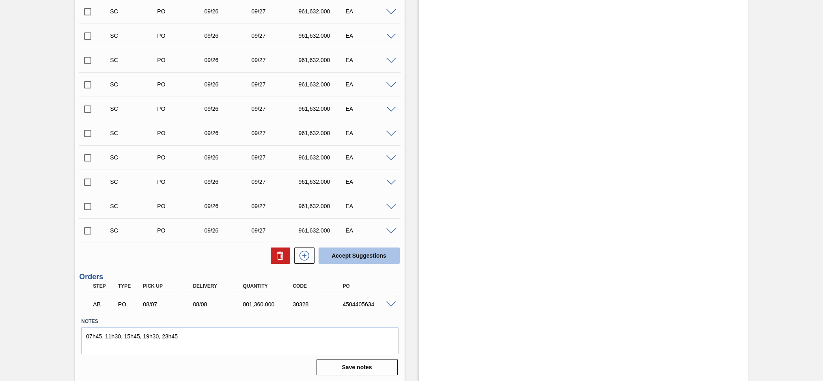
click at [361, 257] on button "Accept Suggestions" at bounding box center [359, 256] width 81 height 16
checkbox input "false"
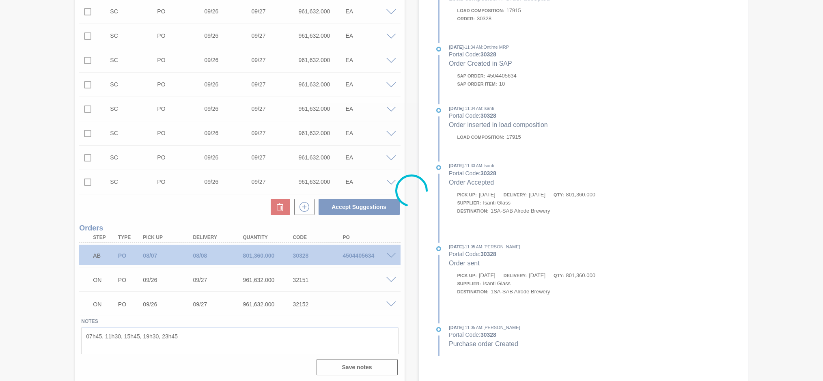
scroll to position [235, 0]
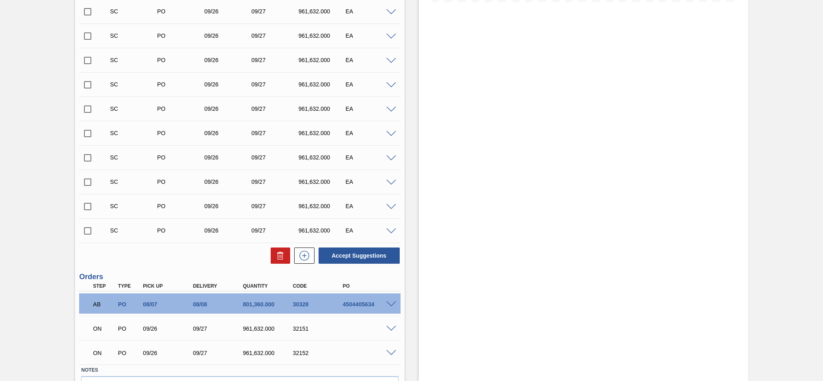
click at [388, 327] on span at bounding box center [391, 329] width 10 height 6
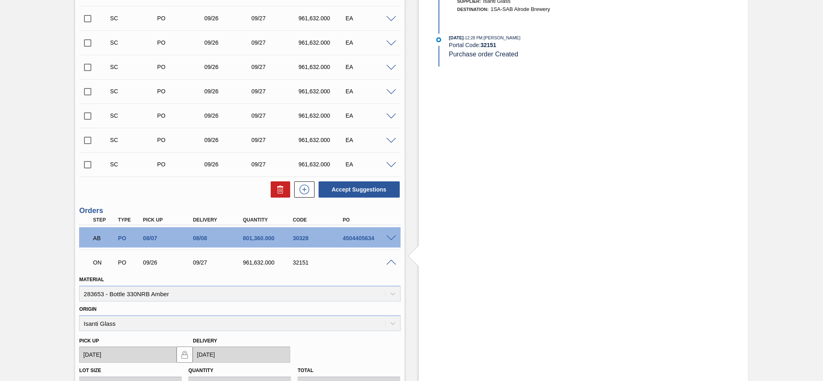
scroll to position [316, 0]
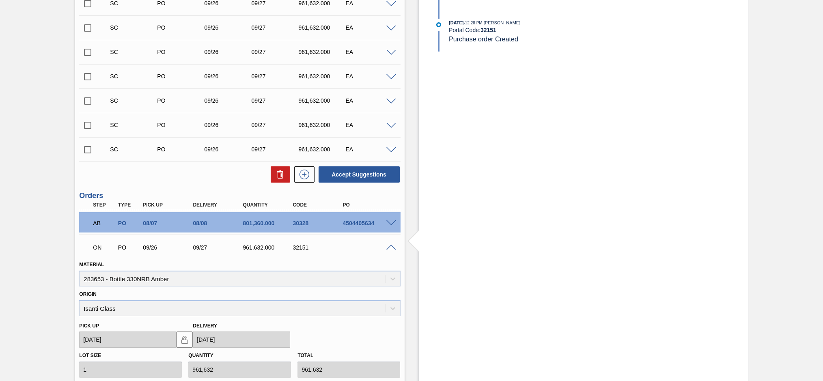
click at [390, 247] on span at bounding box center [391, 248] width 10 height 6
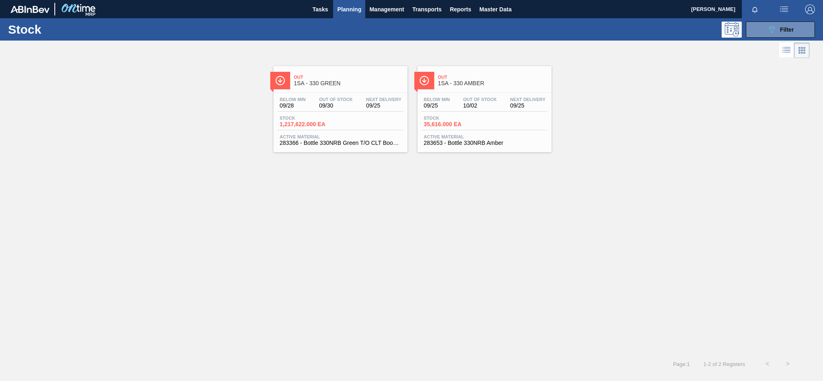
click at [342, 111] on div "Below Min 09/28 Out Of Stock 09/30 Next Delivery 09/25" at bounding box center [341, 104] width 126 height 15
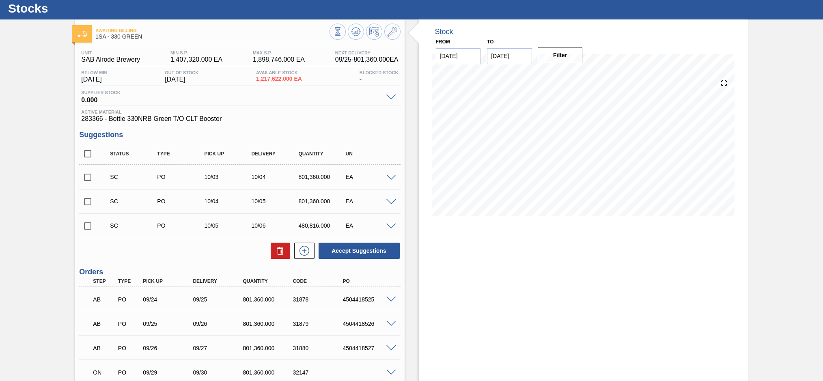
scroll to position [1, 0]
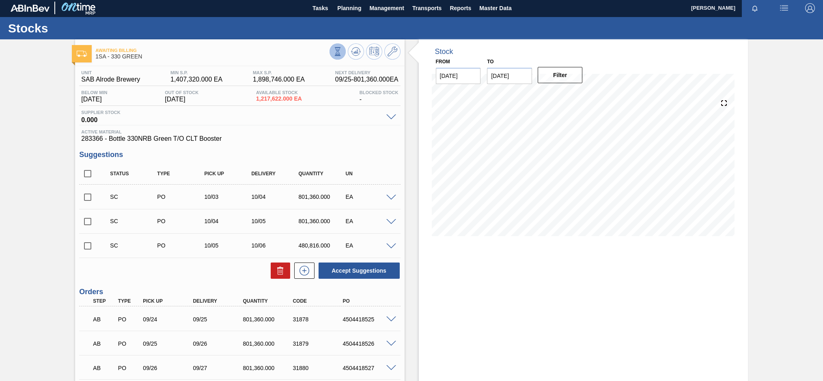
click at [336, 56] on button at bounding box center [337, 51] width 16 height 16
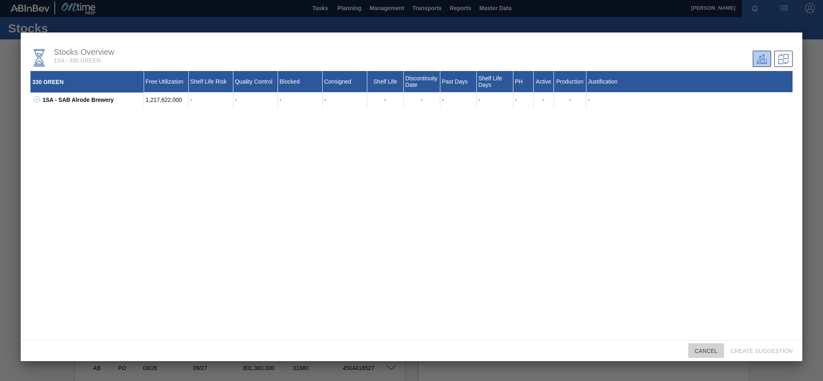
click at [704, 353] on span "Cancel" at bounding box center [706, 351] width 36 height 6
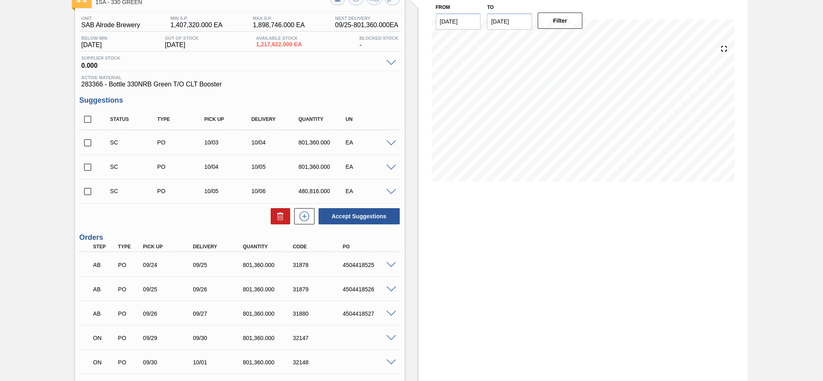
scroll to position [42, 0]
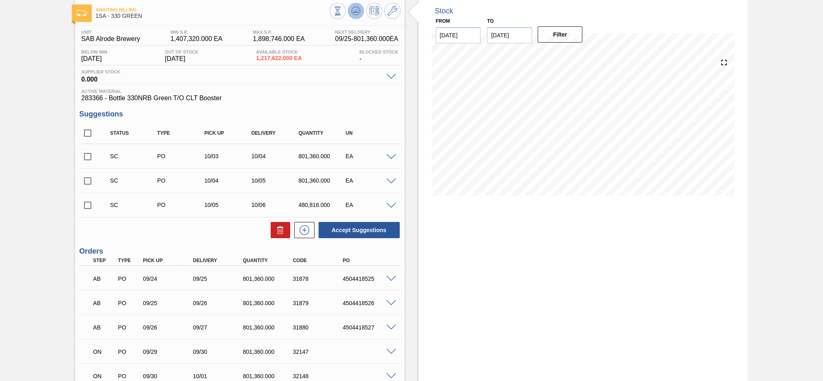
click at [353, 9] on icon at bounding box center [356, 11] width 10 height 10
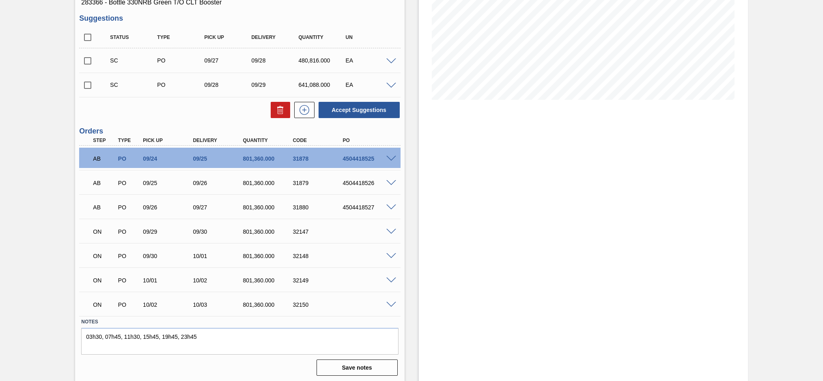
scroll to position [139, 0]
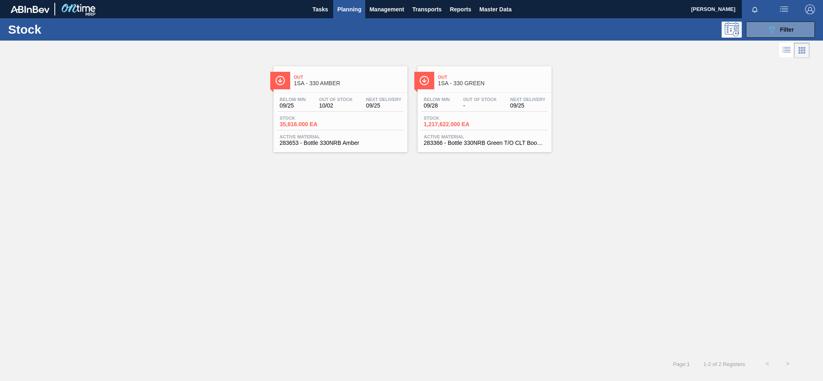
click at [321, 128] on div "Stock 35,616.000 EA" at bounding box center [341, 123] width 126 height 15
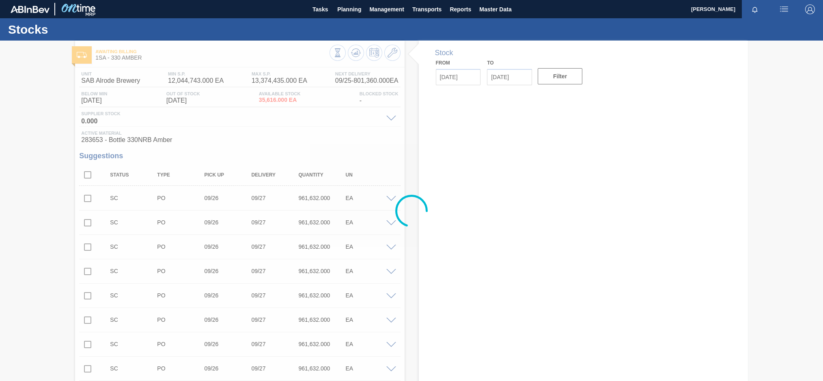
type input "[DATE]"
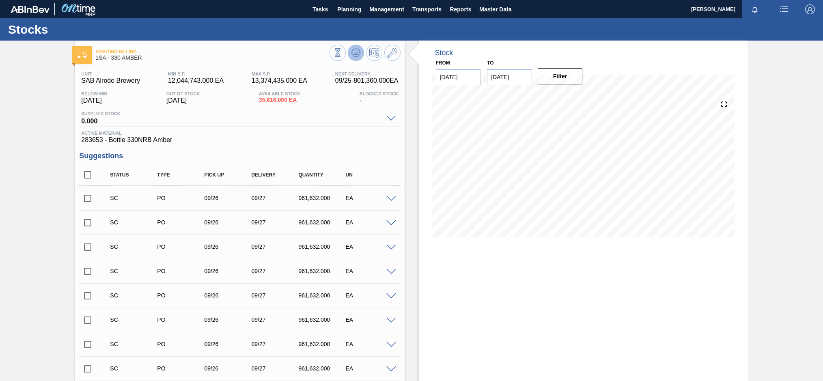
click at [357, 56] on icon at bounding box center [356, 53] width 10 height 10
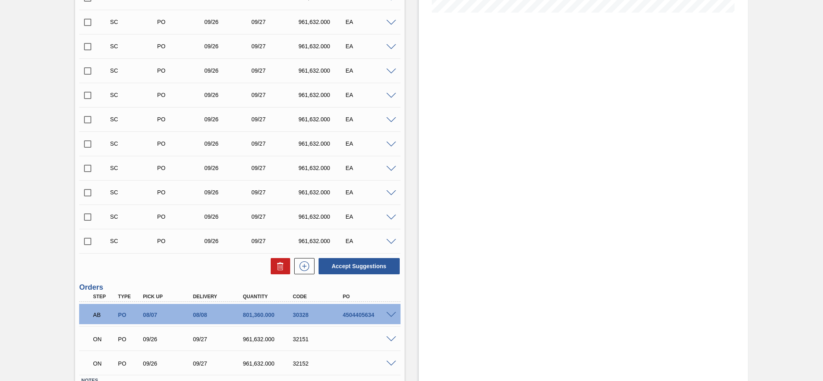
scroll to position [284, 0]
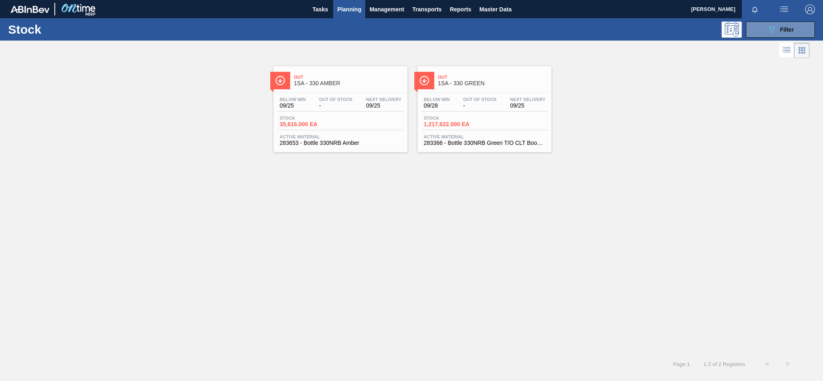
click at [352, 117] on div "Stock 35,616.000 EA" at bounding box center [341, 123] width 126 height 15
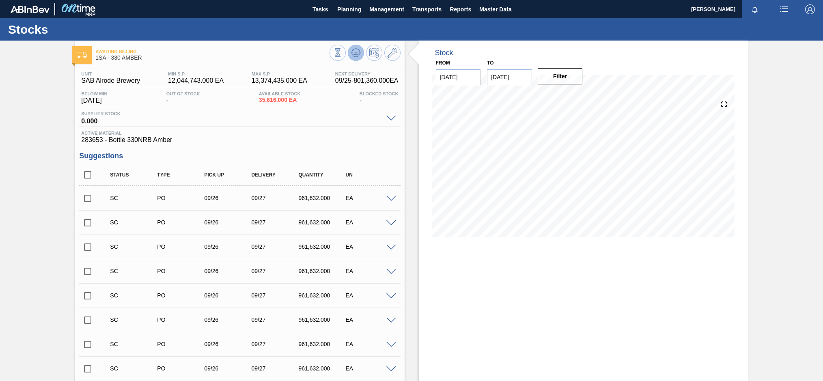
click at [351, 55] on icon at bounding box center [356, 53] width 10 height 10
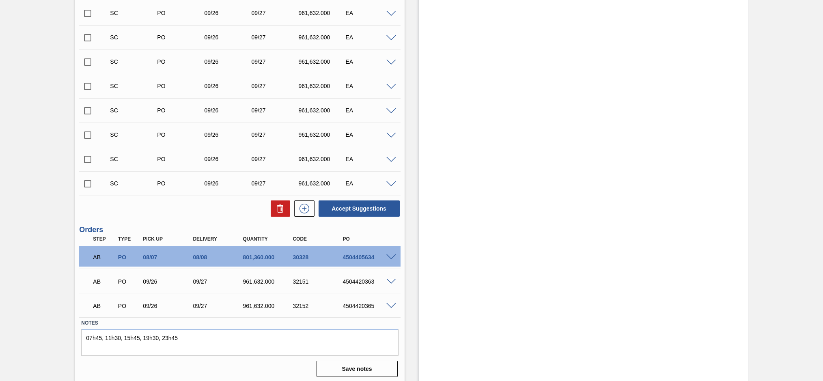
scroll to position [285, 0]
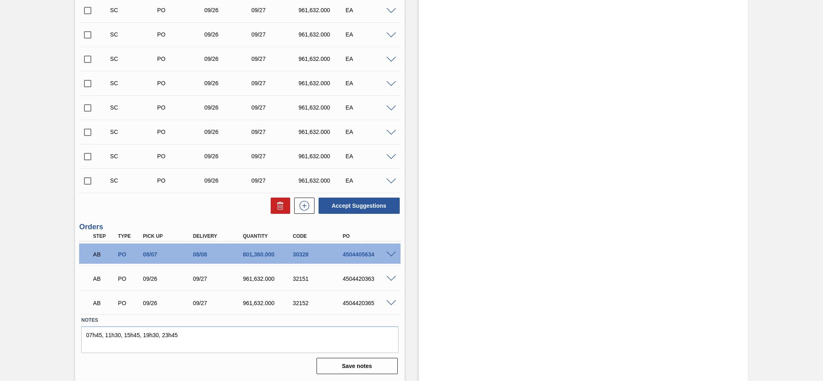
click at [391, 279] on span at bounding box center [391, 279] width 10 height 6
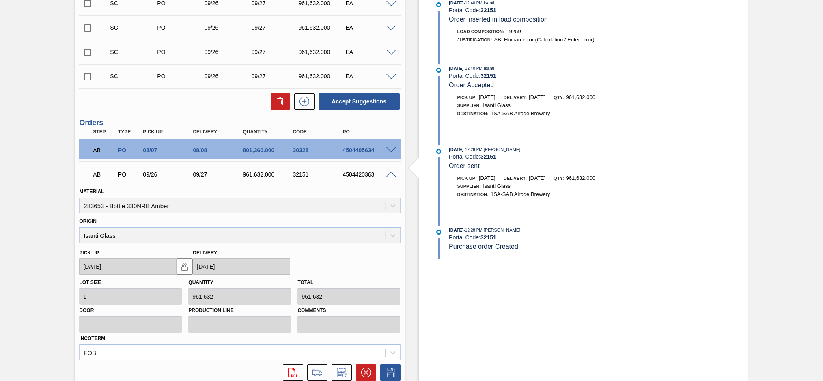
scroll to position [407, 0]
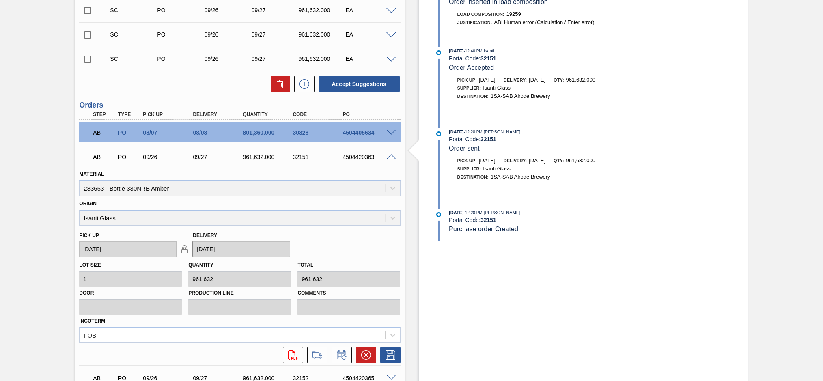
click at [388, 157] on span at bounding box center [391, 157] width 10 height 6
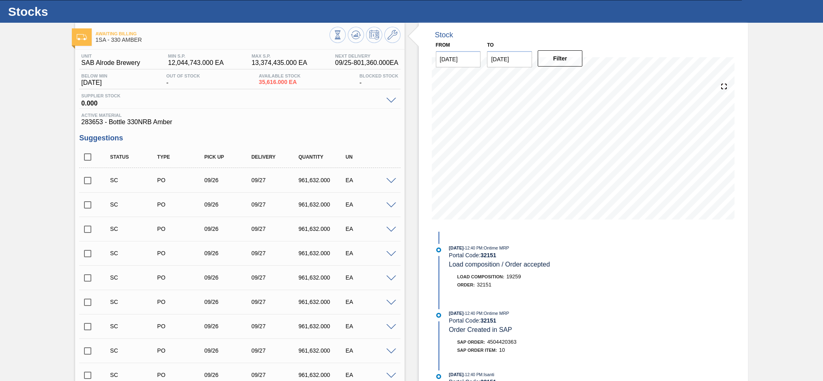
scroll to position [0, 0]
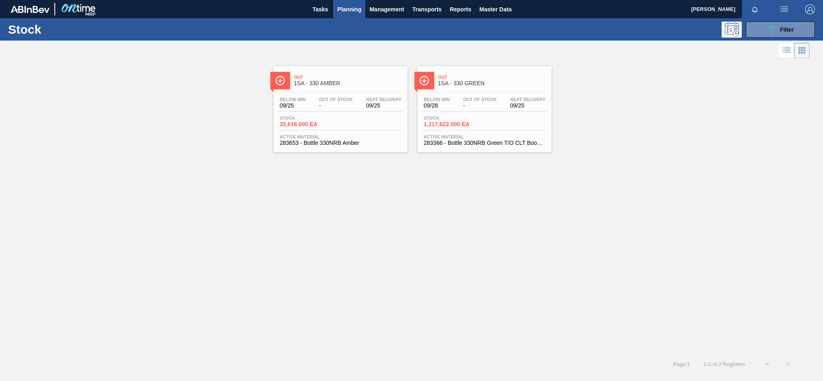
click at [468, 100] on span "Out Of Stock" at bounding box center [480, 99] width 34 height 5
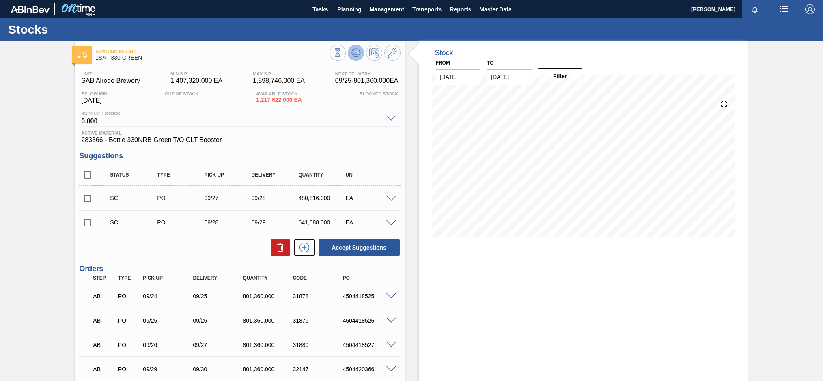
click at [351, 50] on icon at bounding box center [356, 53] width 10 height 10
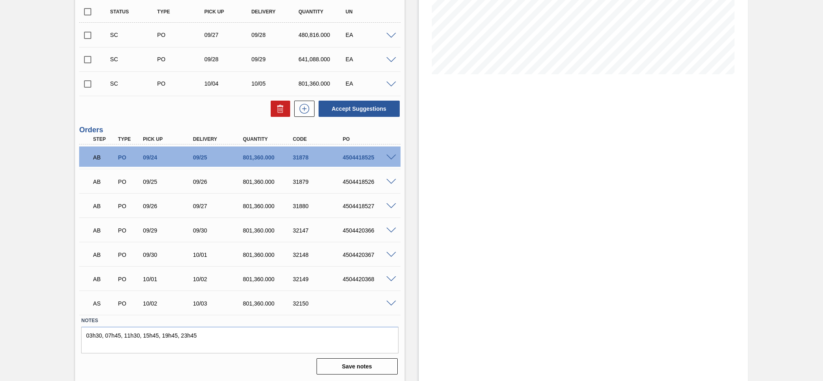
scroll to position [164, 0]
click at [390, 303] on span at bounding box center [391, 303] width 10 height 6
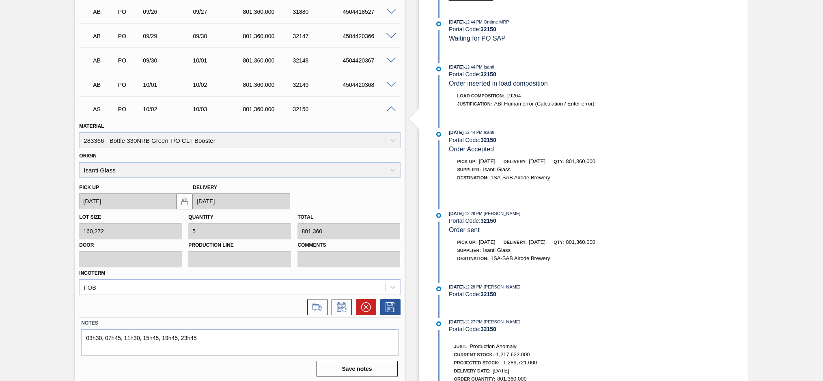
scroll to position [360, 0]
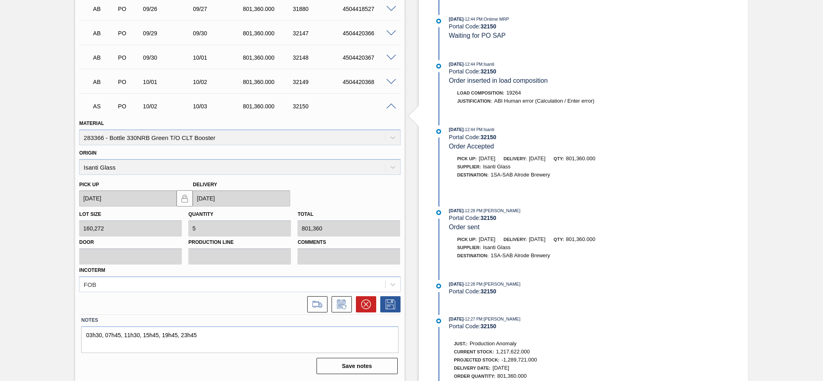
click at [388, 105] on span at bounding box center [391, 106] width 10 height 6
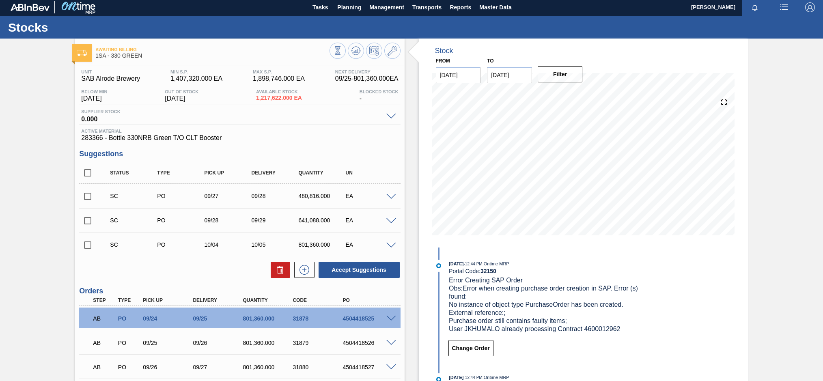
scroll to position [1, 0]
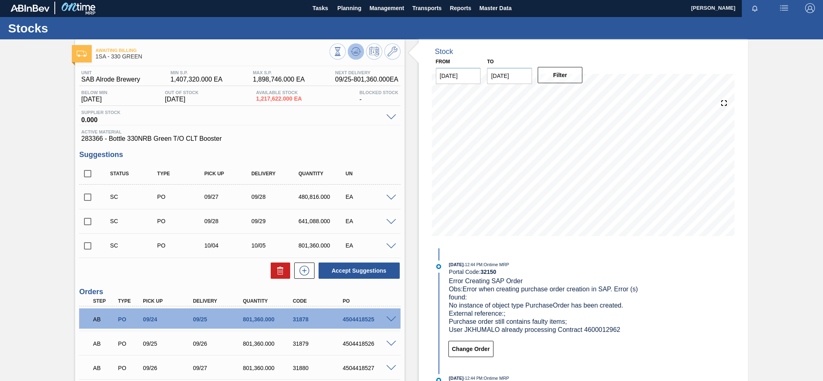
click at [355, 52] on icon at bounding box center [355, 52] width 5 height 4
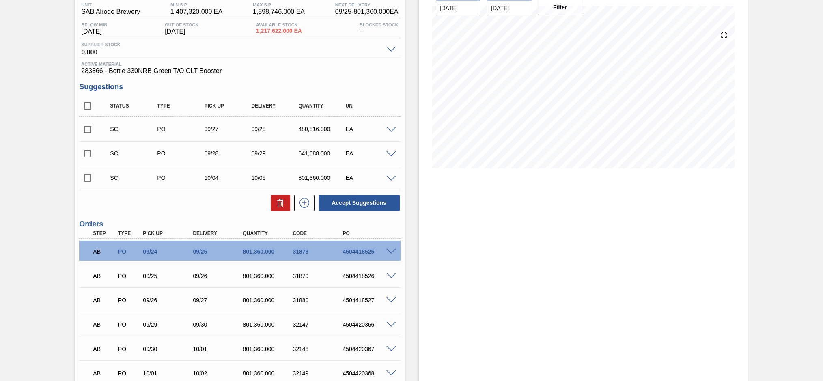
scroll to position [164, 0]
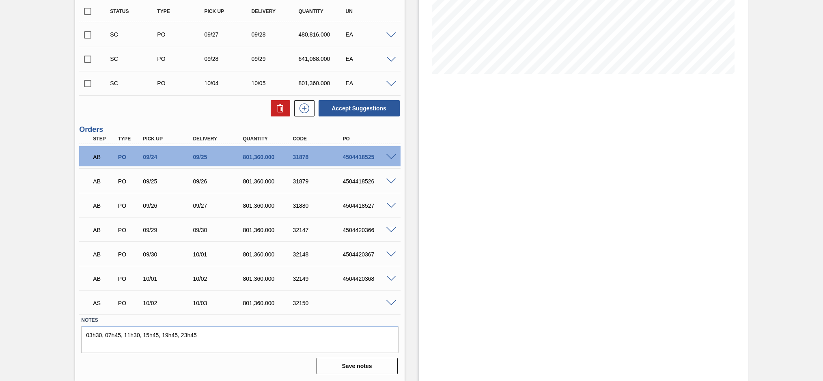
click at [392, 304] on span at bounding box center [391, 303] width 10 height 6
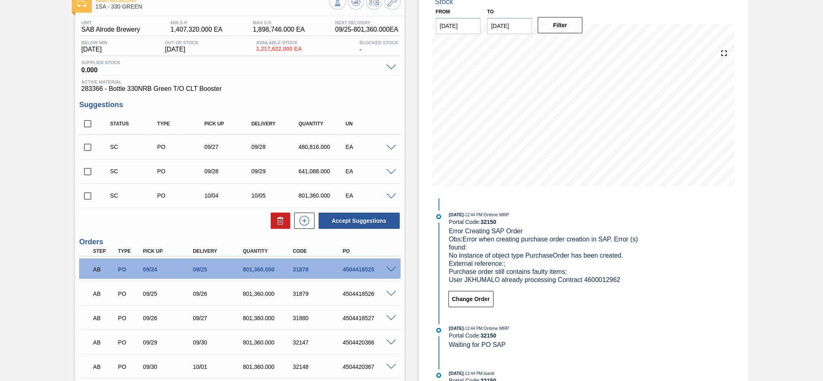
scroll to position [0, 0]
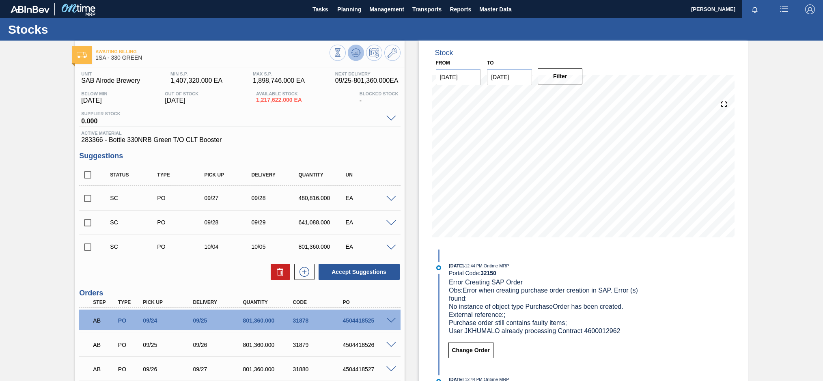
click at [356, 48] on icon at bounding box center [356, 53] width 10 height 10
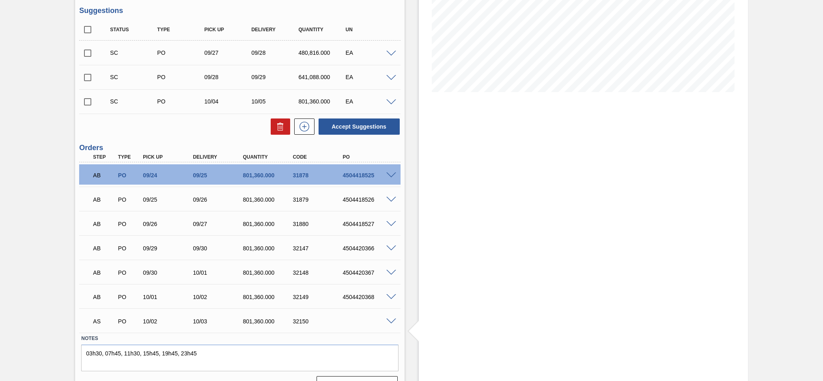
scroll to position [164, 0]
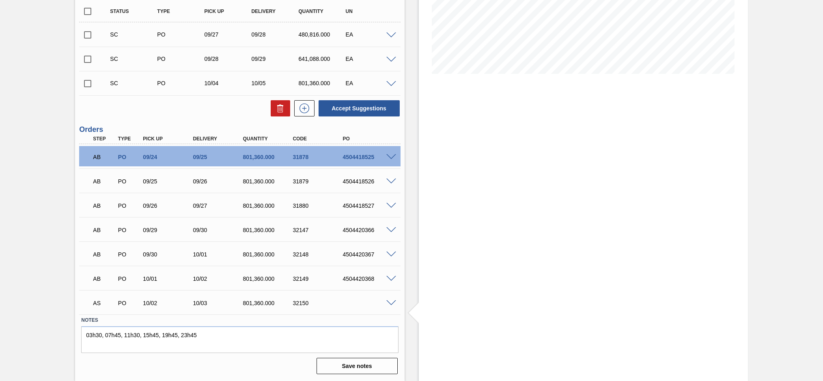
click at [388, 302] on span at bounding box center [391, 303] width 10 height 6
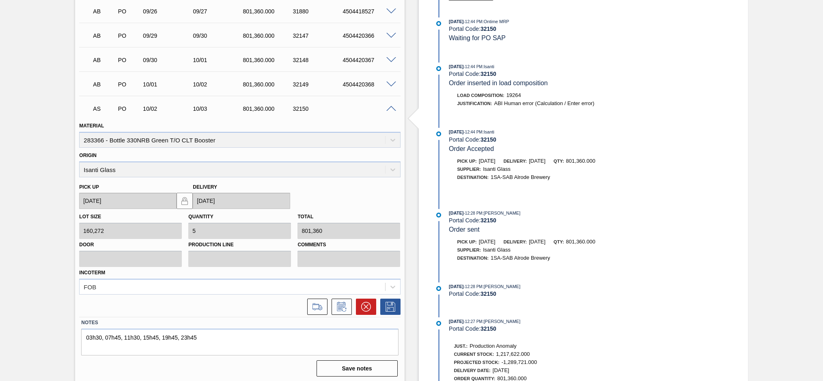
scroll to position [360, 0]
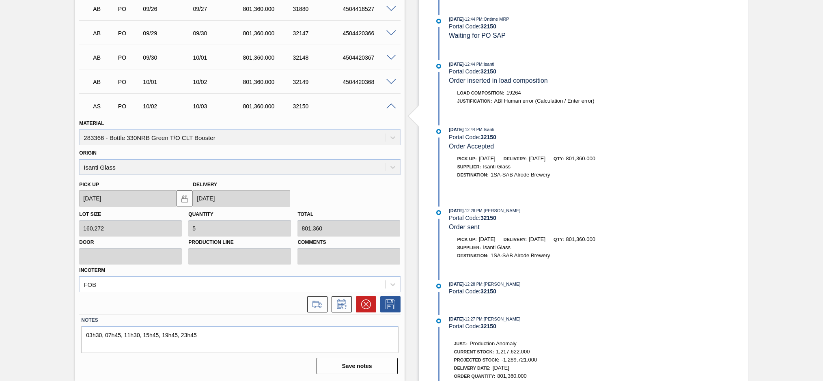
click at [389, 104] on span at bounding box center [391, 106] width 10 height 6
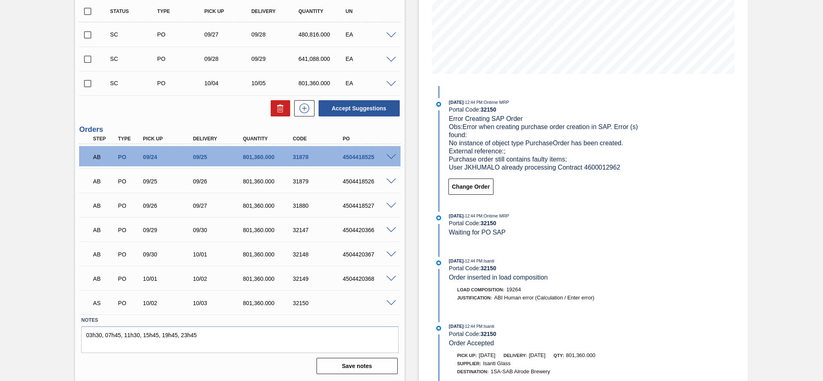
scroll to position [164, 0]
click at [389, 181] on span at bounding box center [391, 182] width 10 height 6
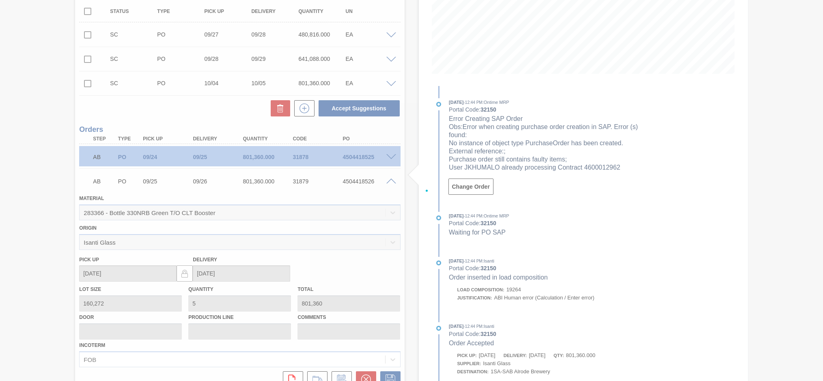
scroll to position [360, 0]
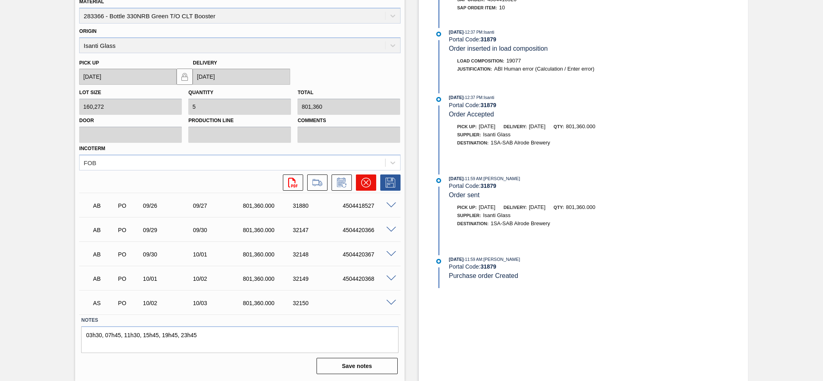
click at [369, 183] on icon at bounding box center [366, 183] width 10 height 10
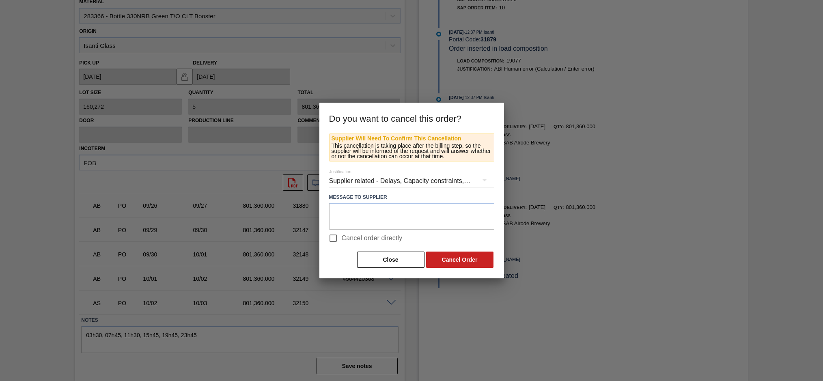
click at [338, 240] on input "Cancel order directly" at bounding box center [333, 238] width 17 height 17
checkbox input "true"
click at [456, 262] on button "Cancel Order" at bounding box center [459, 260] width 67 height 16
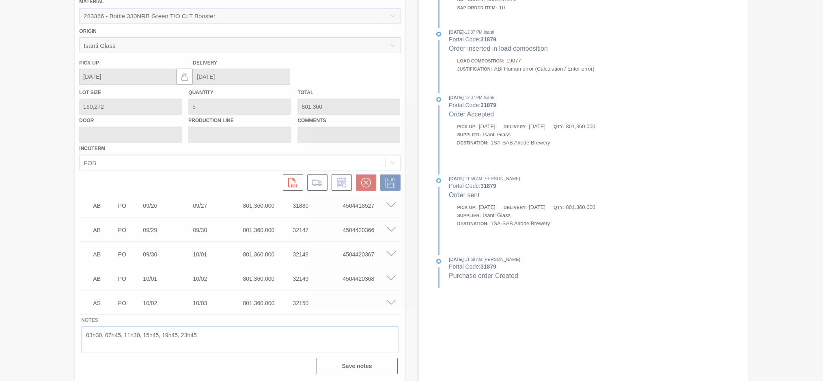
scroll to position [164, 0]
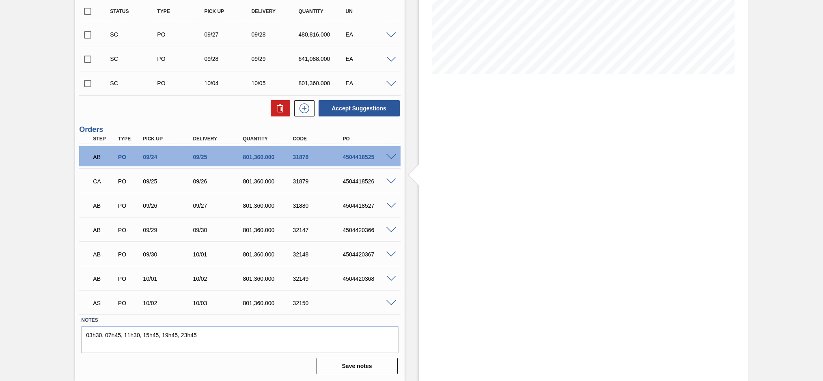
click at [388, 205] on span at bounding box center [391, 206] width 10 height 6
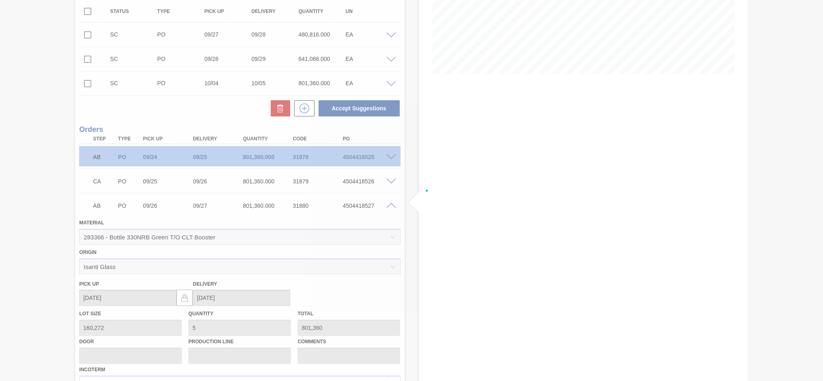
scroll to position [360, 0]
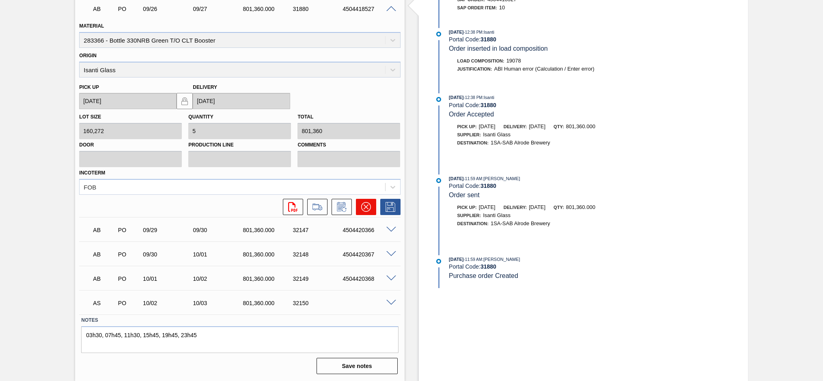
click at [365, 208] on icon at bounding box center [366, 207] width 10 height 10
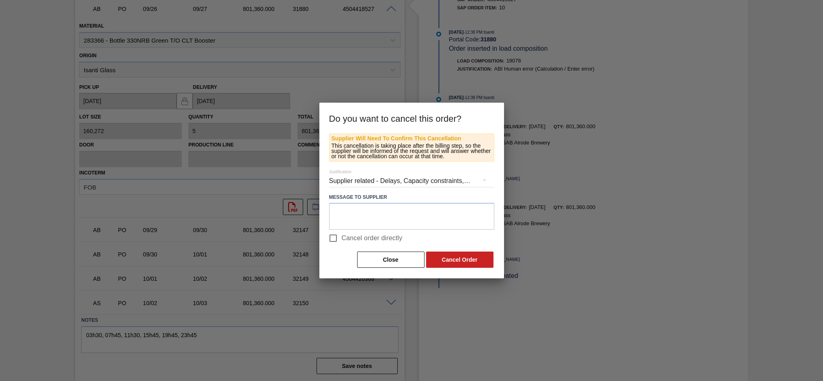
click at [335, 239] on input "Cancel order directly" at bounding box center [333, 238] width 17 height 17
checkbox input "true"
click at [473, 256] on button "Cancel Order" at bounding box center [459, 260] width 67 height 16
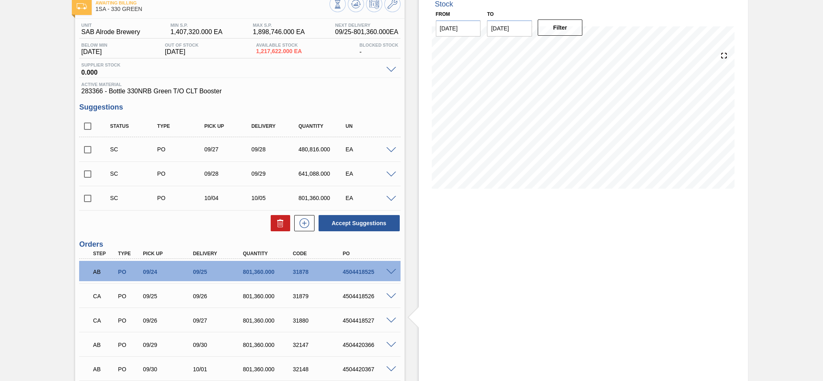
scroll to position [42, 0]
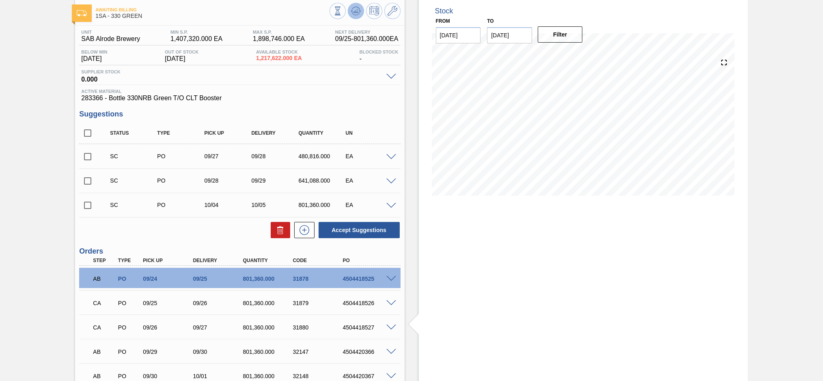
click at [355, 13] on icon at bounding box center [356, 11] width 10 height 10
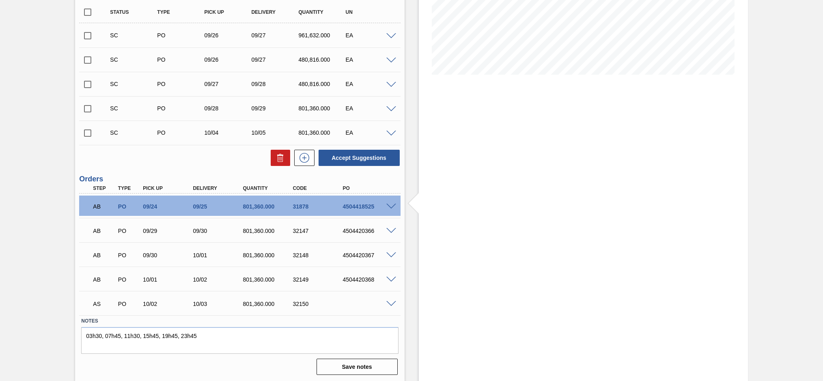
scroll to position [164, 0]
click at [391, 303] on span at bounding box center [391, 303] width 10 height 6
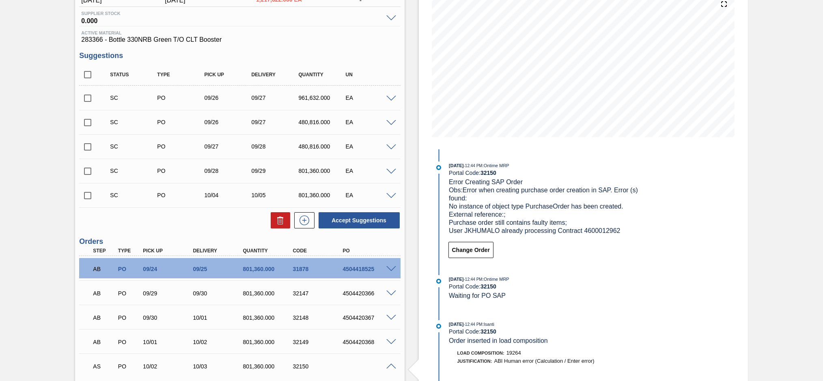
scroll to position [42, 0]
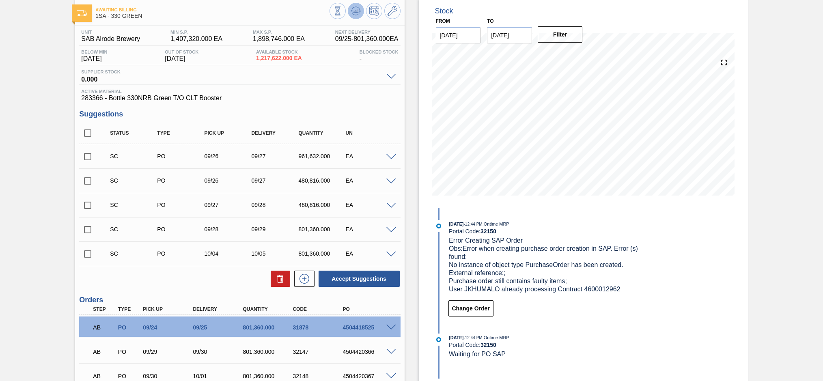
click at [358, 9] on icon at bounding box center [356, 11] width 10 height 10
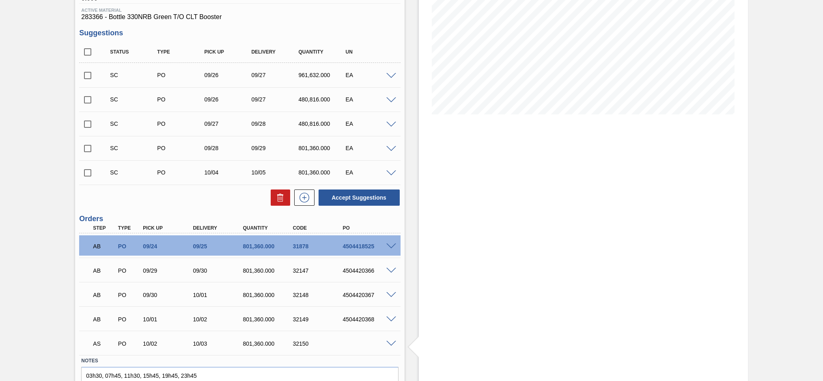
scroll to position [164, 0]
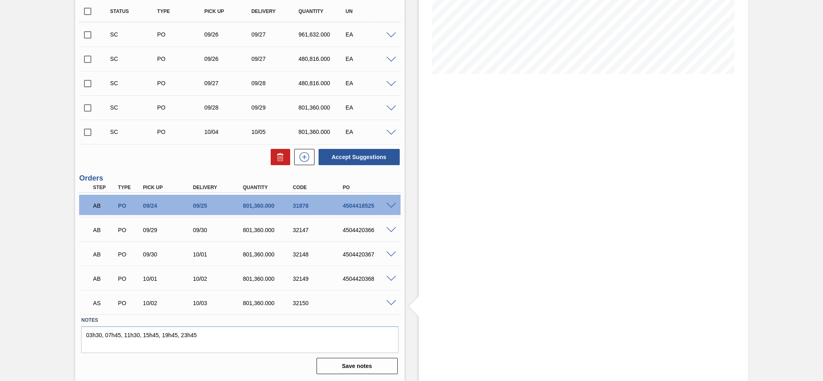
click at [388, 302] on span at bounding box center [391, 303] width 10 height 6
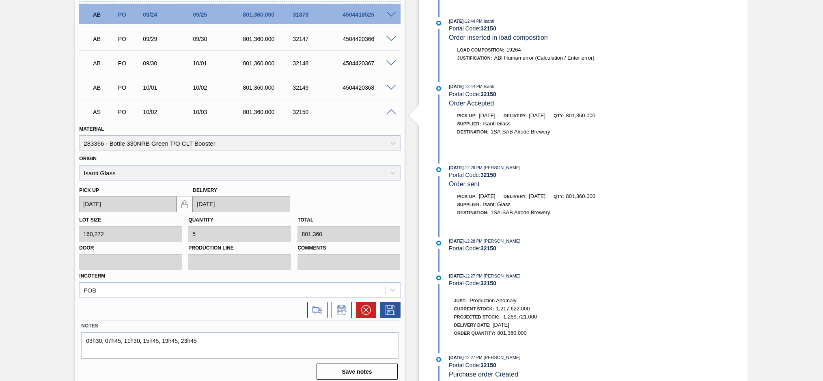
scroll to position [360, 0]
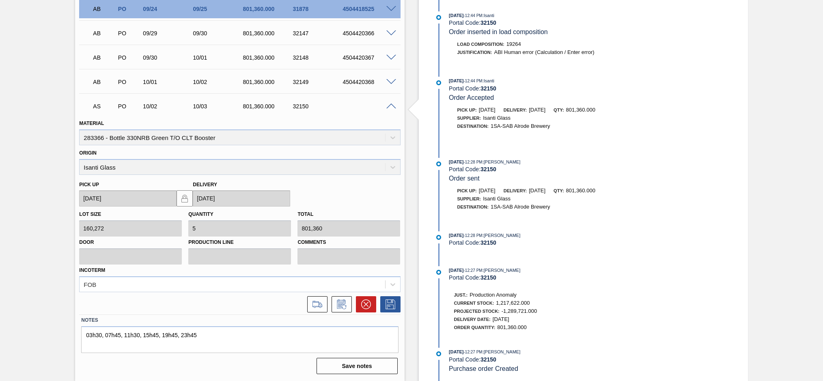
click at [389, 105] on span at bounding box center [391, 106] width 10 height 6
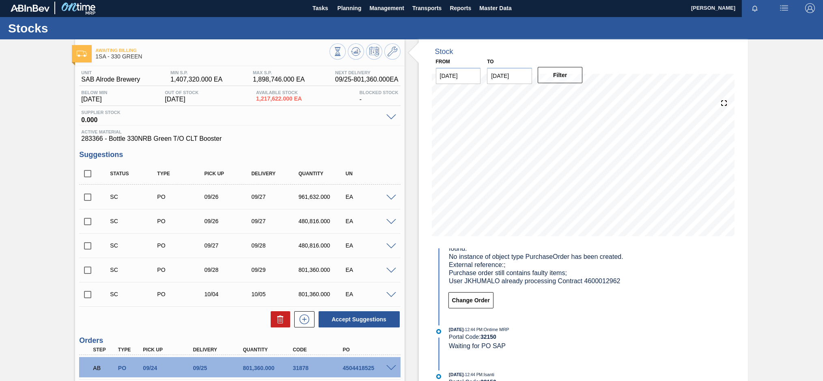
scroll to position [0, 0]
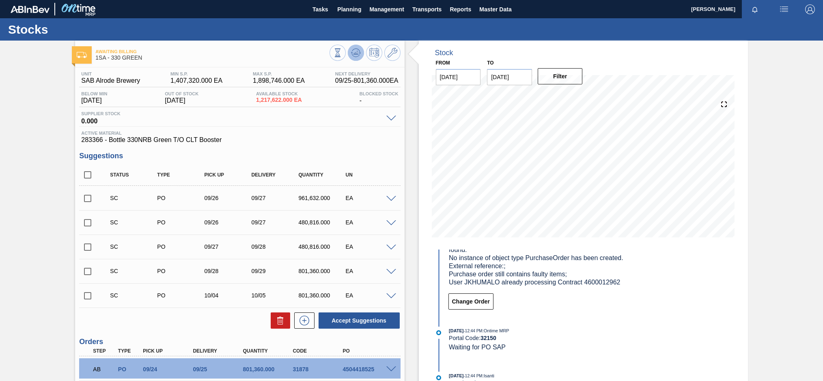
click at [357, 50] on icon at bounding box center [356, 53] width 10 height 10
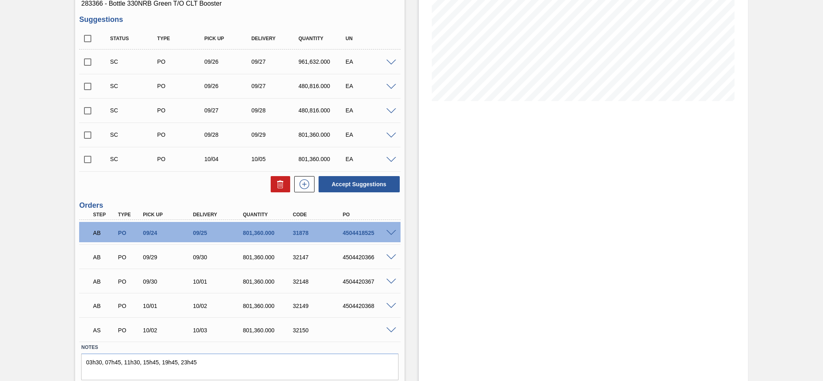
scroll to position [164, 0]
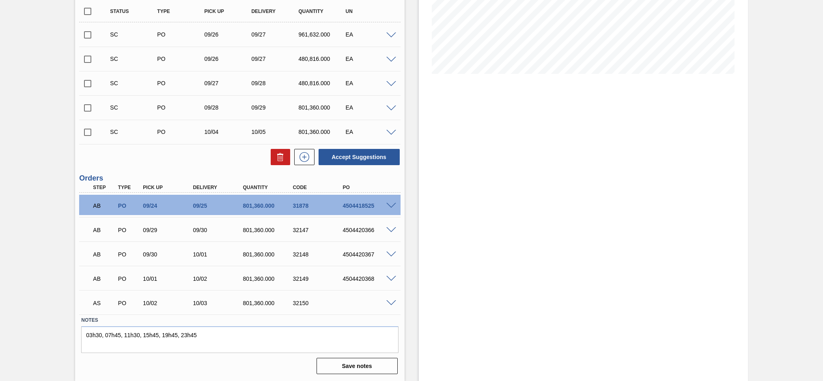
click at [390, 304] on span at bounding box center [391, 303] width 10 height 6
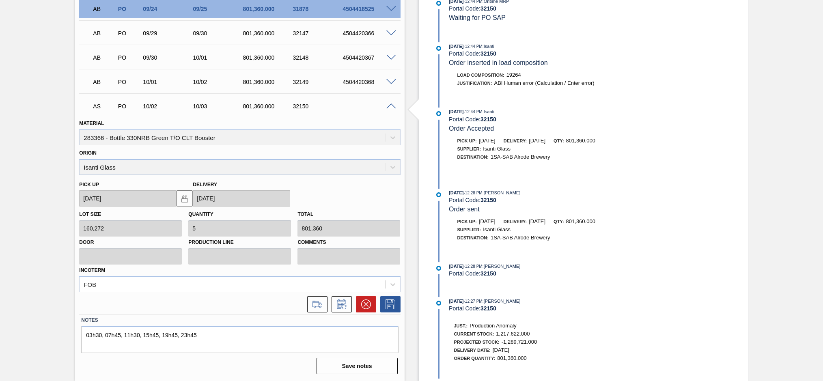
scroll to position [49, 0]
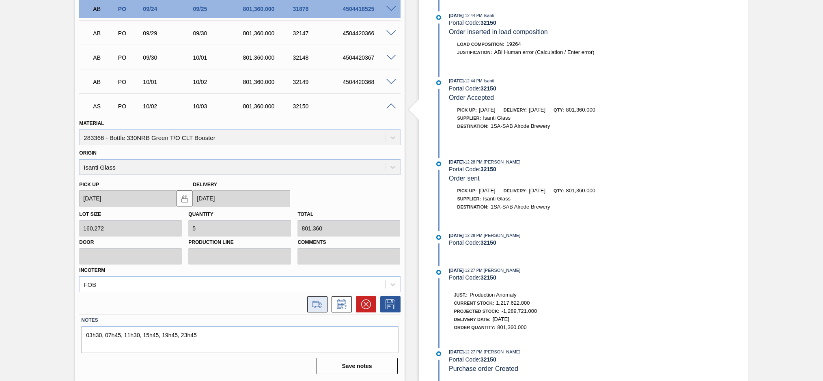
click at [321, 308] on icon at bounding box center [317, 304] width 13 height 10
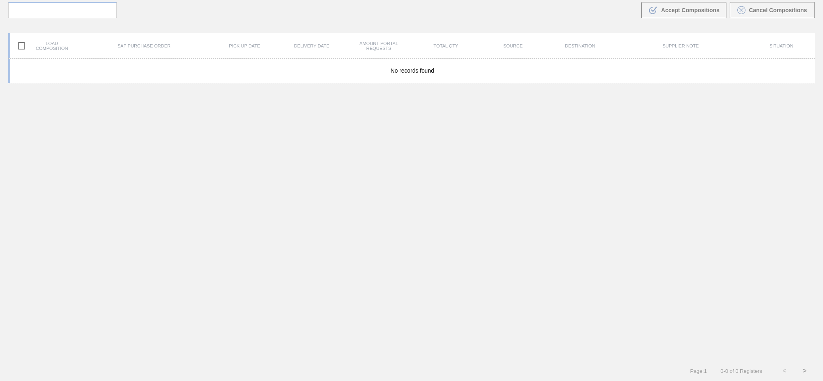
scroll to position [58, 0]
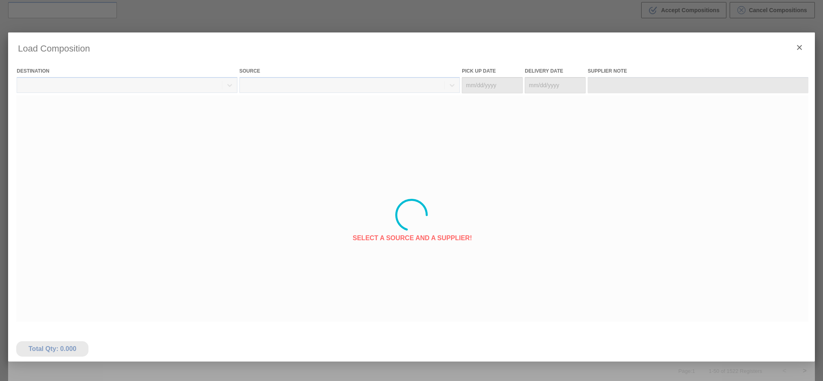
type Date "[DATE]"
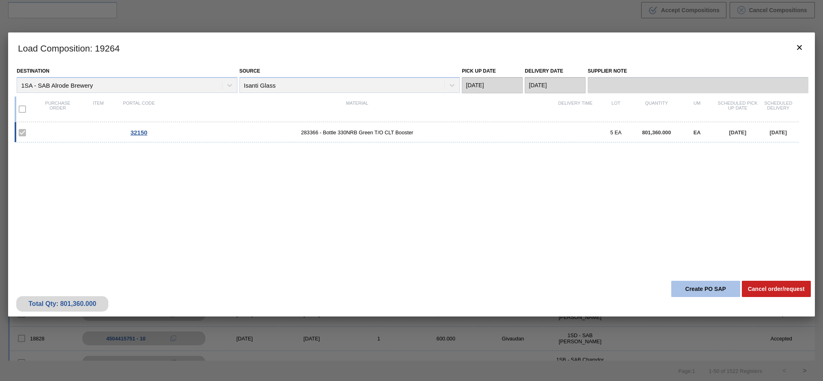
click at [698, 291] on button "Create PO SAP" at bounding box center [705, 289] width 69 height 16
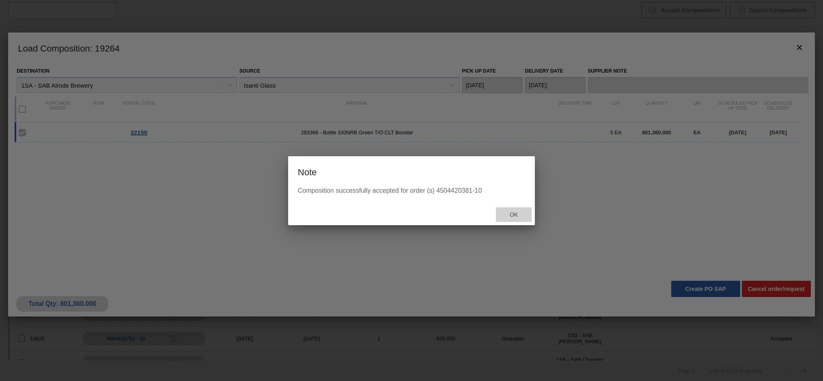
click at [514, 213] on span "Ok" at bounding box center [513, 214] width 21 height 6
